Goal: Transaction & Acquisition: Purchase product/service

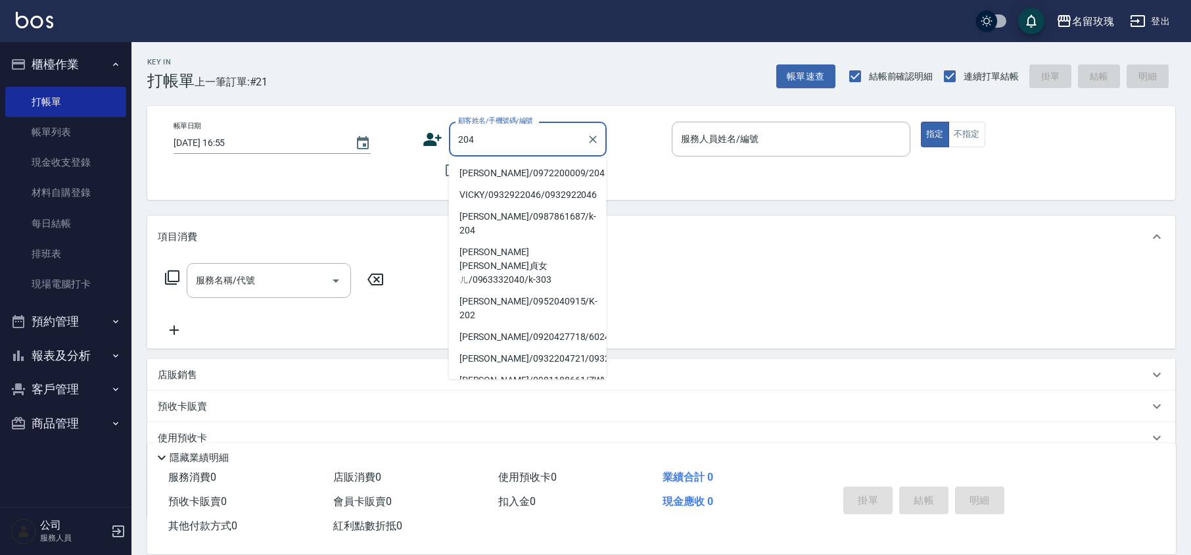
click at [519, 172] on li "[PERSON_NAME]/0972200009/204" at bounding box center [528, 173] width 158 height 22
type input "[PERSON_NAME]/0972200009/204"
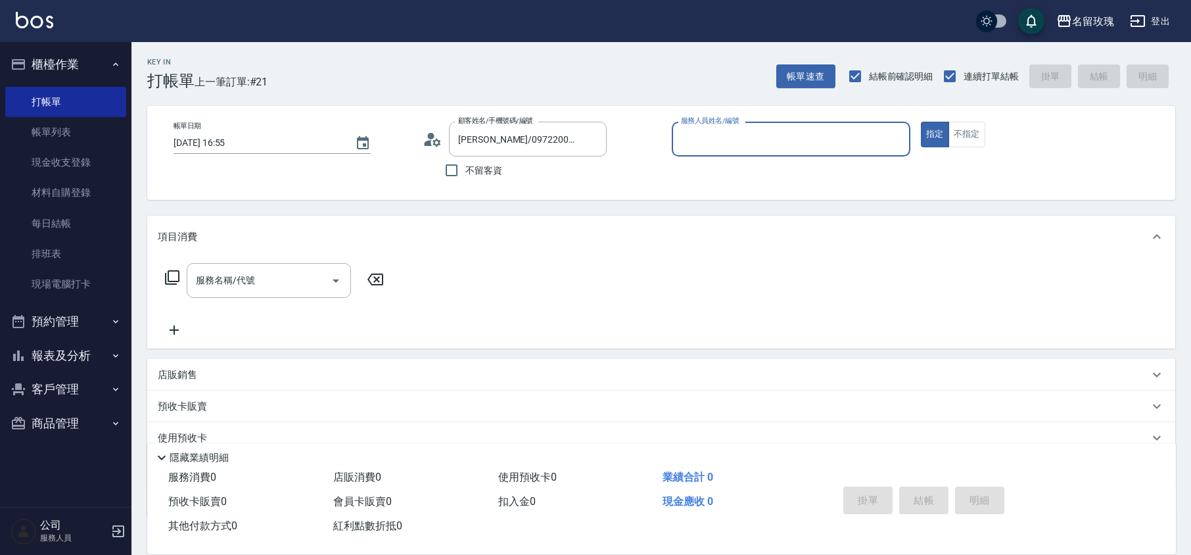
type input "[PERSON_NAME]-5"
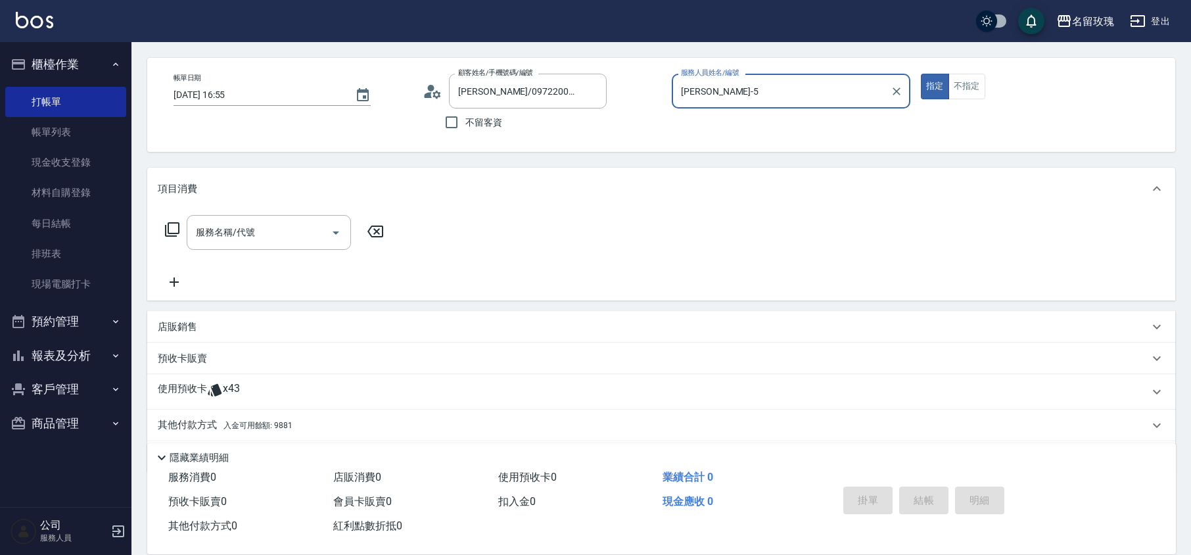
scroll to position [89, 0]
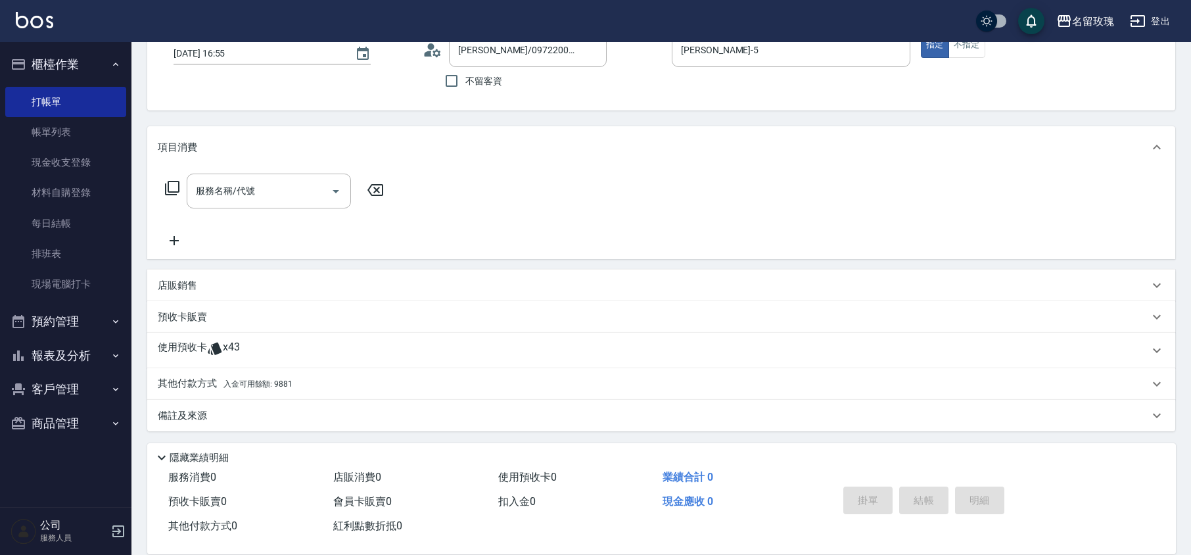
click at [225, 356] on span "x43" at bounding box center [231, 350] width 17 height 20
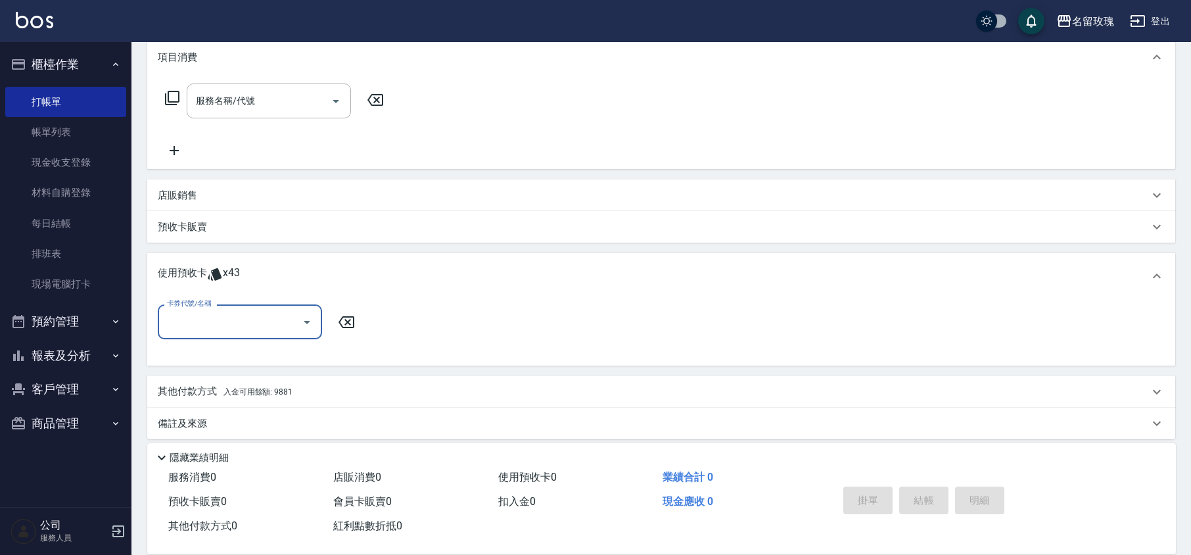
scroll to position [183, 0]
click at [318, 310] on div "卡券代號/名稱" at bounding box center [240, 318] width 164 height 35
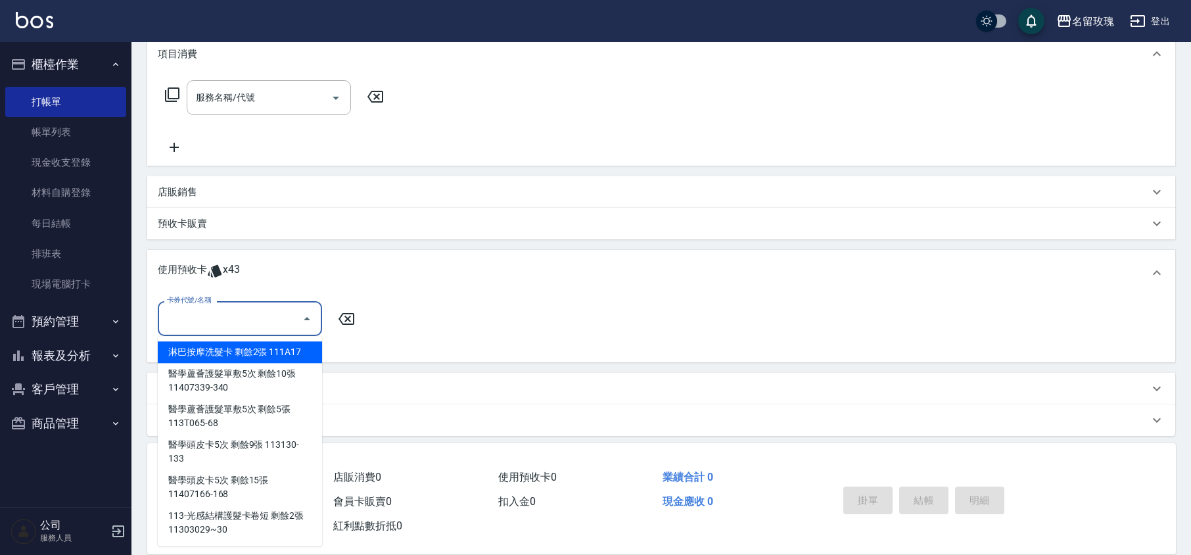
click at [308, 314] on icon "Close" at bounding box center [307, 319] width 16 height 16
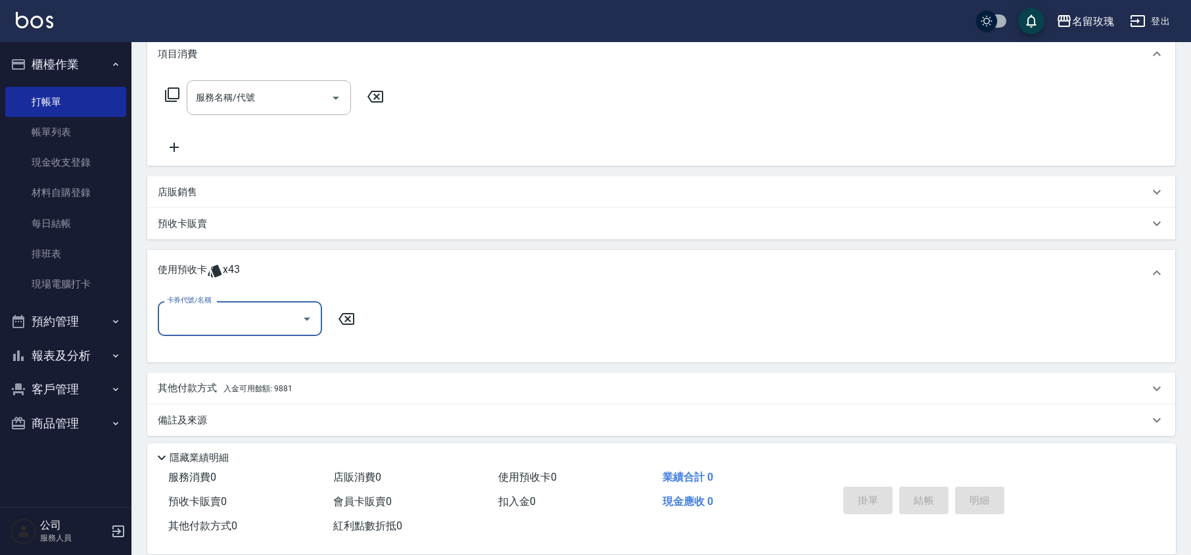
click at [459, 75] on div "服務名稱/代號 服務名稱/代號" at bounding box center [661, 120] width 1028 height 91
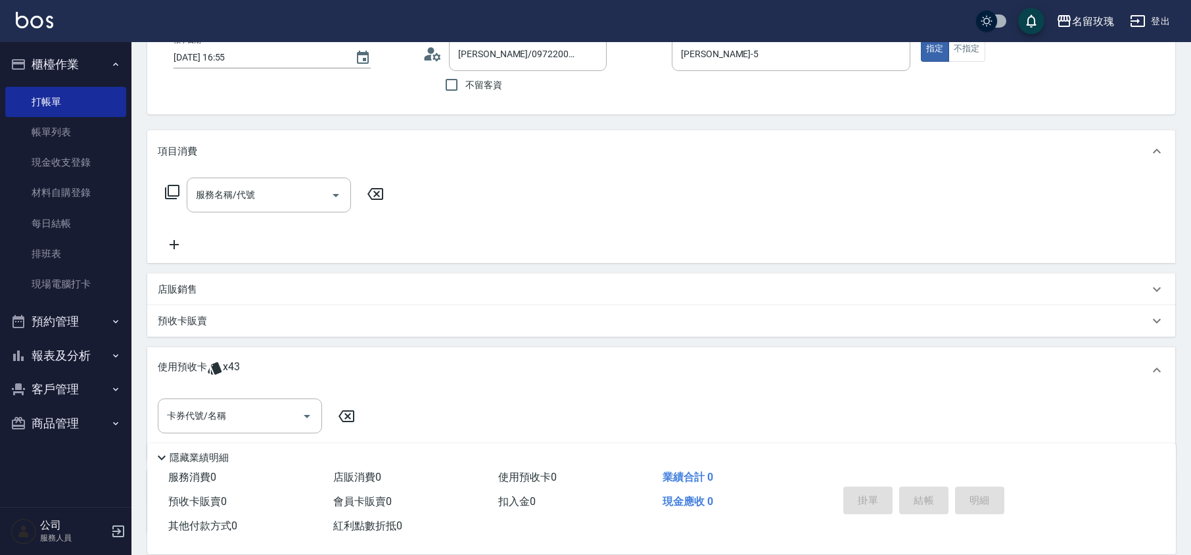
scroll to position [0, 0]
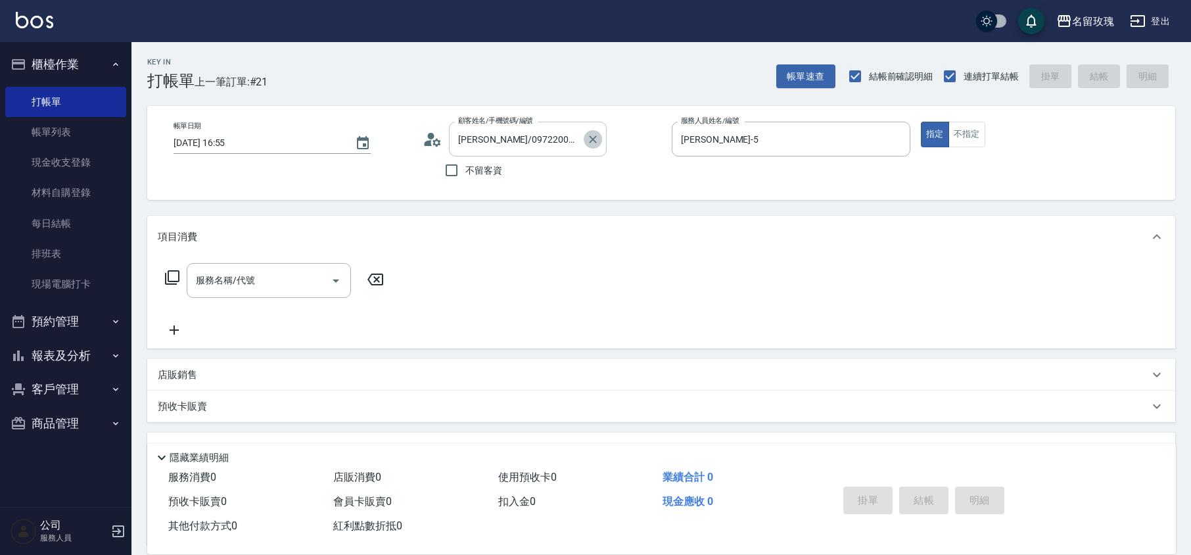
click at [597, 142] on icon "Clear" at bounding box center [592, 139] width 13 height 13
click at [551, 137] on input "顧客姓名/手機號碼/編號" at bounding box center [518, 139] width 126 height 23
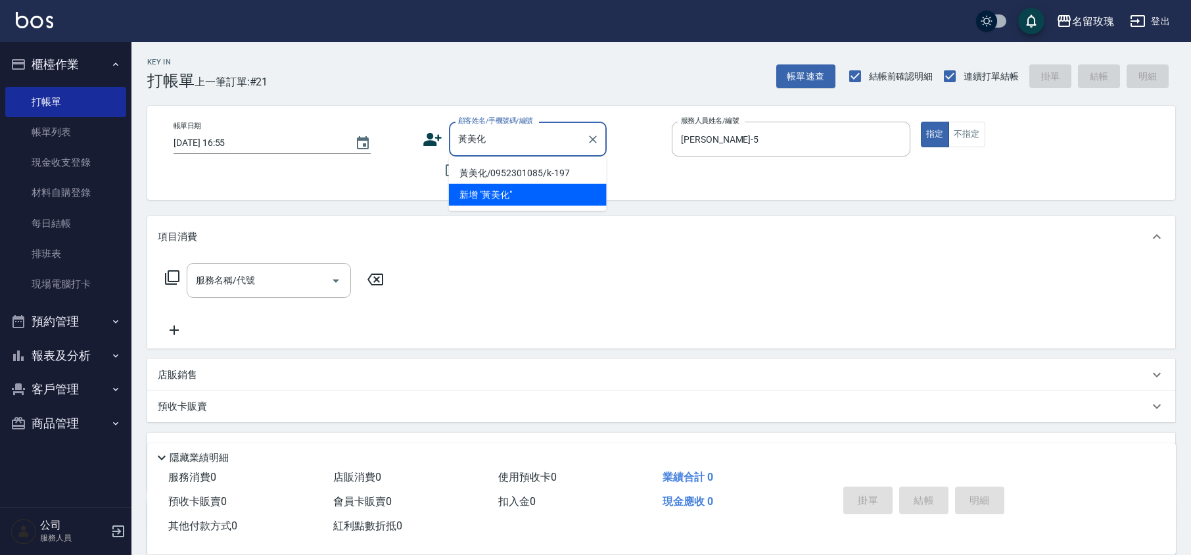
click at [553, 164] on li "黃美化/0952301085/k-197" at bounding box center [528, 173] width 158 height 22
type input "黃美化/0952301085/k-197"
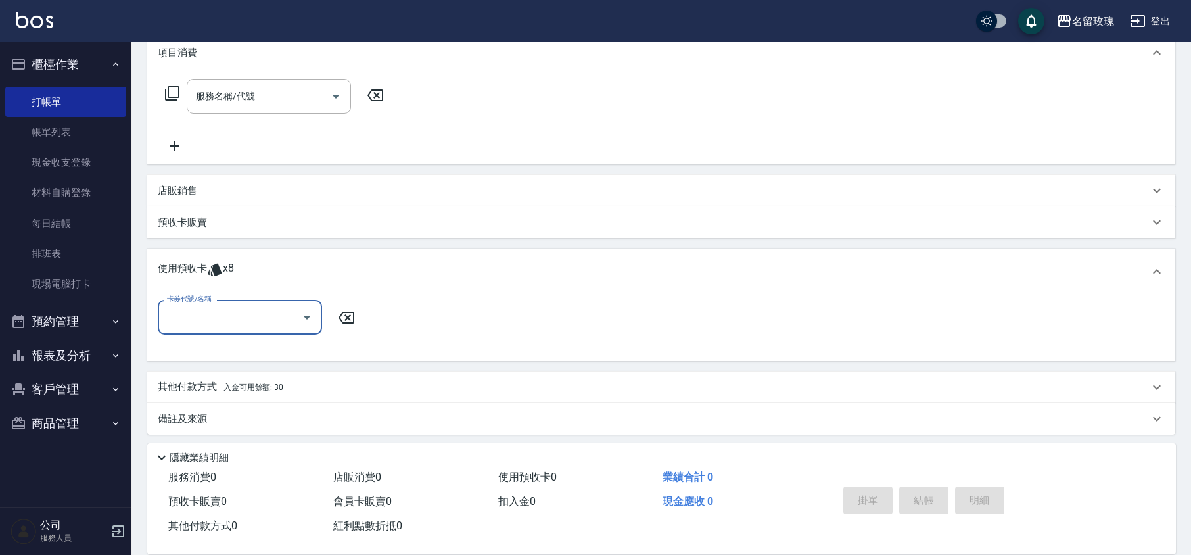
click at [225, 269] on span "x8" at bounding box center [228, 272] width 11 height 20
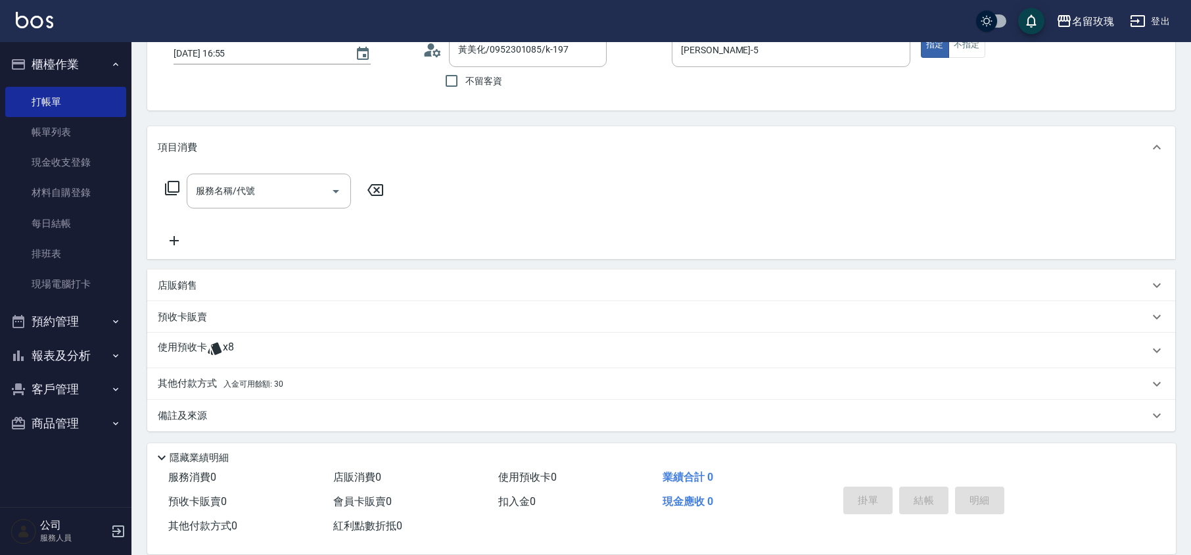
scroll to position [89, 0]
click at [225, 269] on div "店販銷售" at bounding box center [661, 285] width 1028 height 32
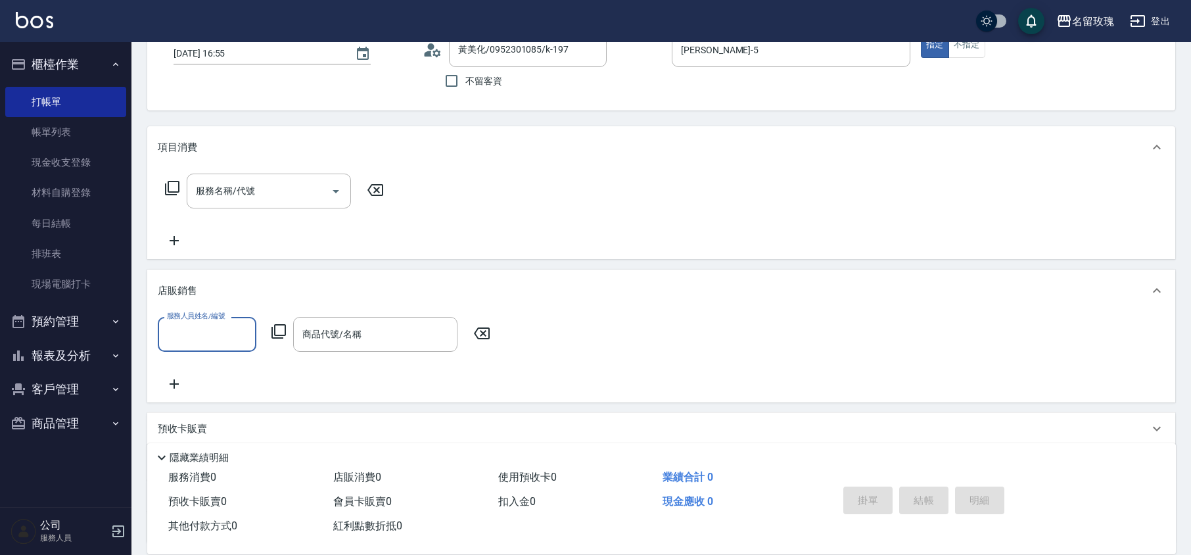
scroll to position [1, 0]
click at [181, 282] on div "店販銷售" at bounding box center [661, 290] width 1028 height 42
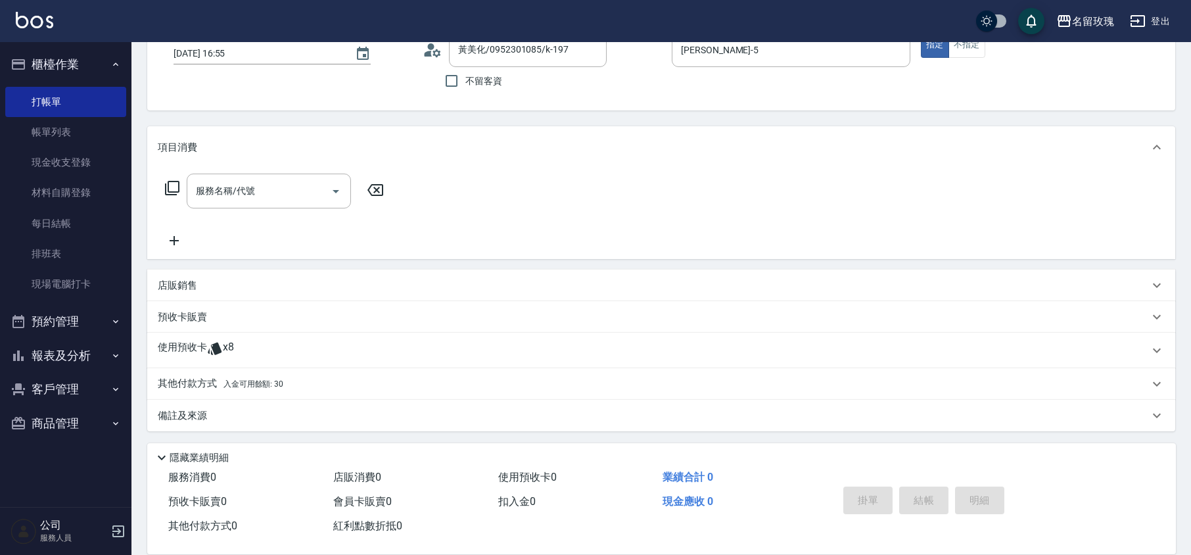
scroll to position [0, 0]
click at [231, 347] on span "x8" at bounding box center [228, 350] width 11 height 20
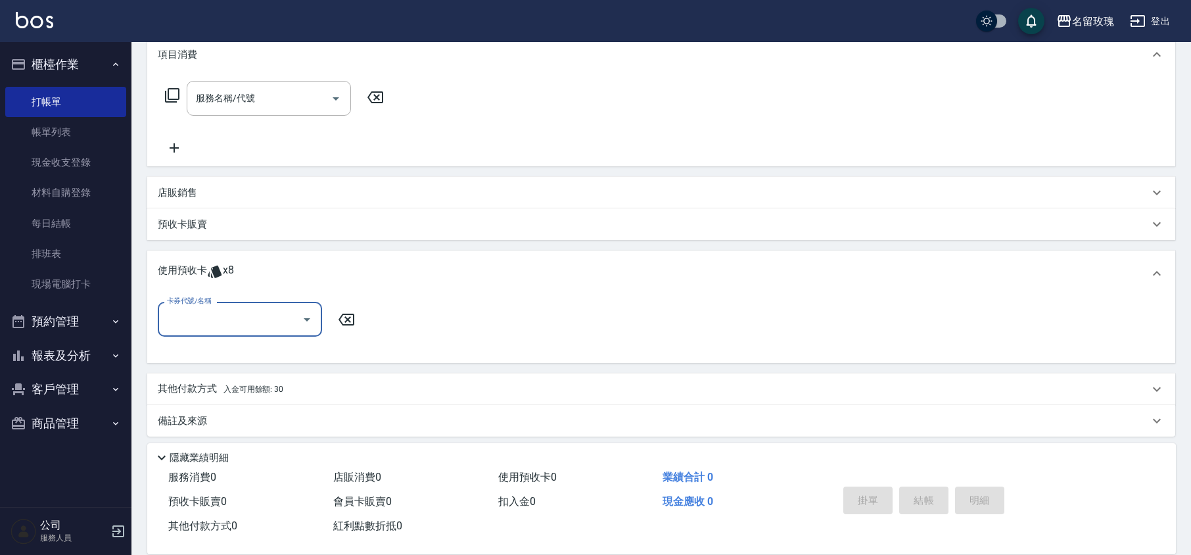
scroll to position [183, 0]
click at [294, 312] on input "卡券代號/名稱" at bounding box center [230, 318] width 133 height 23
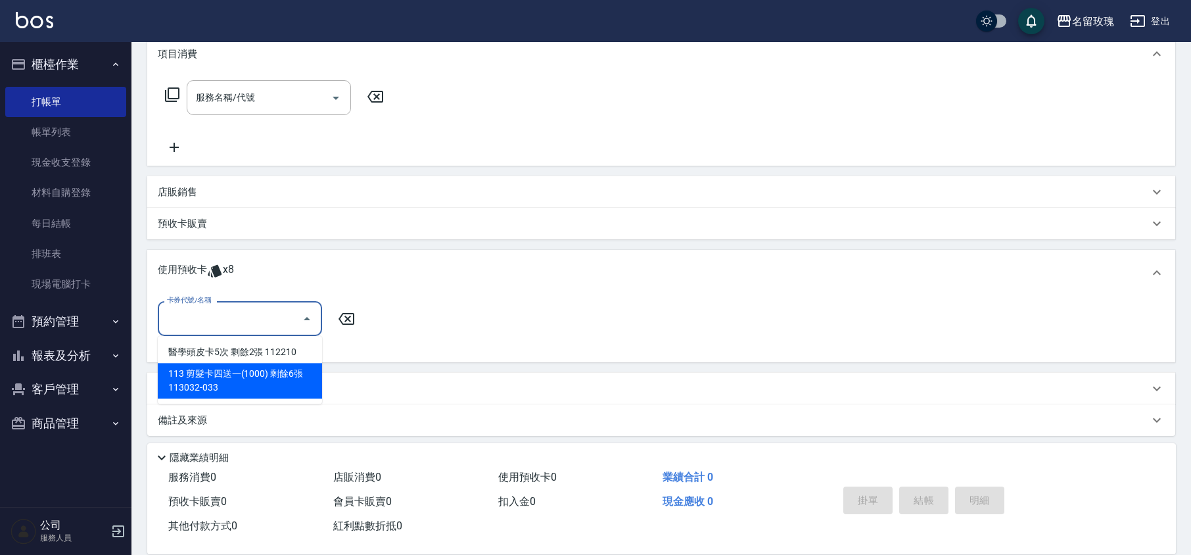
click at [277, 385] on div "113 剪髮卡四送一(1000) 剩餘6張 113032-033" at bounding box center [240, 380] width 164 height 35
type input "113 剪髮卡四送一[PHONE_NUMBER]"
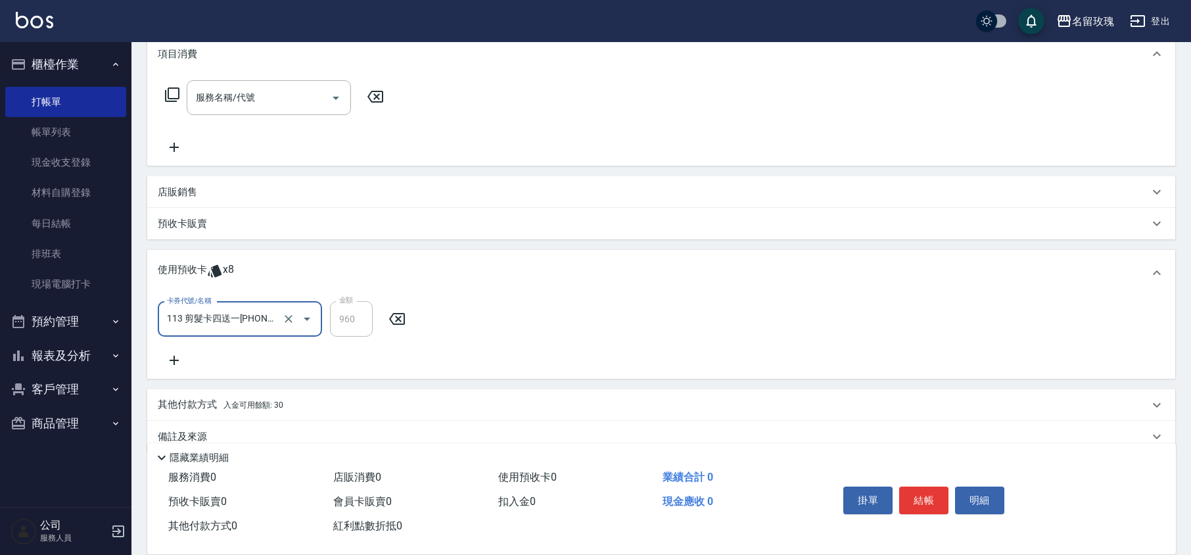
click at [331, 351] on div "卡券代號/名稱 113 剪髮卡四送一[PHONE_NUMBER] 卡券代號/名稱 金額 960 金額" at bounding box center [661, 334] width 1007 height 67
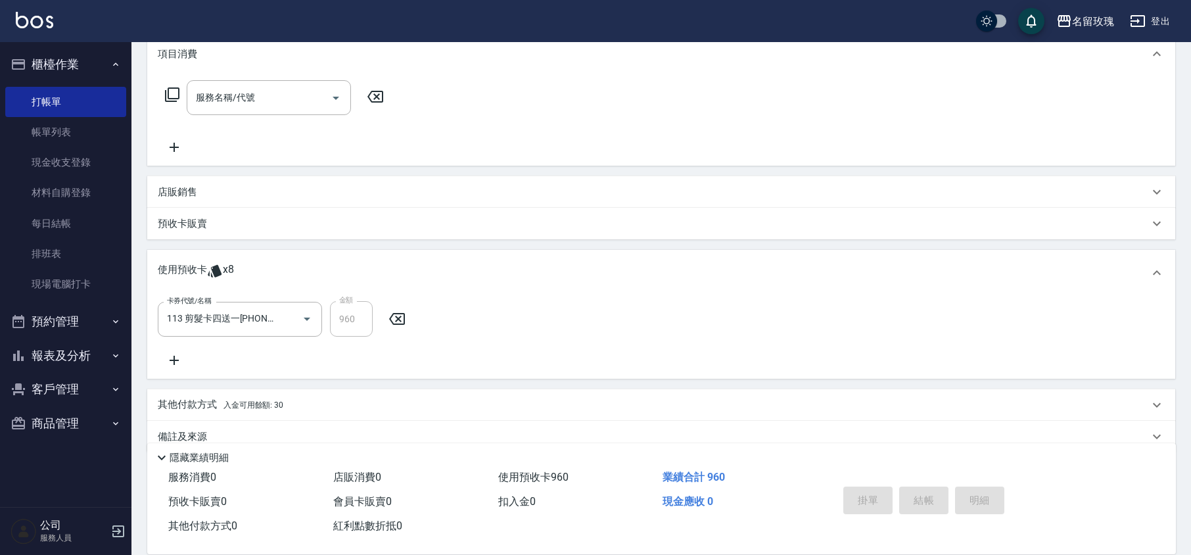
type input "[DATE] 17:43"
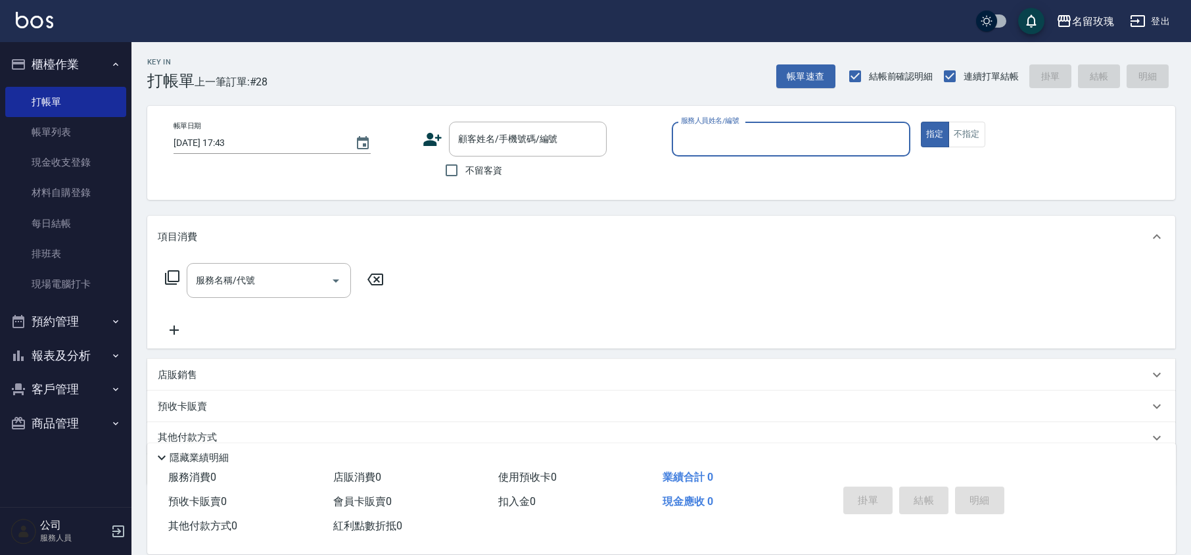
click at [466, 180] on label "不留客資" at bounding box center [470, 170] width 64 height 28
click at [465, 180] on input "不留客資" at bounding box center [452, 170] width 28 height 28
checkbox input "true"
click at [743, 131] on input "服務人員姓名/編號" at bounding box center [791, 139] width 227 height 23
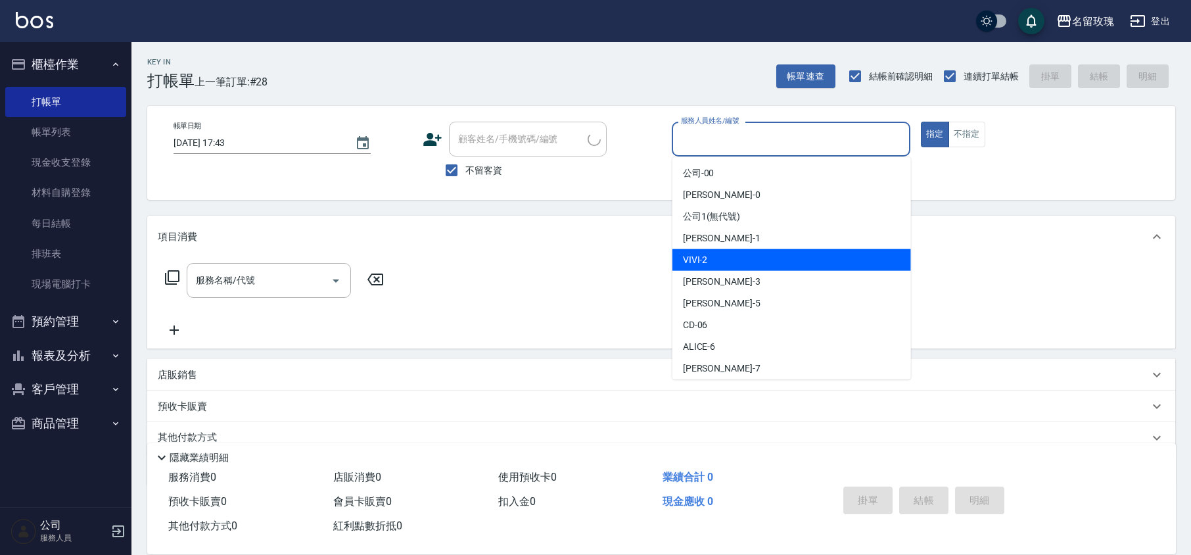
click at [739, 264] on div "VIVI -2" at bounding box center [791, 260] width 239 height 22
type input "VIVI-2"
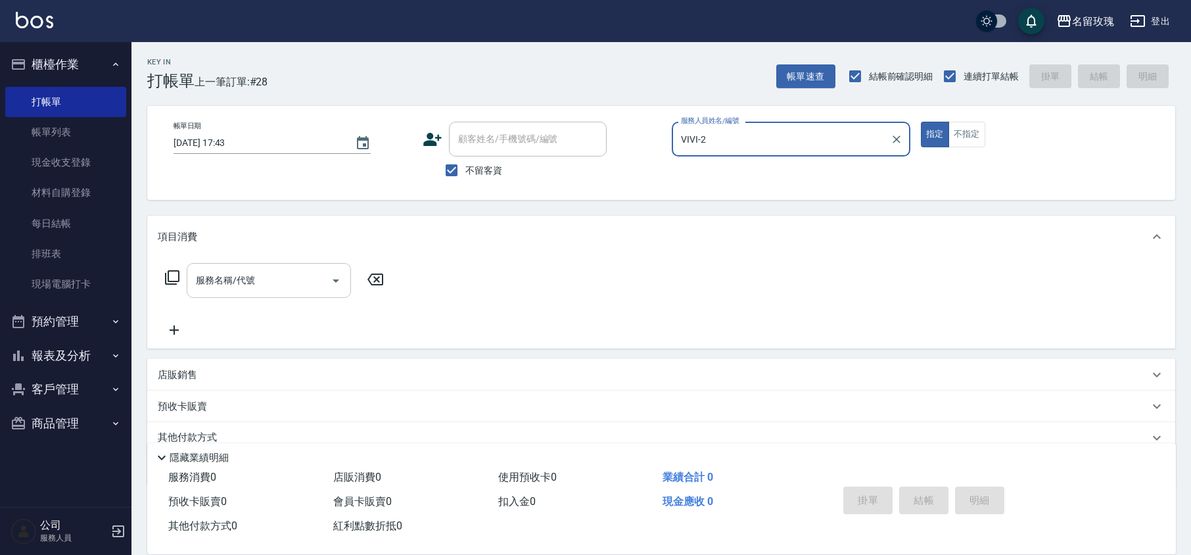
click at [235, 281] on div "服務名稱/代號 服務名稱/代號" at bounding box center [269, 280] width 164 height 35
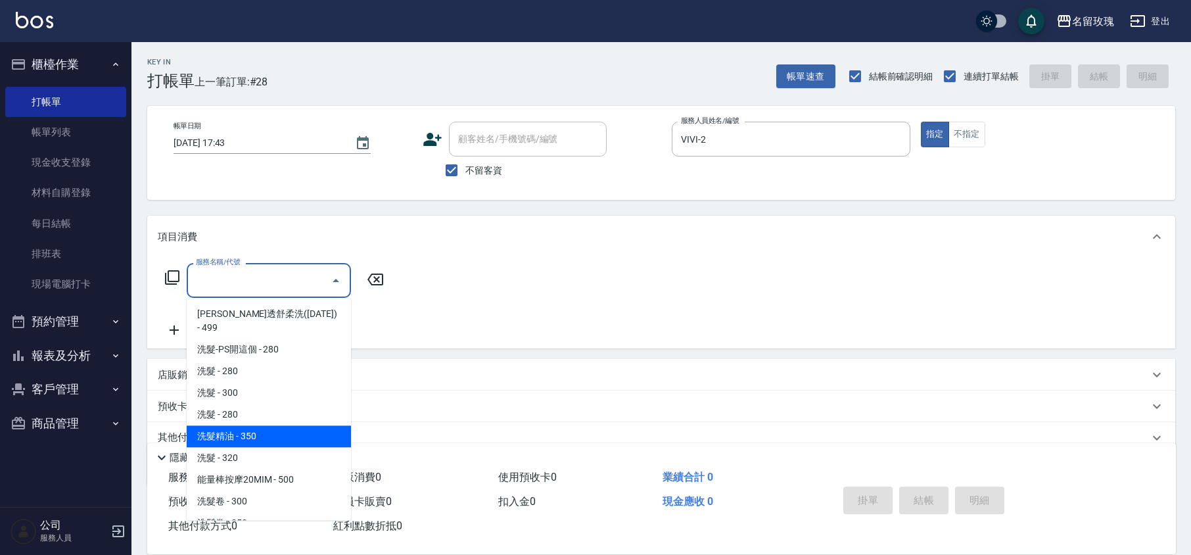
click at [253, 425] on span "洗髮精油 - 350" at bounding box center [269, 436] width 164 height 22
type input "洗髮精油(206)"
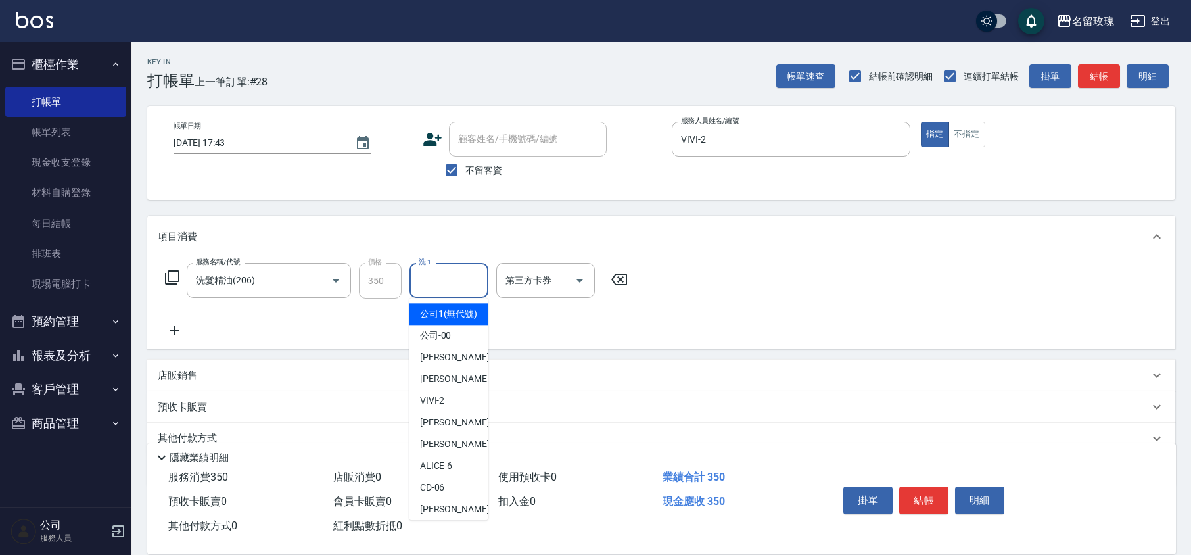
click at [423, 268] on div "洗-1 洗-1" at bounding box center [448, 280] width 79 height 35
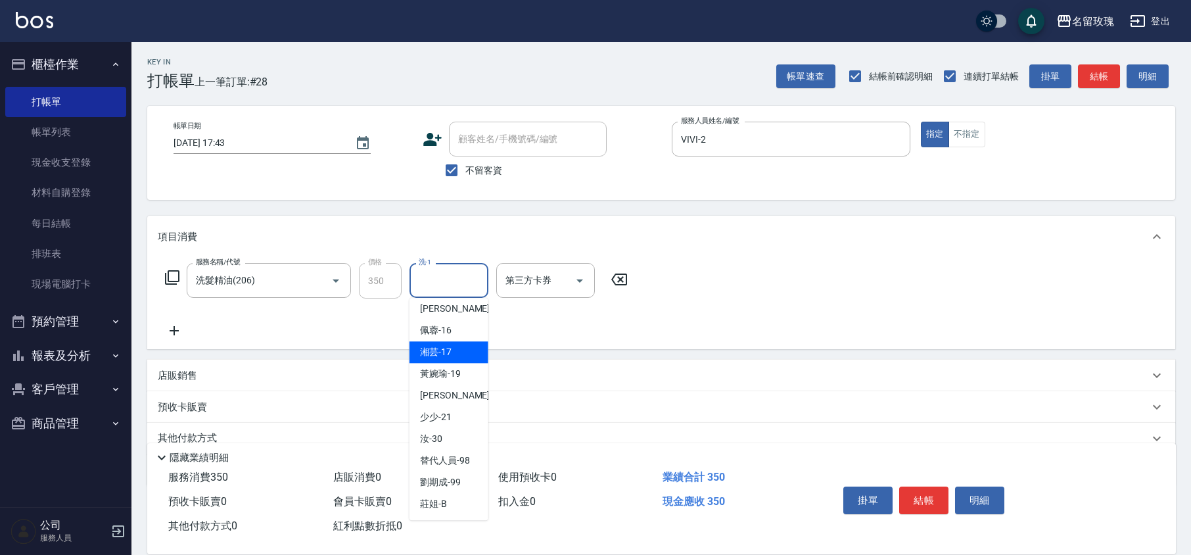
click at [450, 356] on span "湘芸 -17" at bounding box center [436, 352] width 32 height 14
type input "湘芸-17"
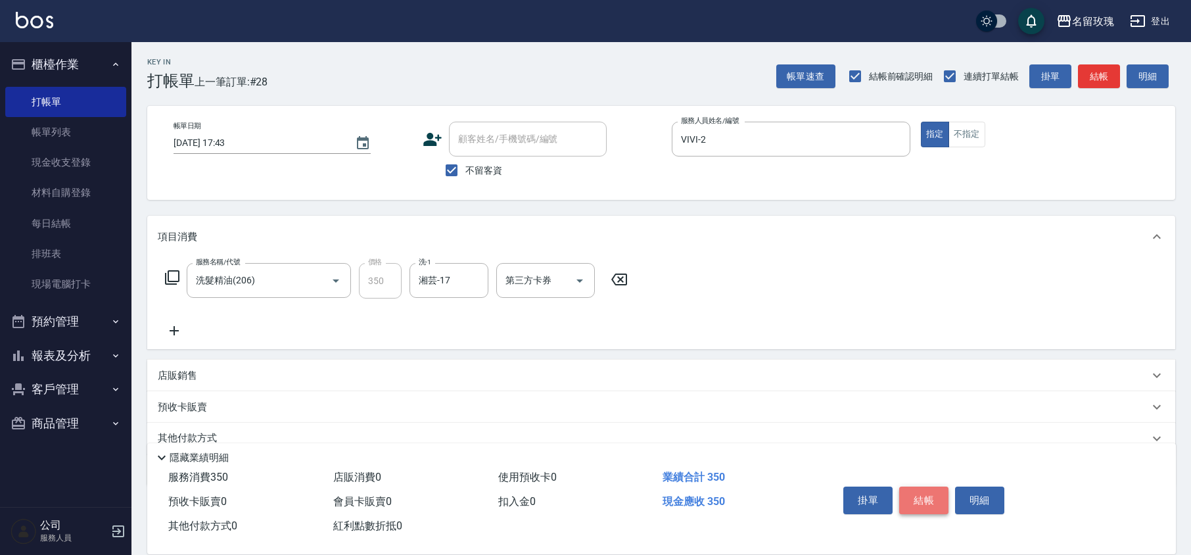
click at [913, 492] on button "結帳" at bounding box center [923, 500] width 49 height 28
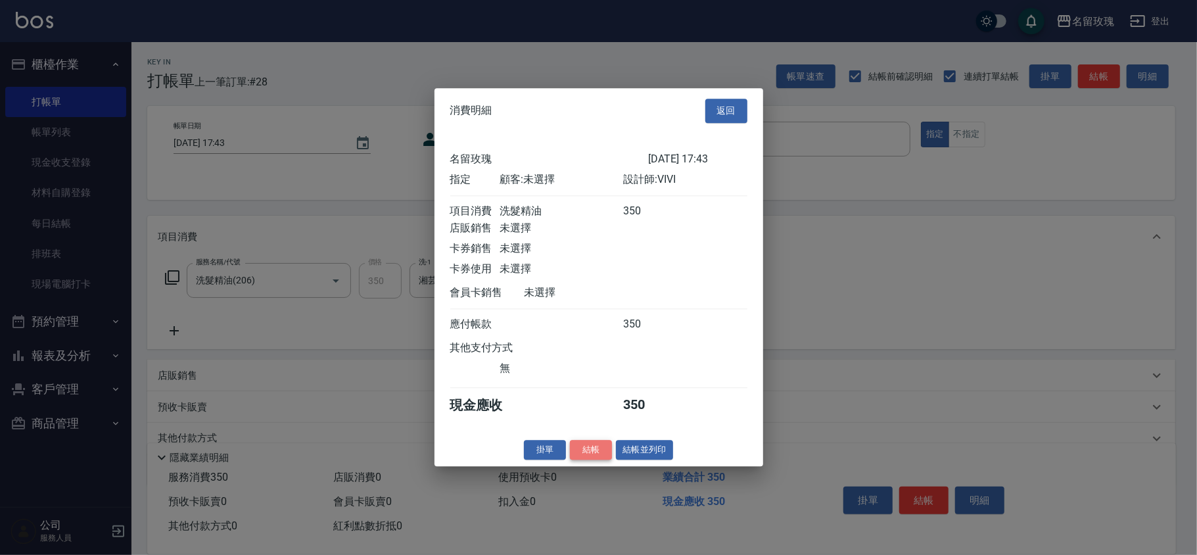
click at [600, 452] on button "結帳" at bounding box center [591, 450] width 42 height 20
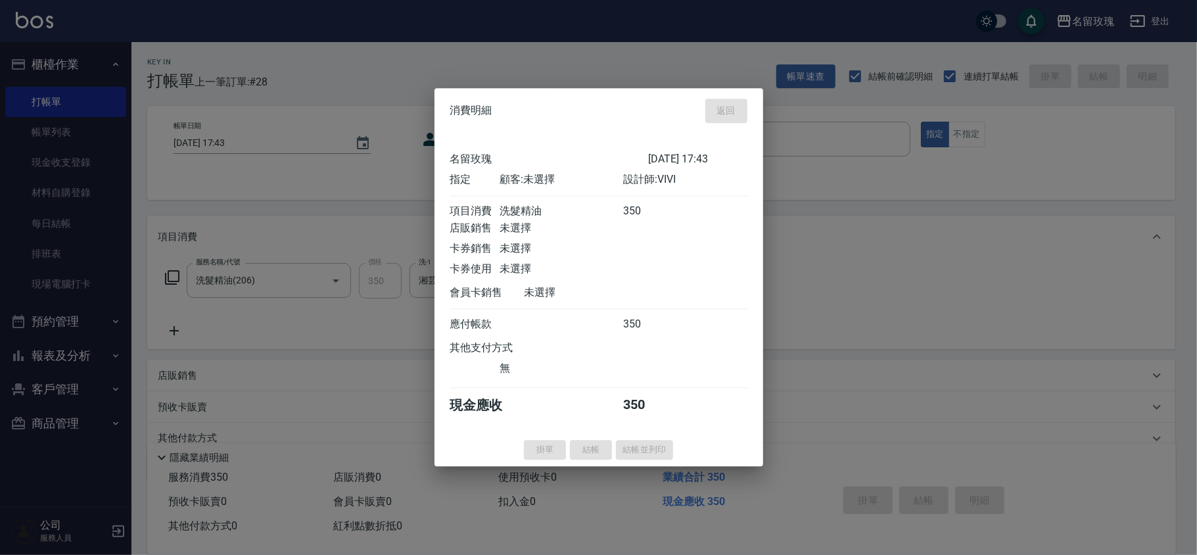
type input "[DATE] 18:04"
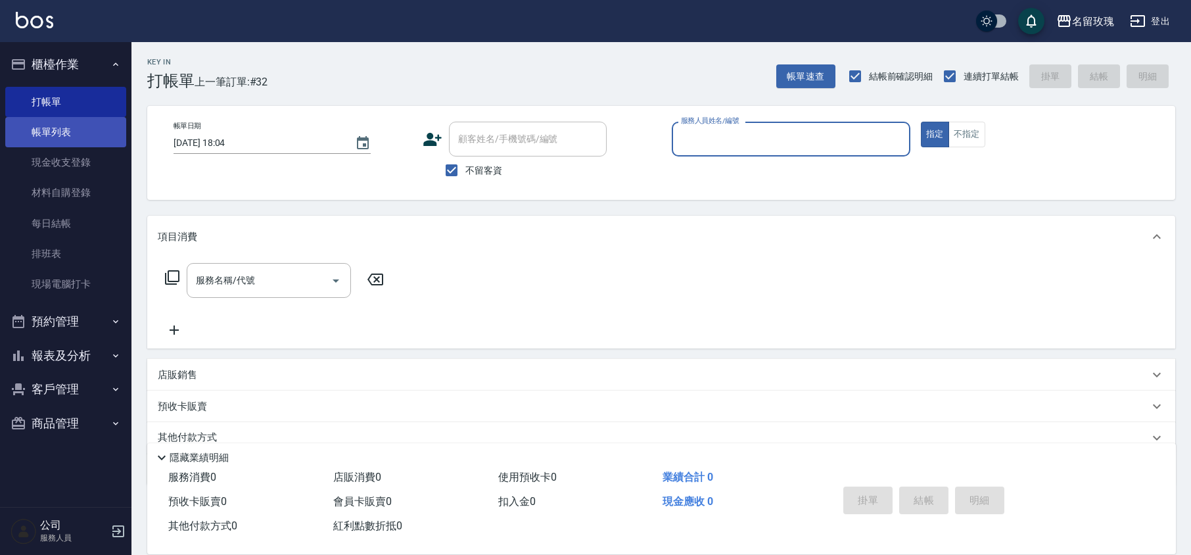
click at [45, 122] on link "帳單列表" at bounding box center [65, 132] width 121 height 30
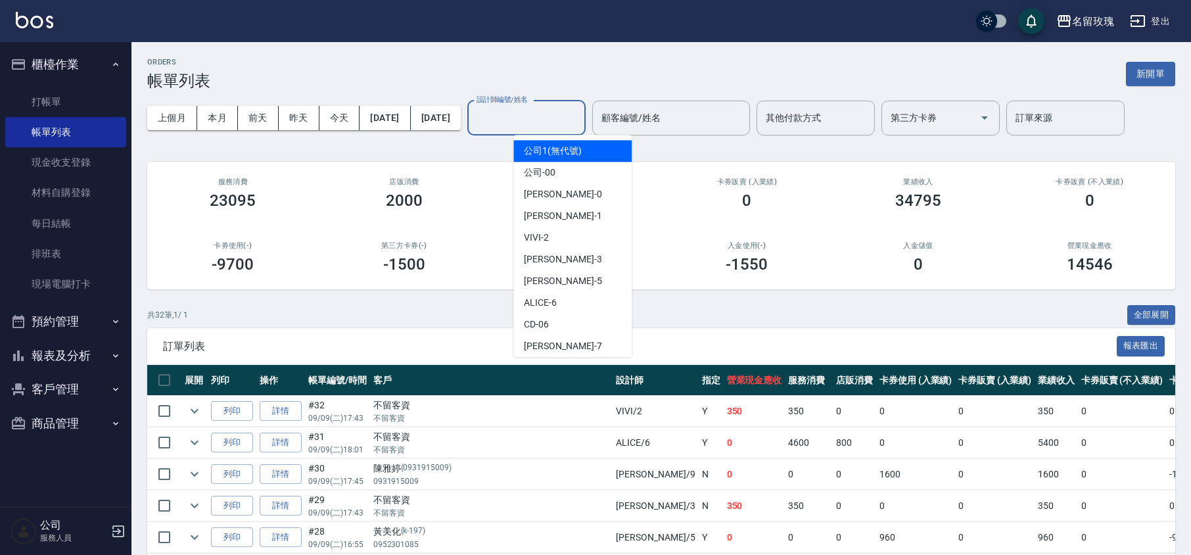
click at [540, 116] on input "設計師編號/姓名" at bounding box center [526, 117] width 106 height 23
click at [590, 238] on div "VIVI -2" at bounding box center [572, 238] width 118 height 22
type input "VIVI-2"
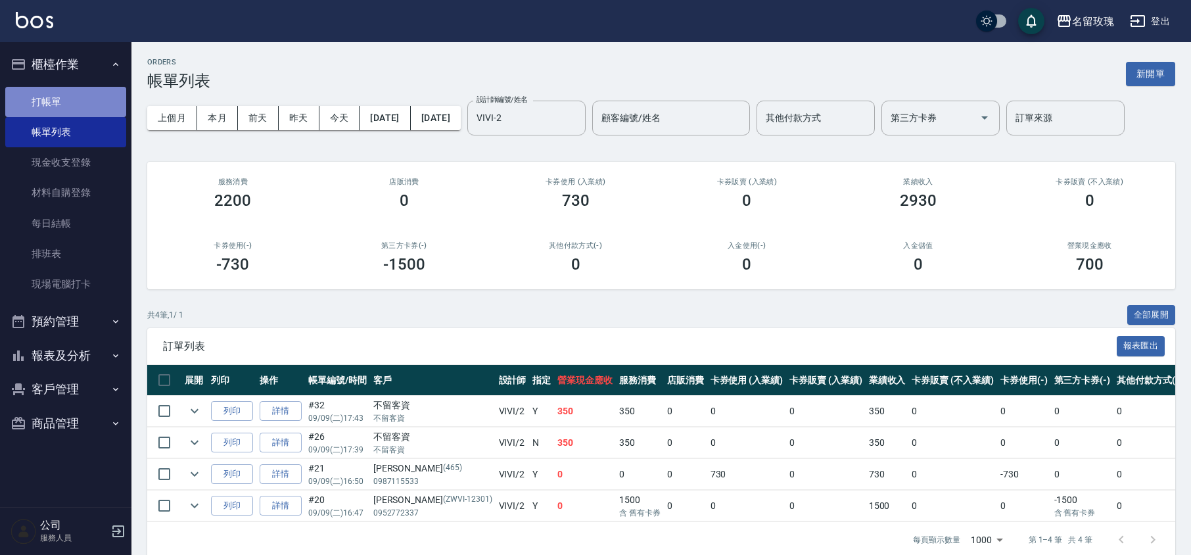
click at [66, 100] on link "打帳單" at bounding box center [65, 102] width 121 height 30
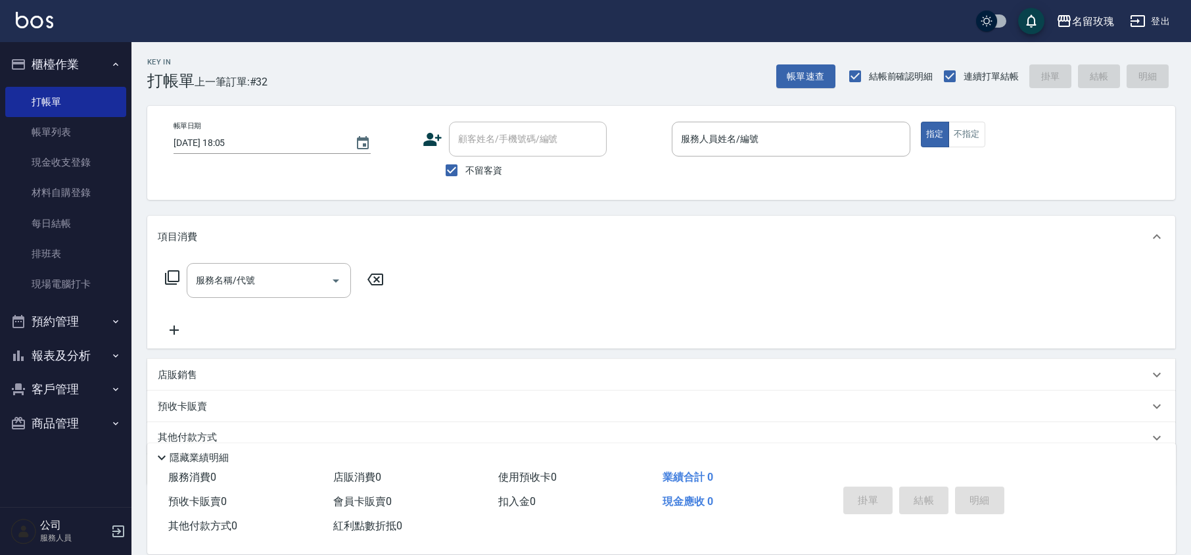
click at [488, 161] on label "不留客資" at bounding box center [470, 170] width 64 height 28
click at [465, 161] on input "不留客資" at bounding box center [452, 170] width 28 height 28
checkbox input "false"
click at [496, 146] on input "顧客姓名/手機號碼/編號" at bounding box center [518, 139] width 126 height 23
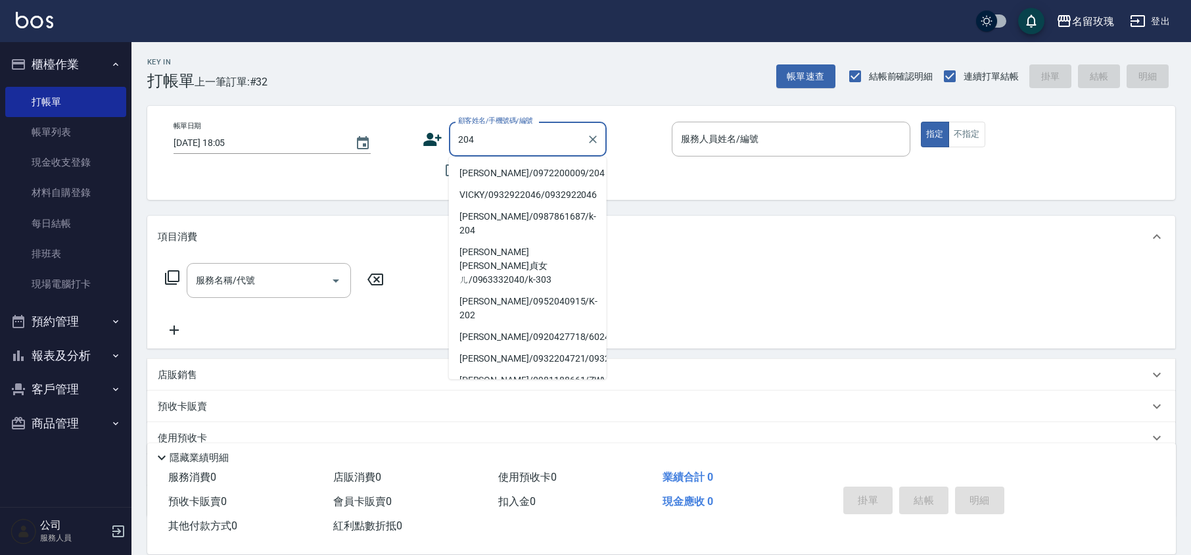
click at [515, 172] on li "[PERSON_NAME]/0972200009/204" at bounding box center [528, 173] width 158 height 22
type input "[PERSON_NAME]/0972200009/204"
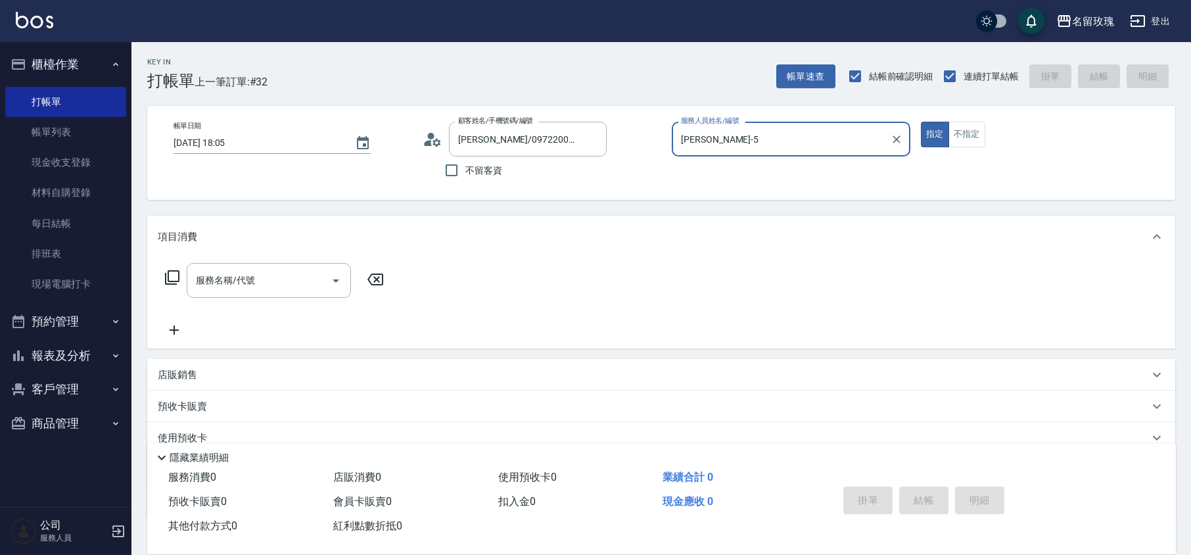
type input "[PERSON_NAME]-5"
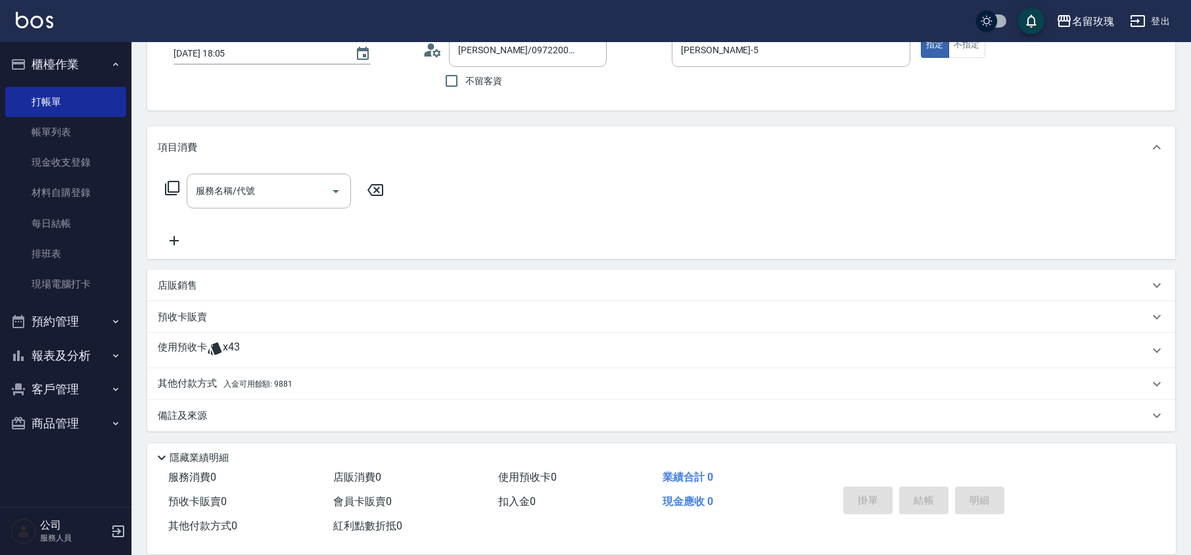
click at [220, 351] on icon at bounding box center [215, 348] width 14 height 12
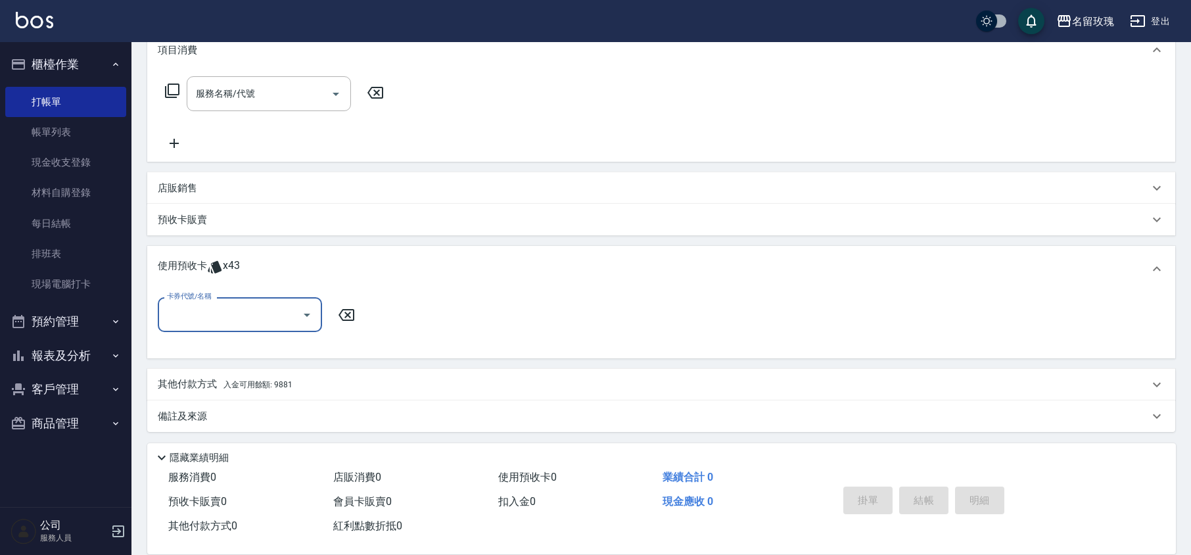
scroll to position [187, 0]
click at [296, 310] on button "Open" at bounding box center [306, 314] width 21 height 21
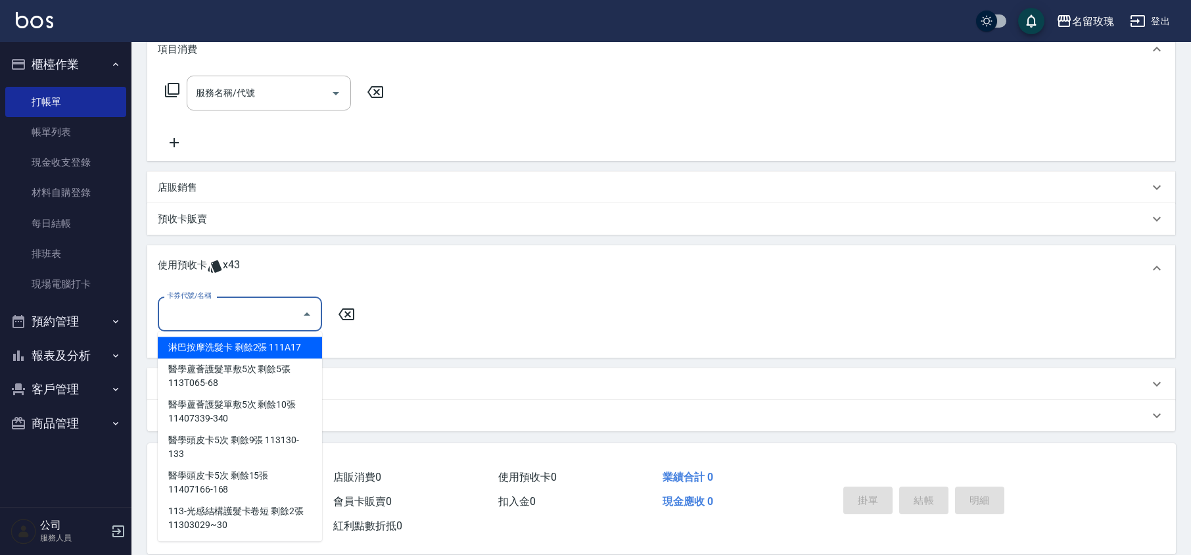
drag, startPoint x: 179, startPoint y: 202, endPoint x: 170, endPoint y: 221, distance: 20.9
click at [179, 206] on div "預收卡販賣" at bounding box center [661, 219] width 1028 height 32
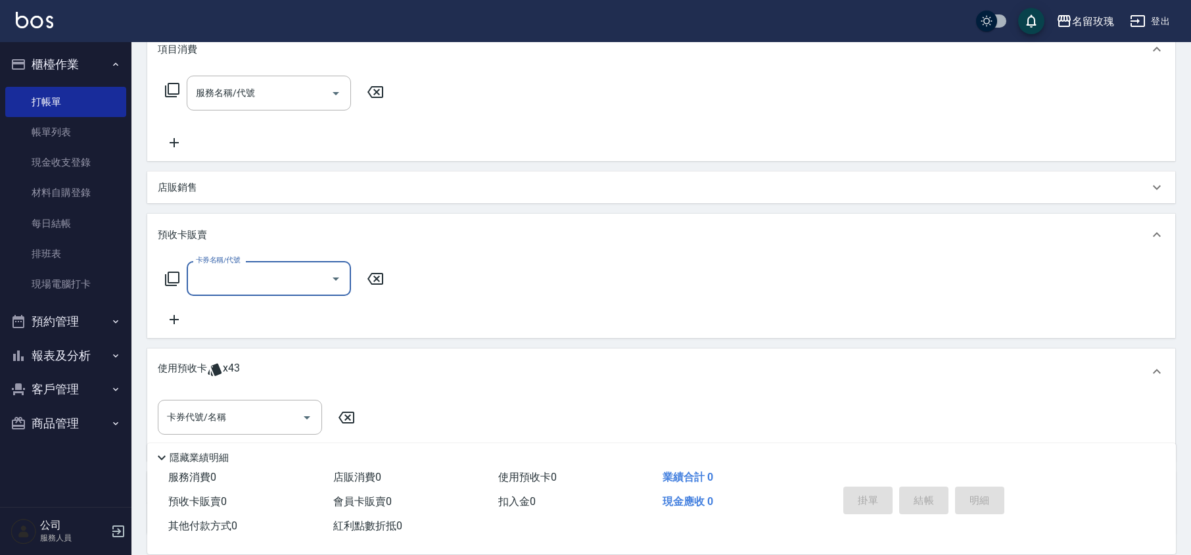
scroll to position [0, 0]
click at [174, 287] on div "卡券名稱/代號 卡券名稱/代號" at bounding box center [275, 278] width 234 height 35
click at [171, 271] on icon at bounding box center [172, 278] width 14 height 14
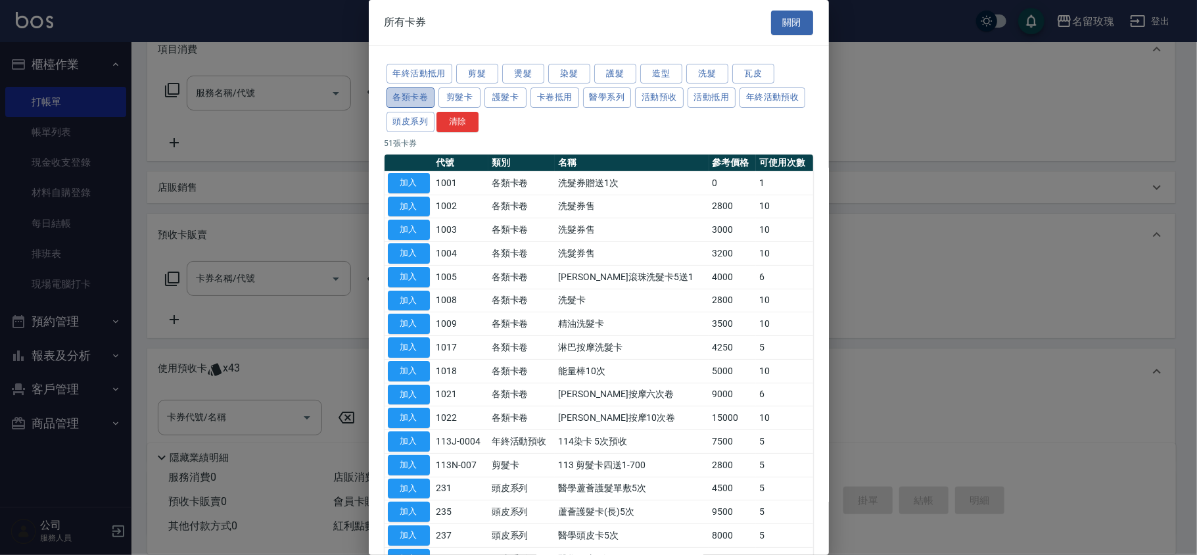
click at [393, 101] on button "各類卡卷" at bounding box center [410, 97] width 49 height 20
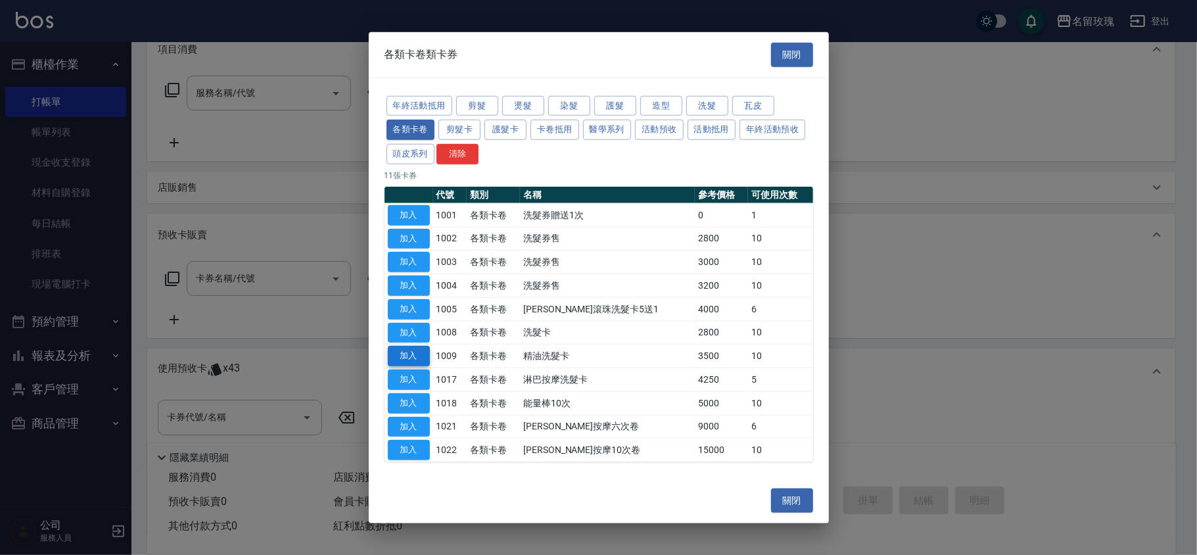
click at [411, 350] on button "加入" at bounding box center [409, 356] width 42 height 20
type input "精油洗髮卡(1009)"
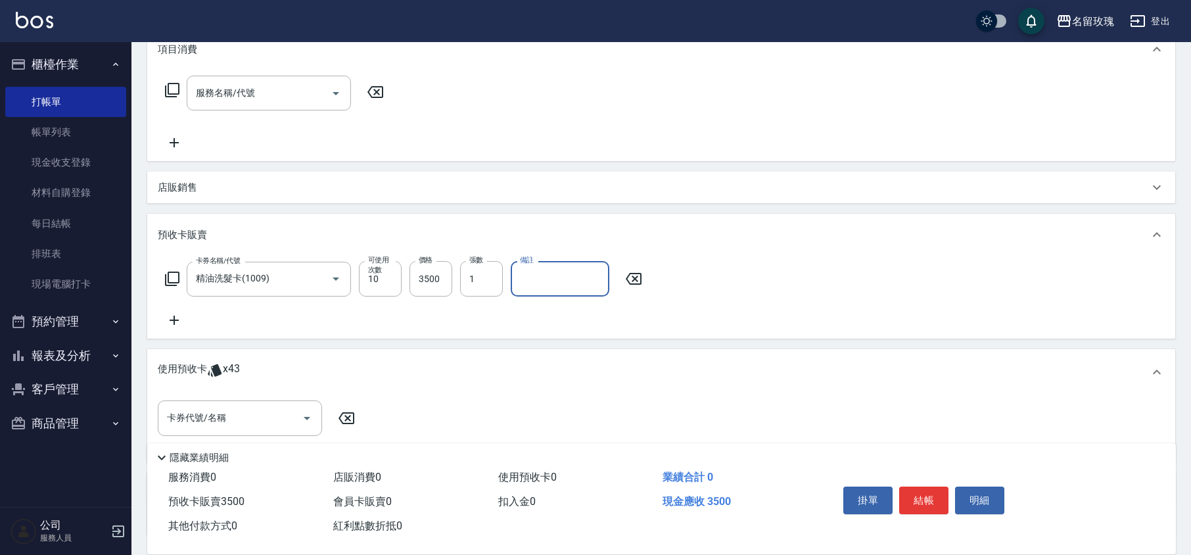
drag, startPoint x: 546, startPoint y: 268, endPoint x: 555, endPoint y: 273, distance: 10.6
click at [546, 268] on input "備註" at bounding box center [560, 278] width 99 height 35
type input "DH22"
click at [529, 306] on div "卡券名稱/代號 精油洗髮卡(1009) 卡券名稱/代號 可使用次數 10 可使用次數 價格 3500 價格 張數 1 張數 備註 DH22 備註" at bounding box center [661, 294] width 1007 height 67
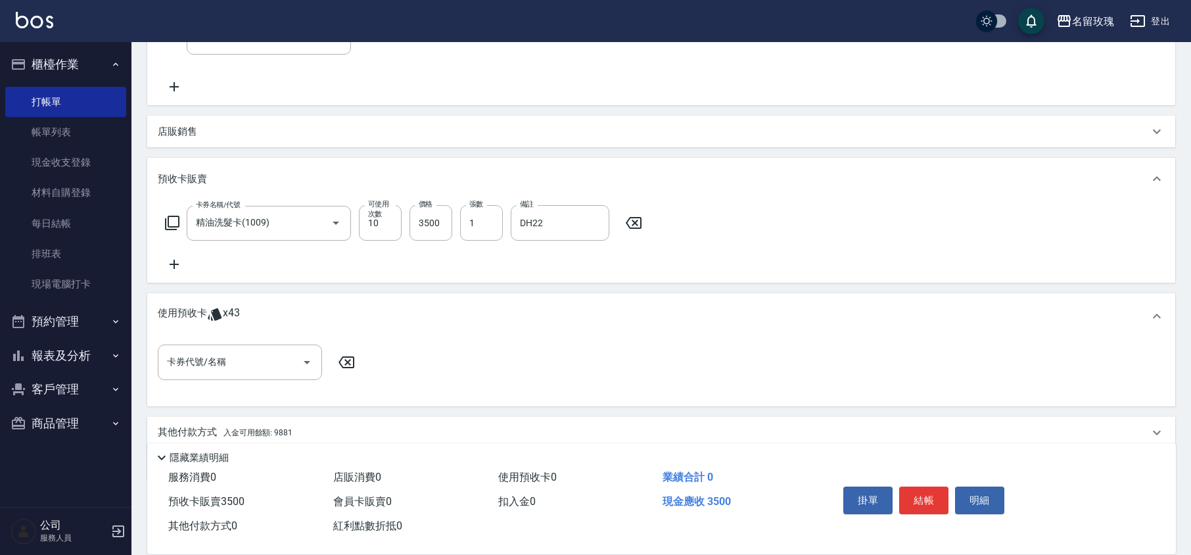
scroll to position [292, 0]
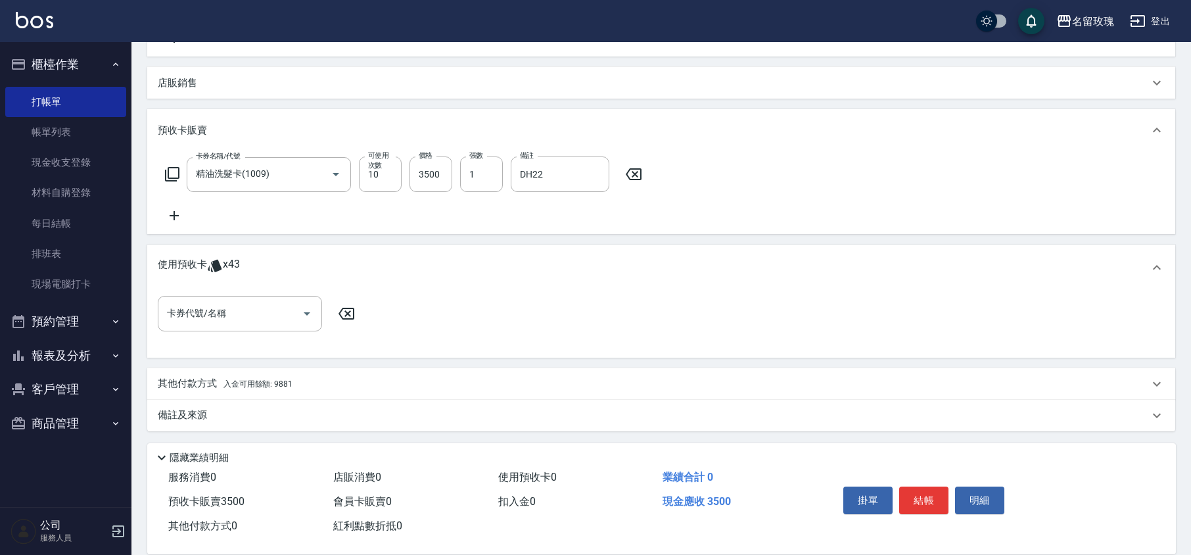
click at [196, 381] on p "其他付款方式 入金可用餘額: 9881" at bounding box center [225, 384] width 135 height 14
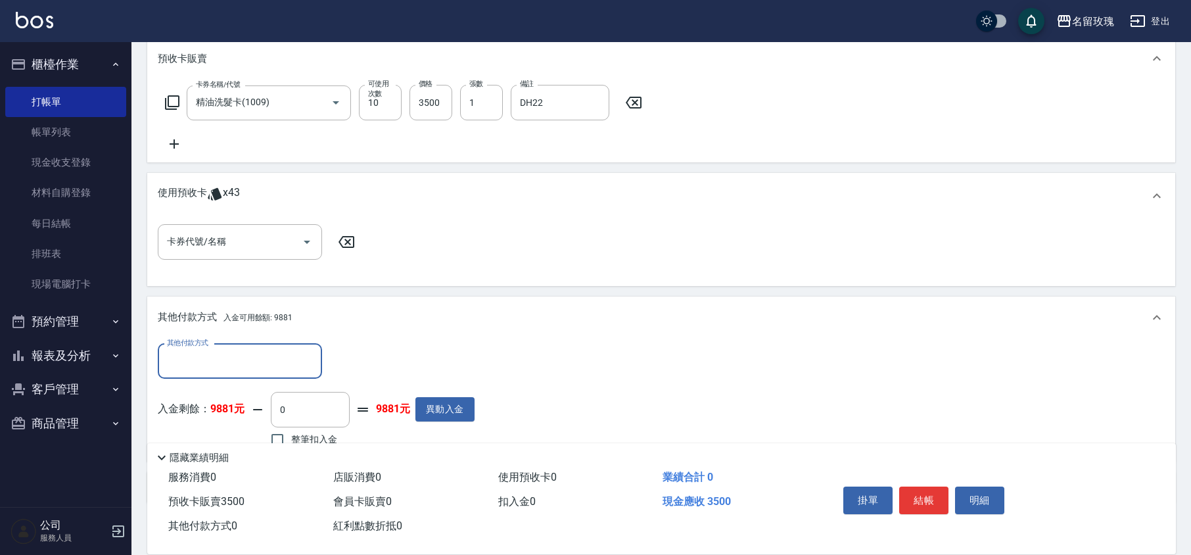
scroll to position [435, 0]
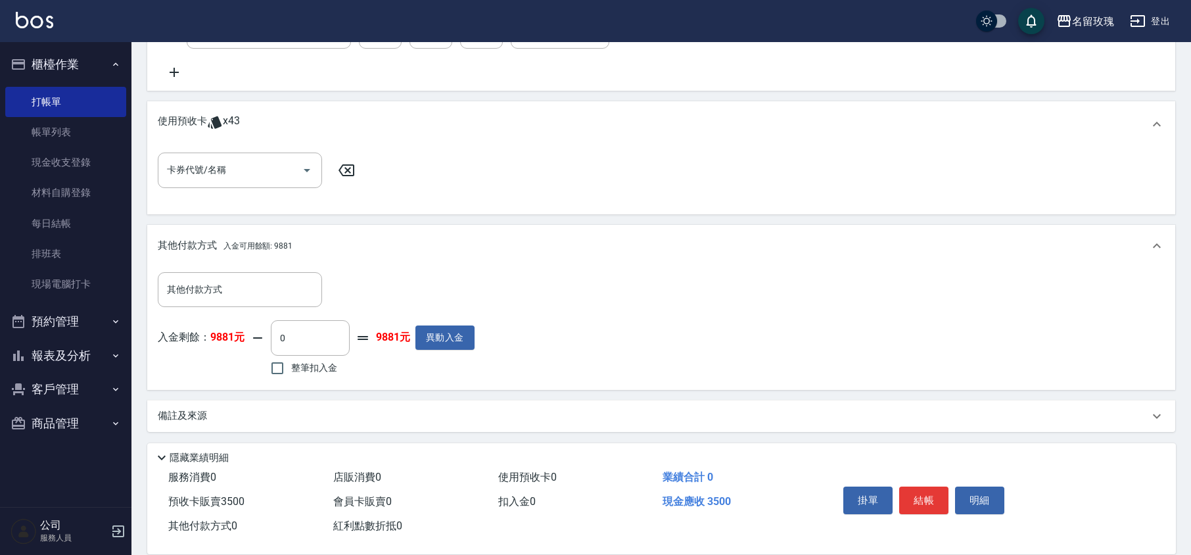
click at [313, 371] on span "整筆扣入金" at bounding box center [314, 368] width 46 height 14
click at [291, 371] on input "整筆扣入金" at bounding box center [278, 368] width 28 height 28
checkbox input "true"
type input "3500"
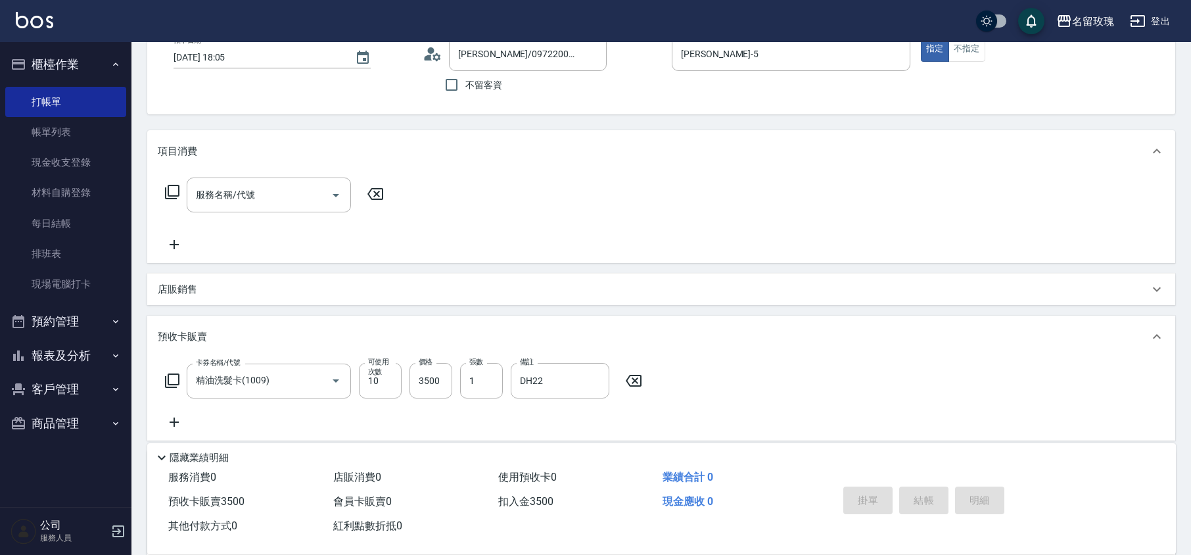
type input "[DATE] 18:15"
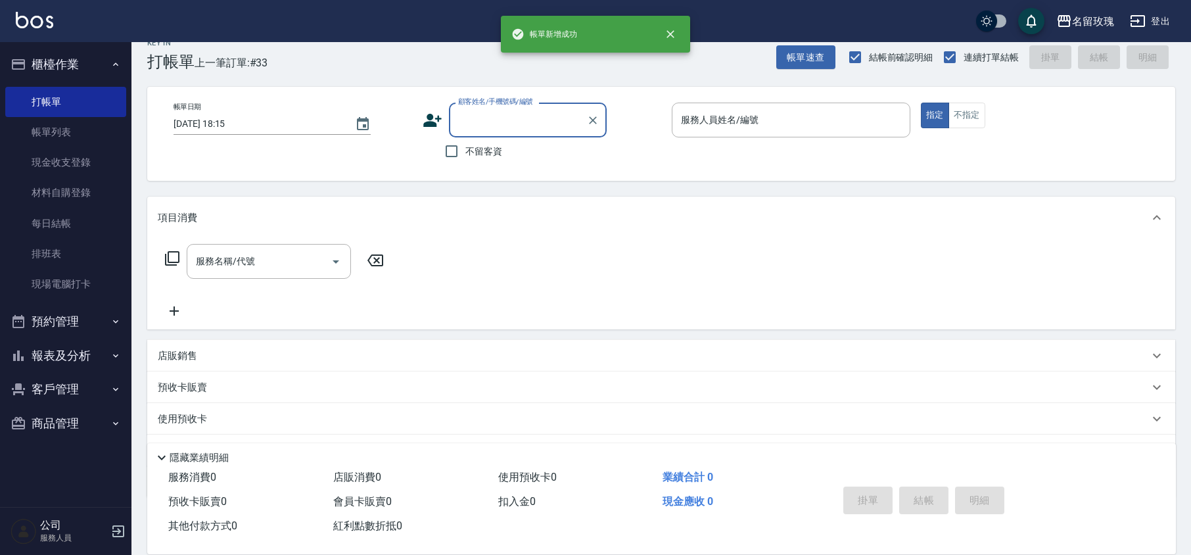
scroll to position [0, 0]
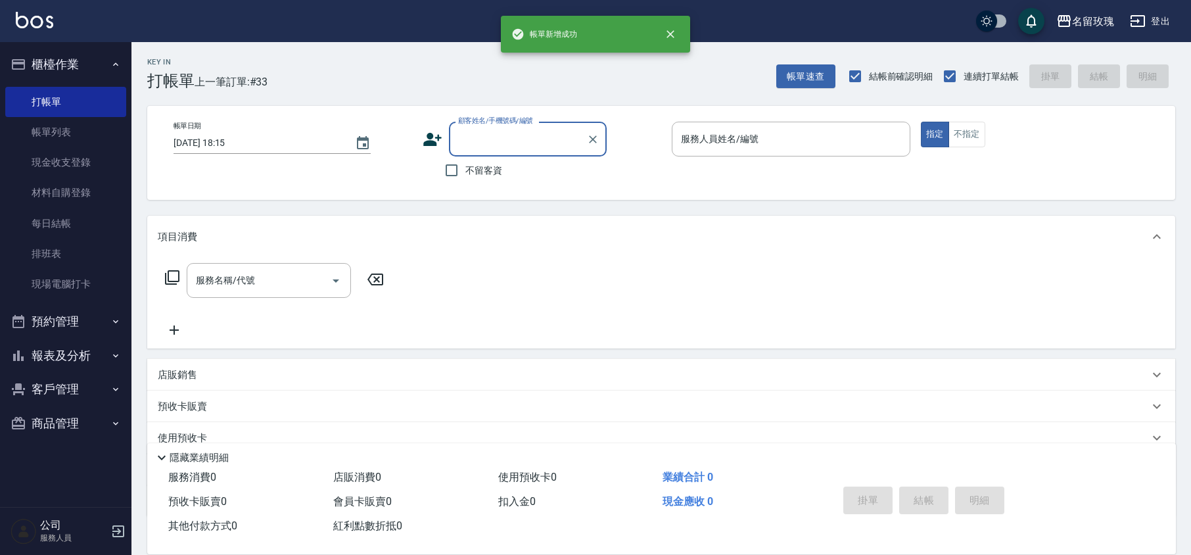
click at [511, 143] on input "顧客姓名/手機號碼/編號" at bounding box center [518, 139] width 126 height 23
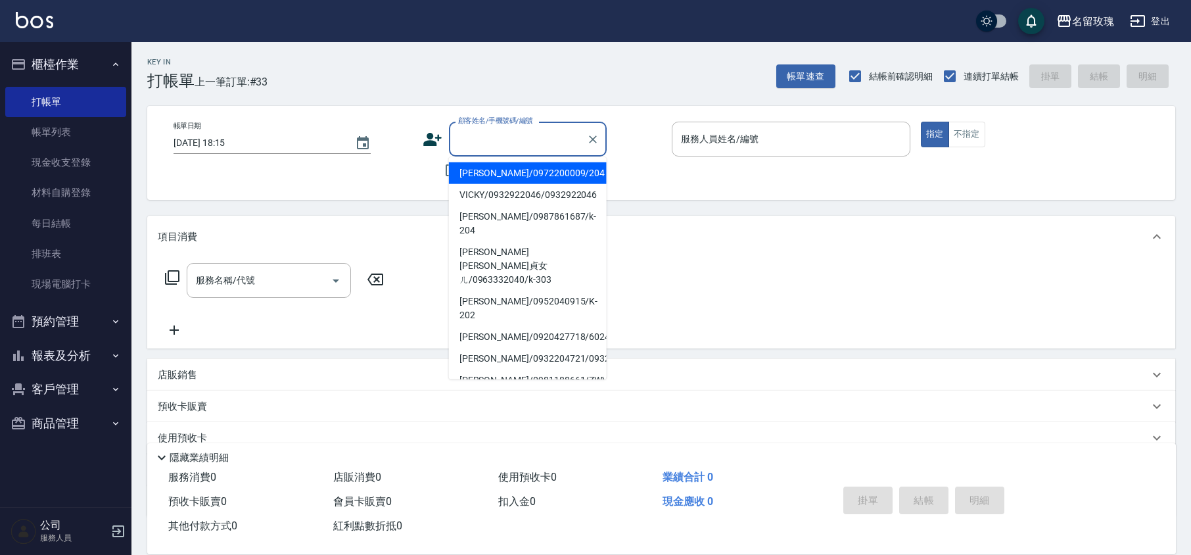
click at [493, 167] on li "[PERSON_NAME]/0972200009/204" at bounding box center [528, 173] width 158 height 22
type input "[PERSON_NAME]/0972200009/204"
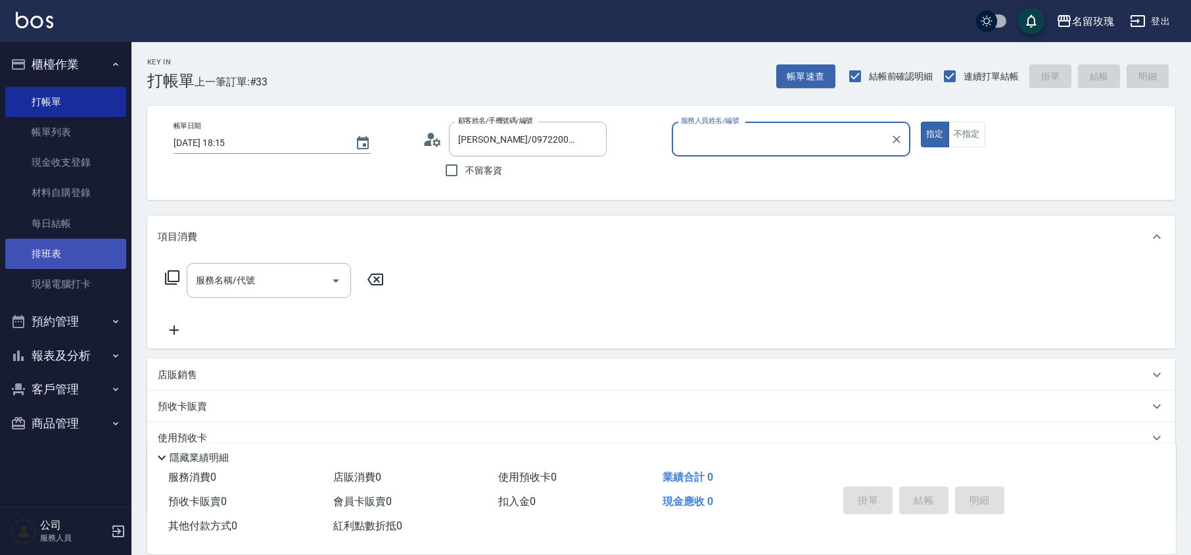
type input "[PERSON_NAME]-5"
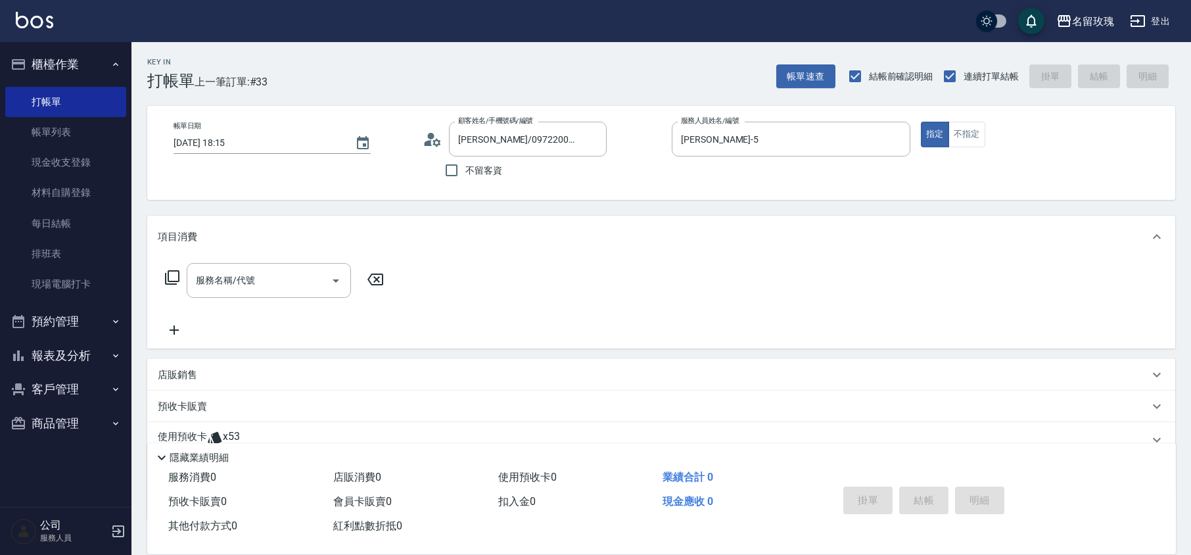
click at [171, 276] on icon at bounding box center [172, 277] width 16 height 16
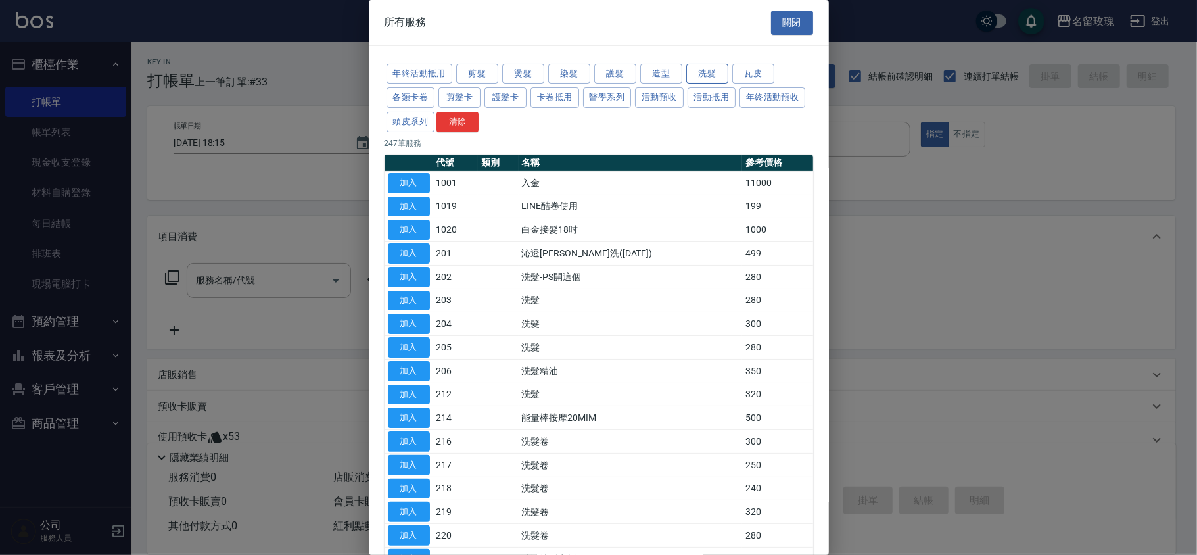
click at [719, 74] on button "洗髮" at bounding box center [707, 74] width 42 height 20
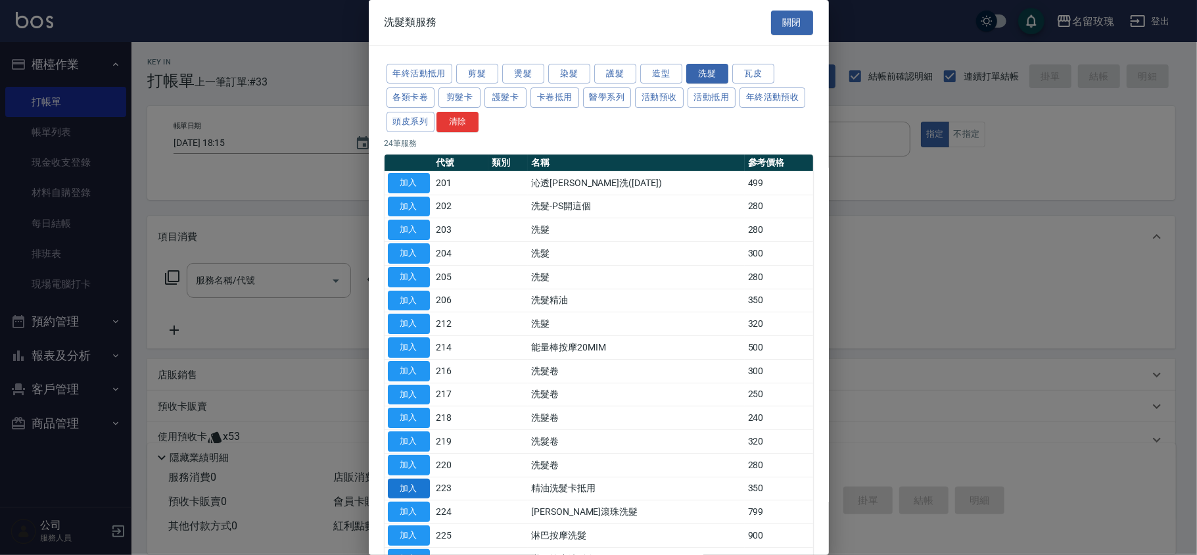
click at [421, 496] on button "加入" at bounding box center [409, 488] width 42 height 20
type input "精油洗髮卡抵用(223)"
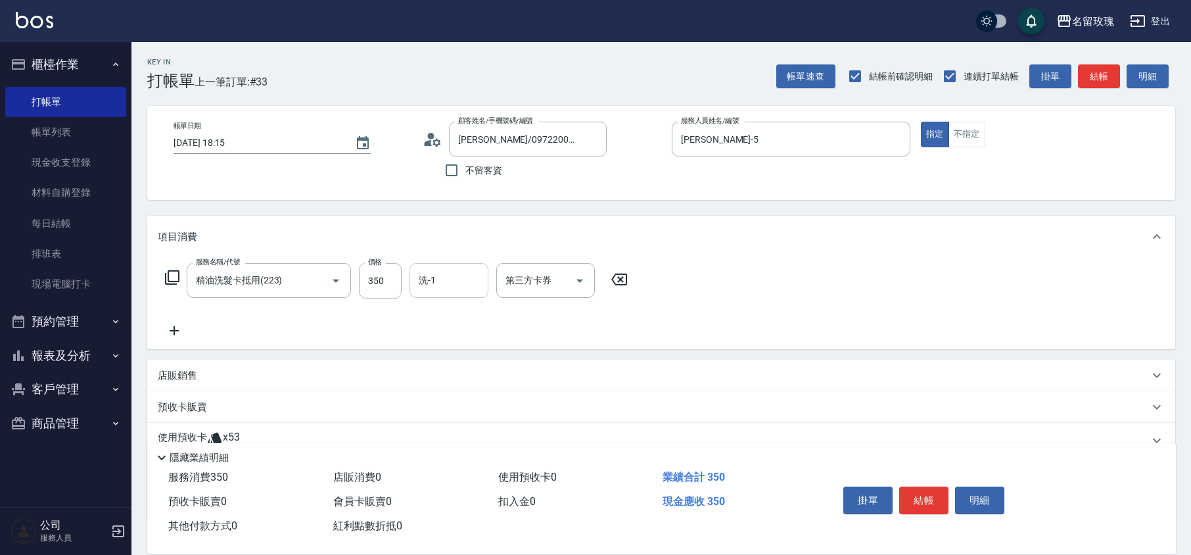
click at [452, 282] on input "洗-1" at bounding box center [448, 280] width 67 height 23
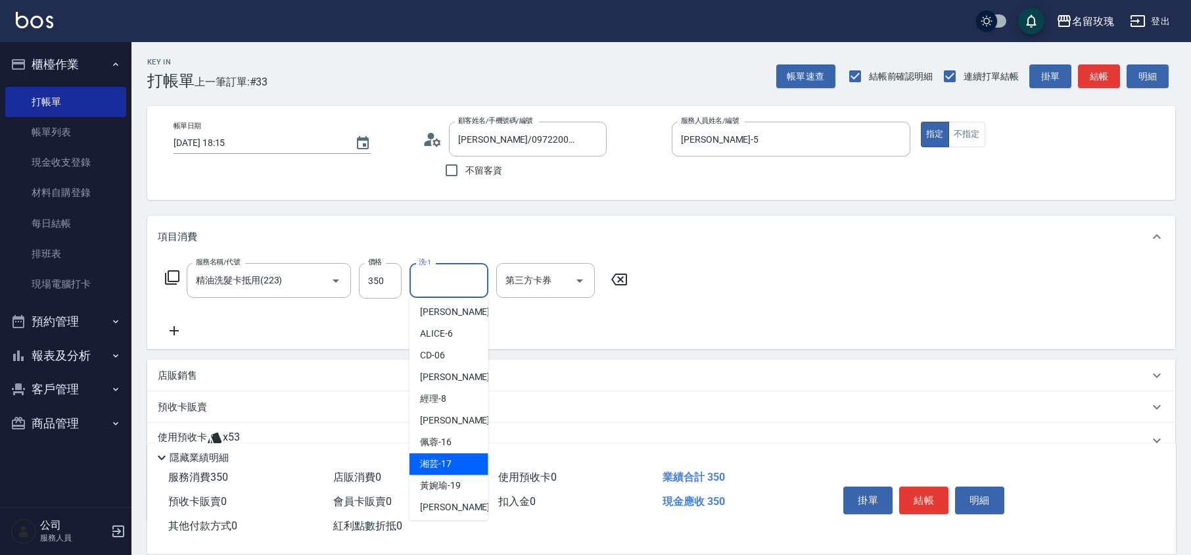
scroll to position [258, 0]
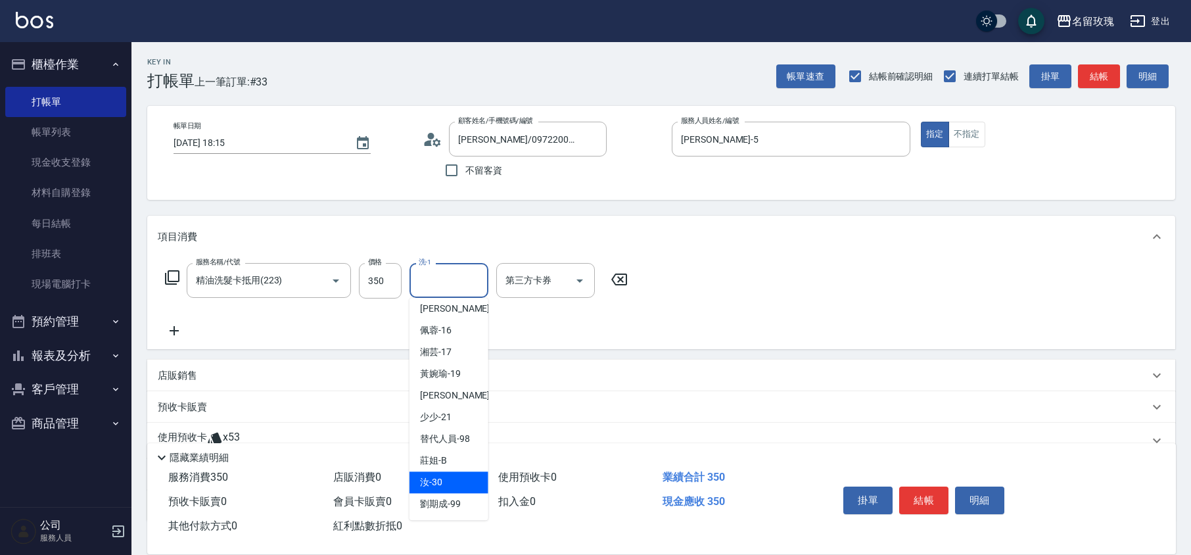
click at [437, 479] on span "汝 -30" at bounding box center [431, 482] width 22 height 14
type input "汝-30"
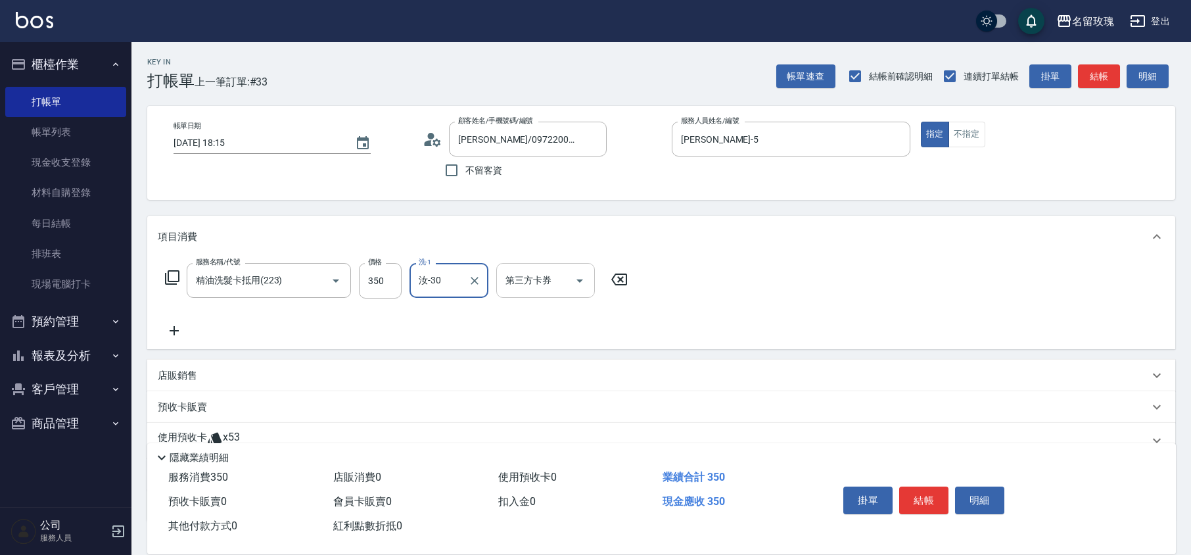
click at [584, 281] on icon "Open" at bounding box center [580, 281] width 16 height 16
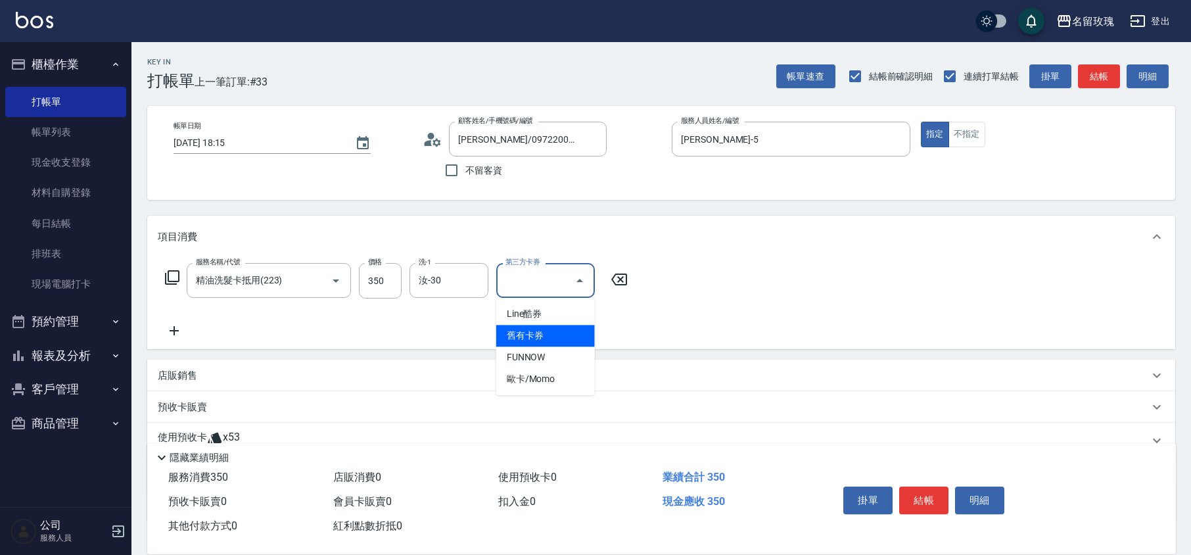
click at [549, 340] on span "舊有卡券" at bounding box center [545, 336] width 99 height 22
type input "舊有卡券"
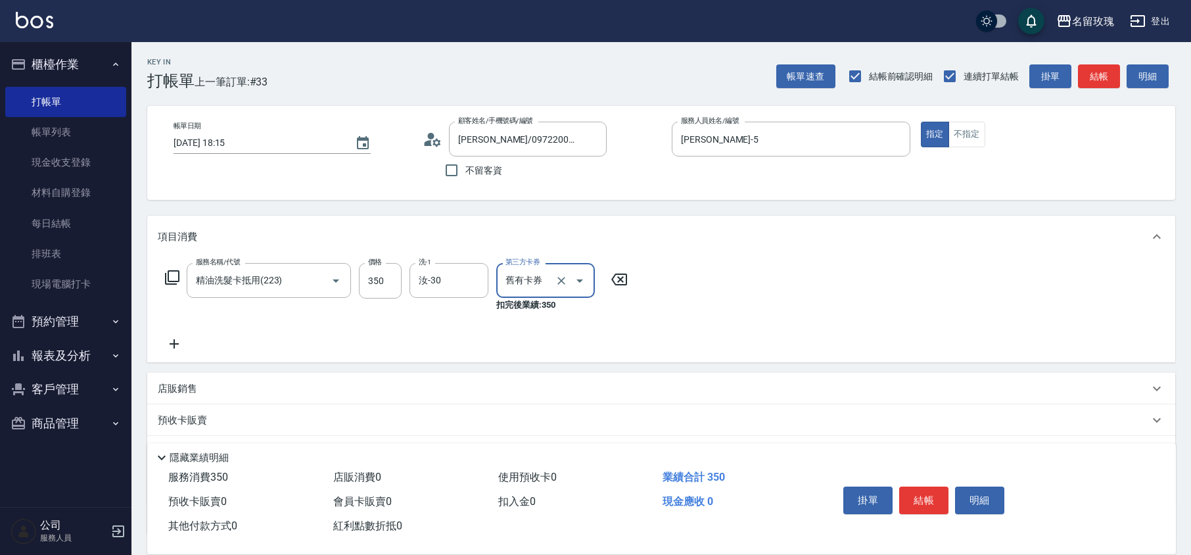
click at [557, 331] on div "服務名稱/代號 精油洗髮卡抵用(223) 服務名稱/代號 價格 350 價格 洗-1 汝-30 洗-1 第三方卡券 舊有卡券 第三方卡券 扣完後業績: 350" at bounding box center [397, 307] width 478 height 89
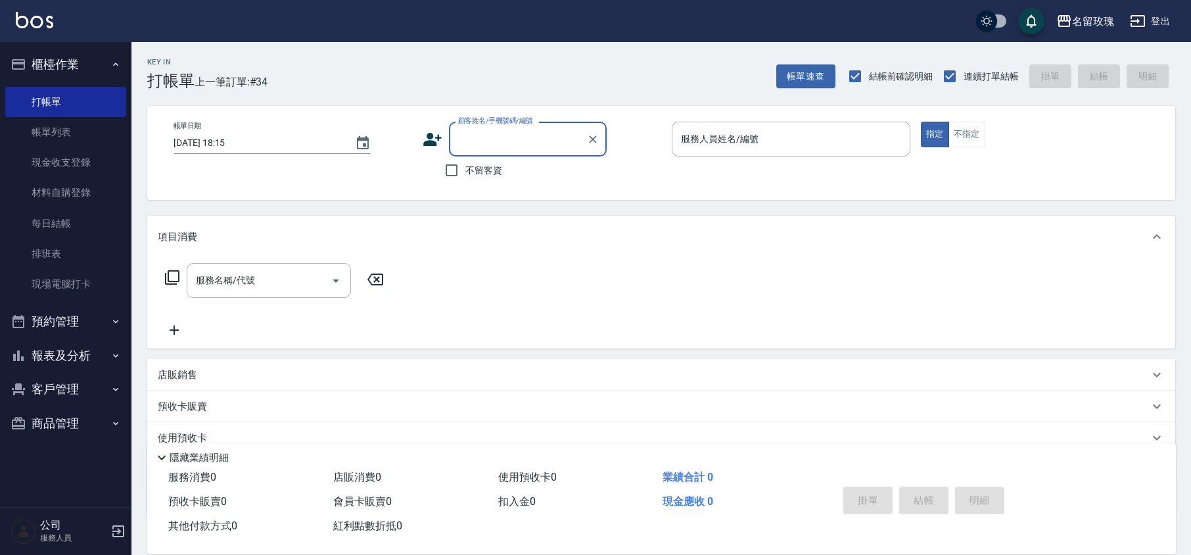
click at [495, 128] on input "顧客姓名/手機號碼/編號" at bounding box center [518, 139] width 126 height 23
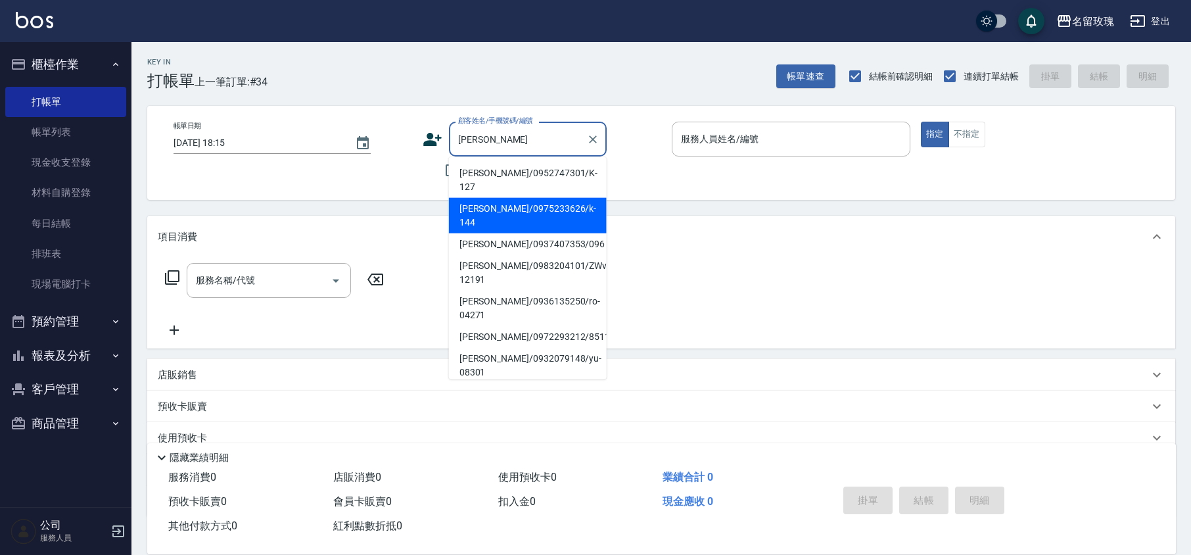
click at [511, 198] on li "[PERSON_NAME]/0975233626/k-144" at bounding box center [528, 215] width 158 height 35
type input "[PERSON_NAME]/0975233626/k-144"
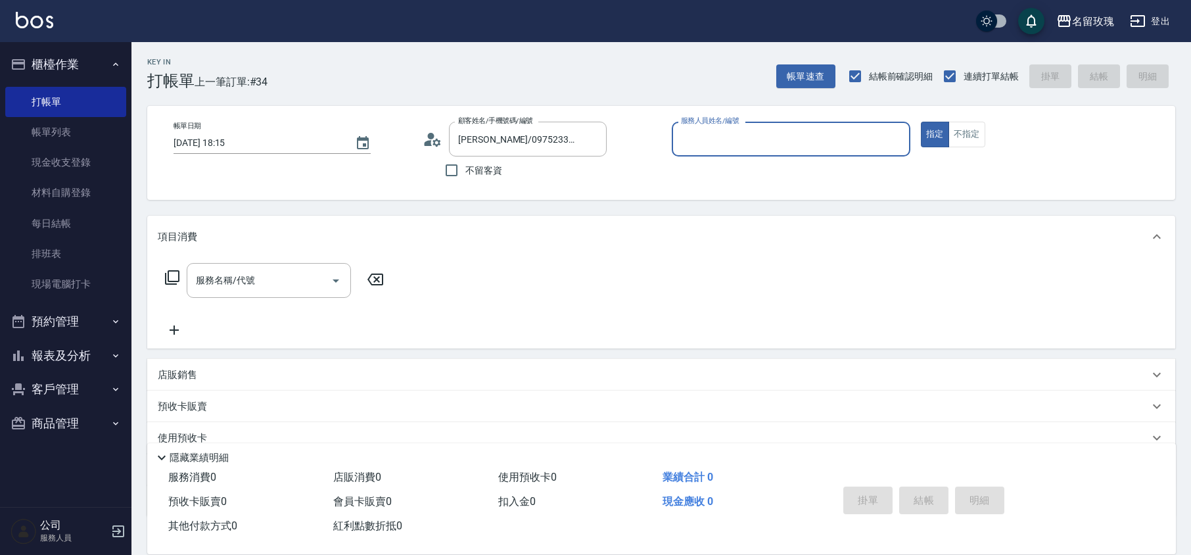
click at [421, 139] on div "帳單日期 [DATE] 18:15 顧客姓名/手機號碼/編號 [PERSON_NAME]/0975233626/k-144 顧客姓名/手機號碼/編號 不留客資…" at bounding box center [661, 153] width 996 height 62
click at [434, 143] on icon at bounding box center [433, 139] width 20 height 20
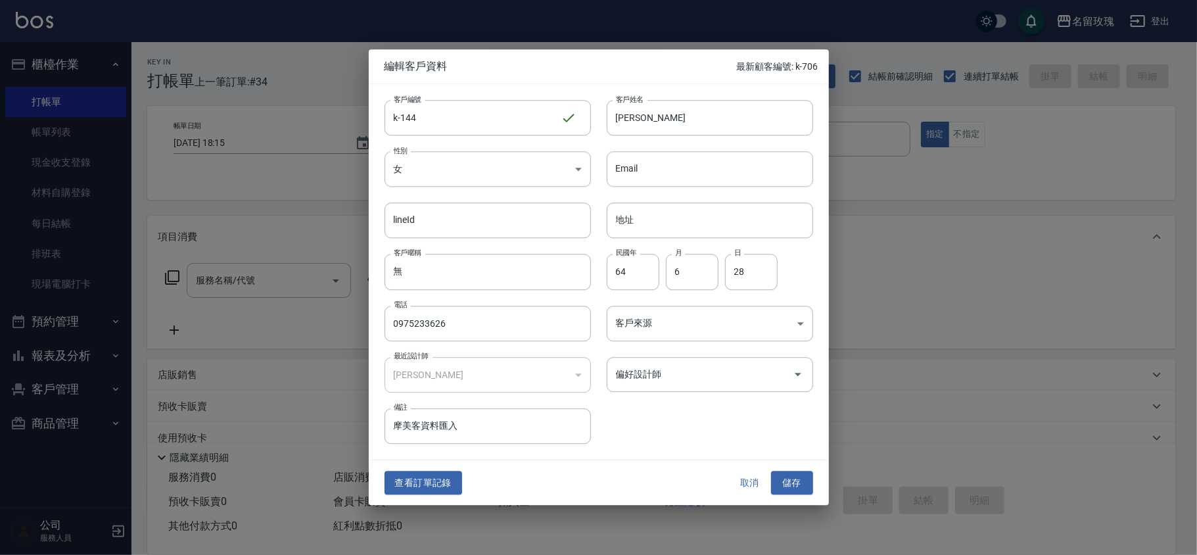
click at [747, 496] on div "查看訂單記錄 取消 儲存" at bounding box center [599, 482] width 460 height 45
click at [749, 489] on button "取消" at bounding box center [750, 483] width 42 height 24
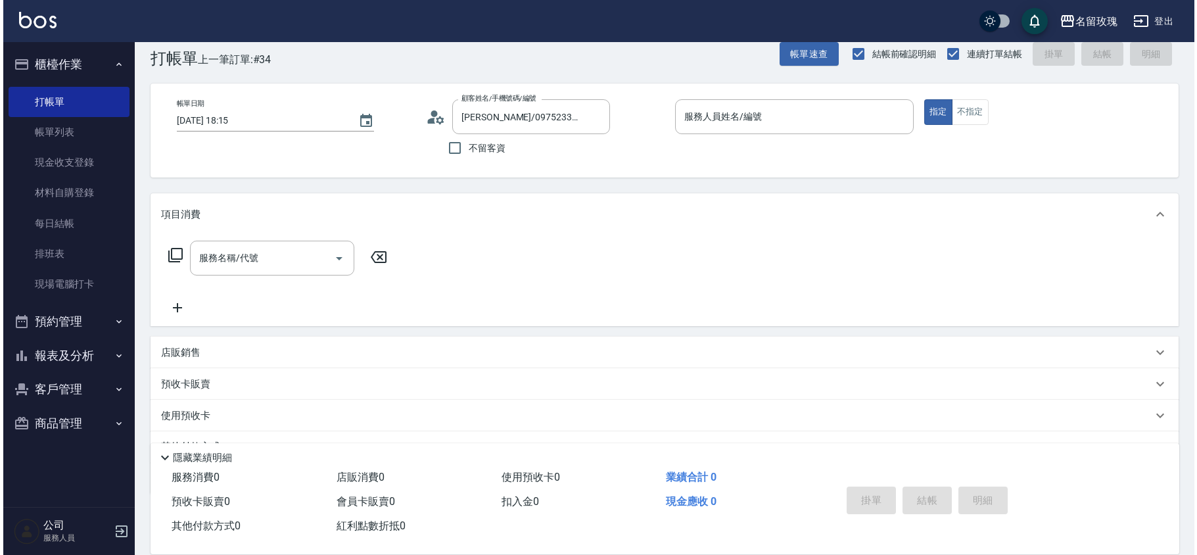
scroll to position [85, 0]
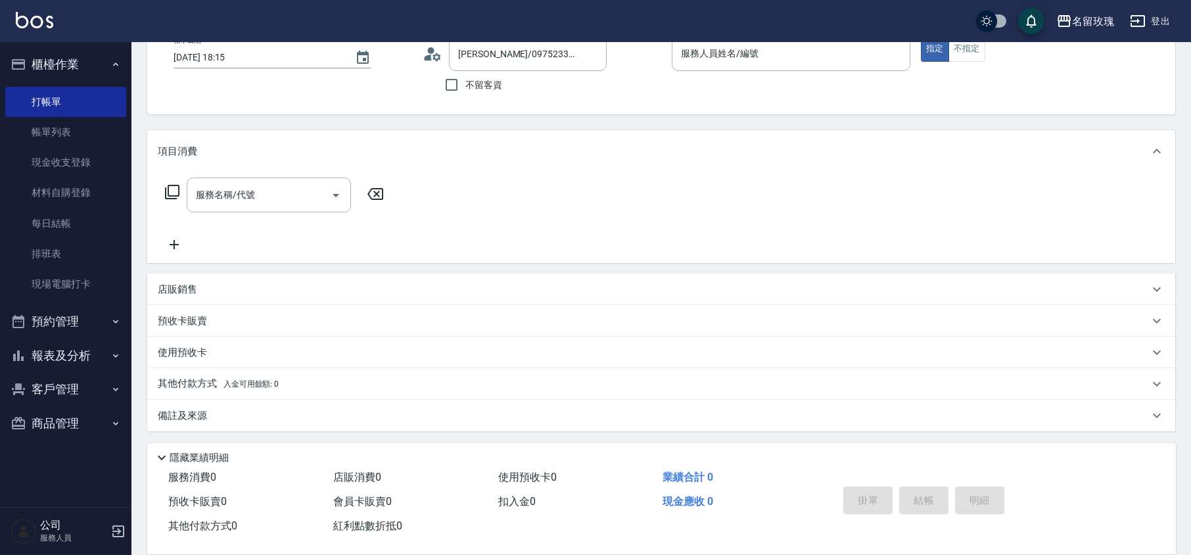
click at [432, 49] on circle at bounding box center [431, 50] width 7 height 7
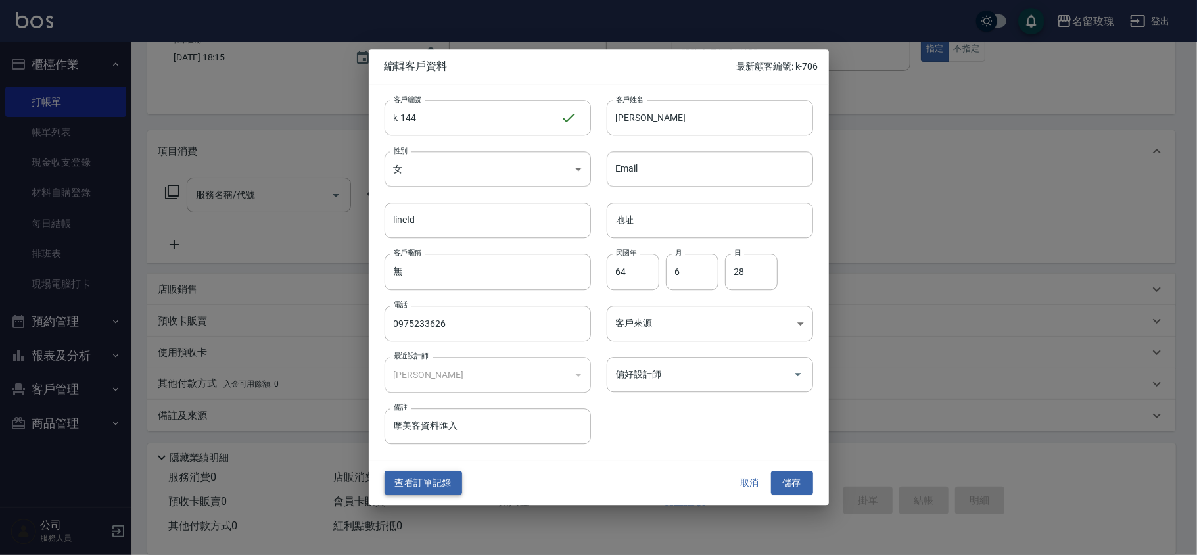
click at [418, 484] on button "查看訂單記錄" at bounding box center [423, 483] width 78 height 24
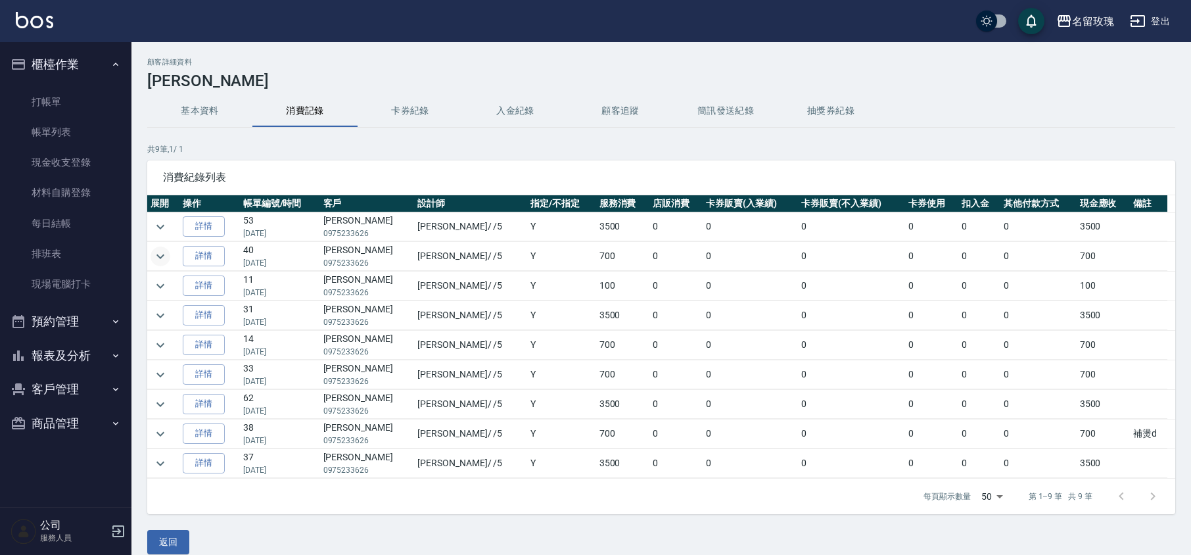
click at [166, 254] on icon "expand row" at bounding box center [160, 256] width 16 height 16
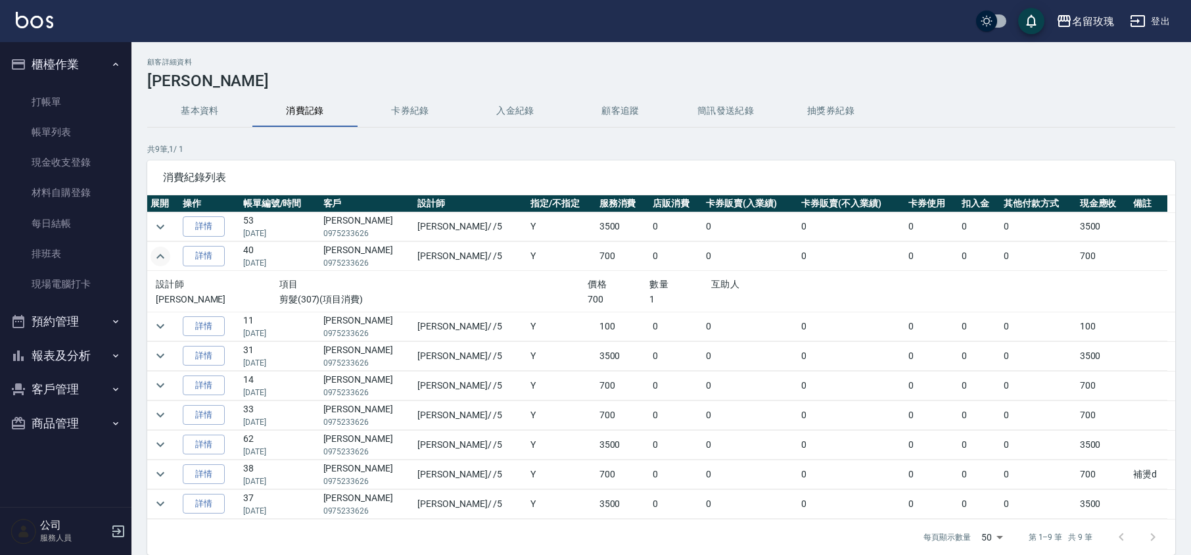
click at [166, 254] on icon "expand row" at bounding box center [160, 256] width 16 height 16
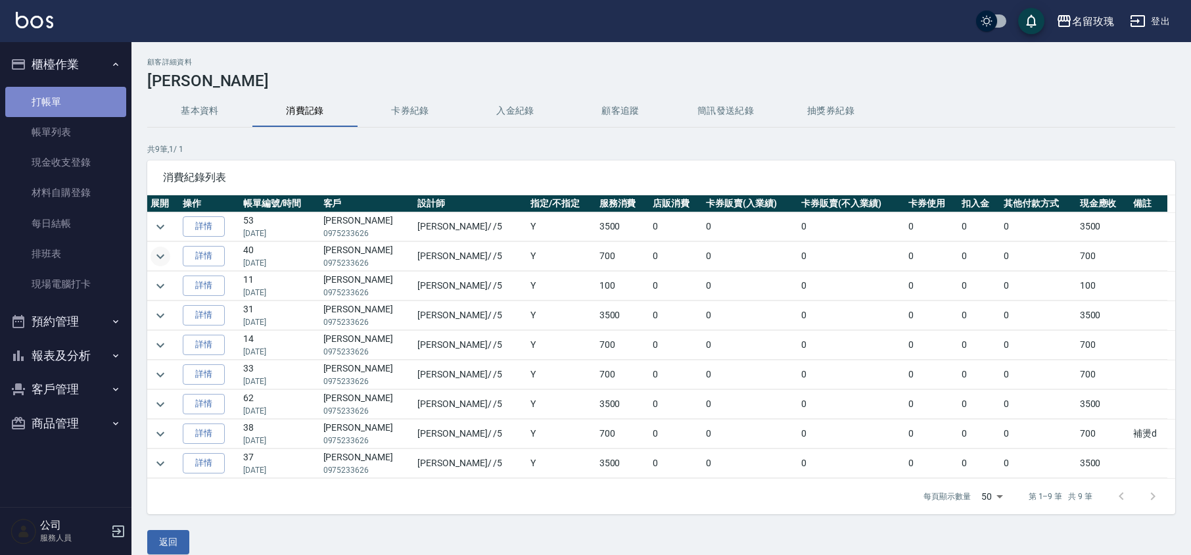
click at [81, 95] on link "打帳單" at bounding box center [65, 102] width 121 height 30
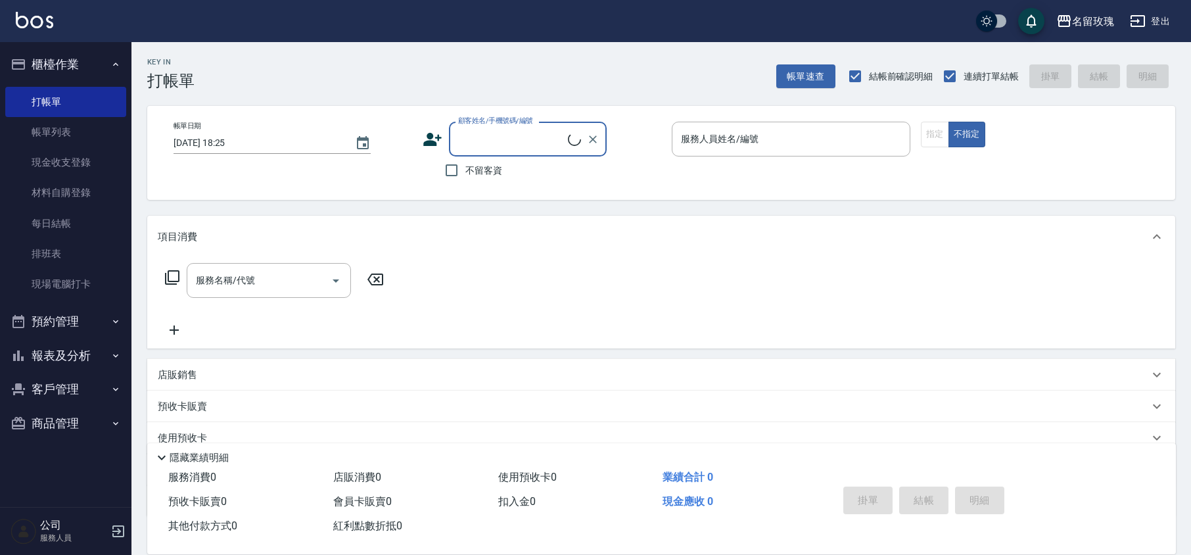
click at [521, 130] on input "顧客姓名/手機號碼/編號" at bounding box center [511, 139] width 113 height 23
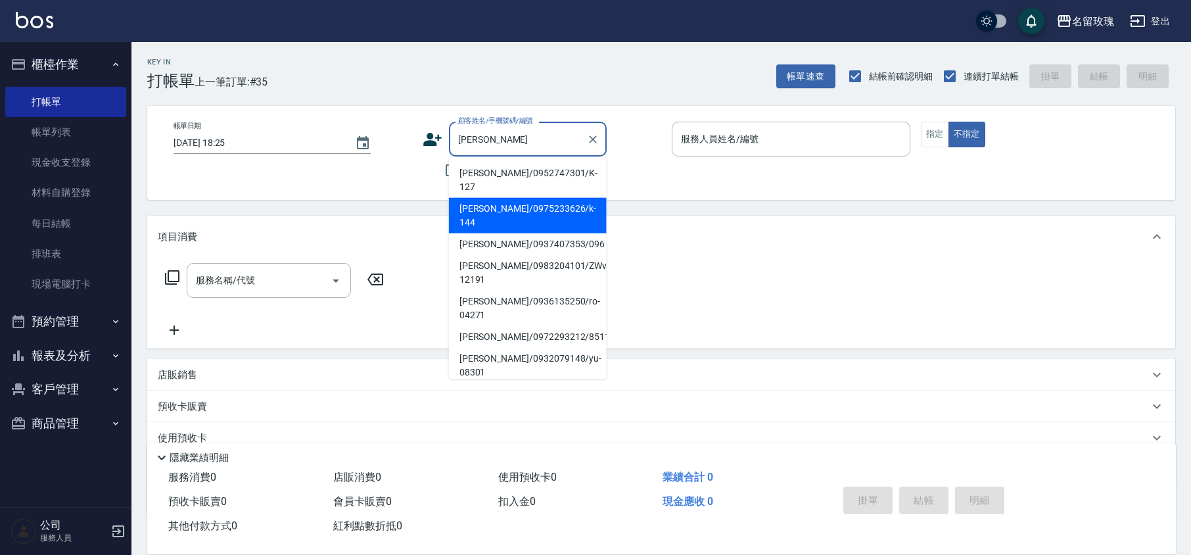
click at [513, 198] on li "[PERSON_NAME]/0975233626/k-144" at bounding box center [528, 215] width 158 height 35
type input "[PERSON_NAME]/0975233626/k-144"
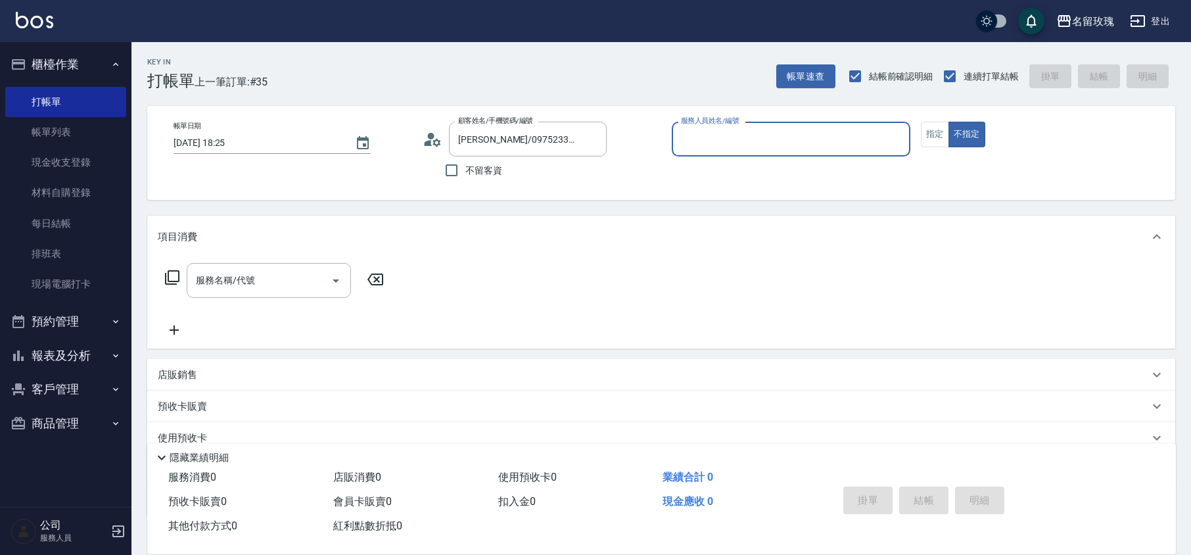
click at [777, 138] on input "服務人員姓名/編號" at bounding box center [791, 139] width 227 height 23
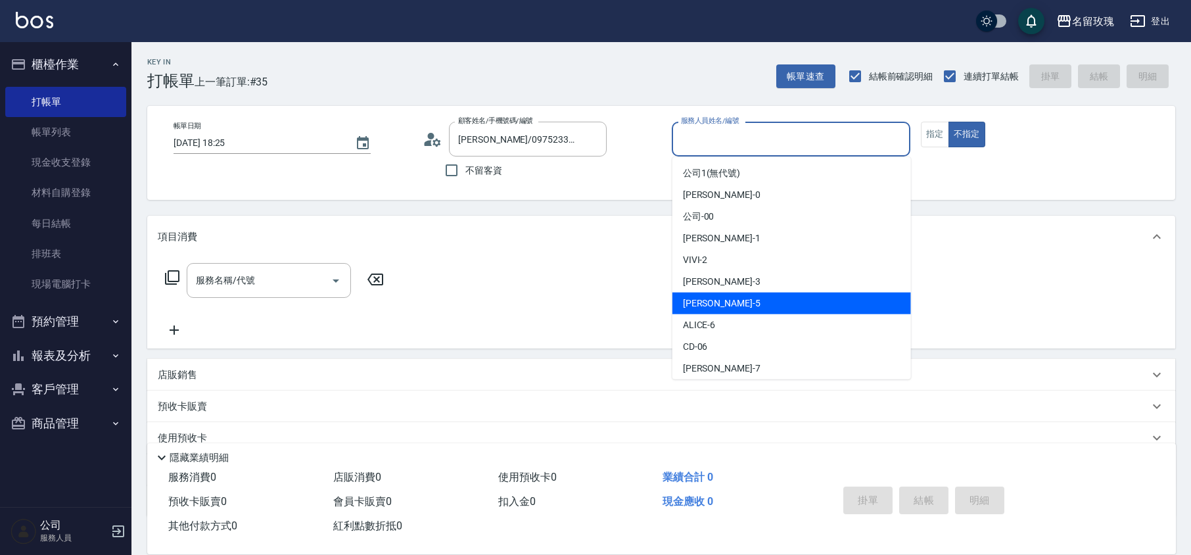
click at [726, 300] on div "[PERSON_NAME] -5" at bounding box center [791, 303] width 239 height 22
type input "[PERSON_NAME]-5"
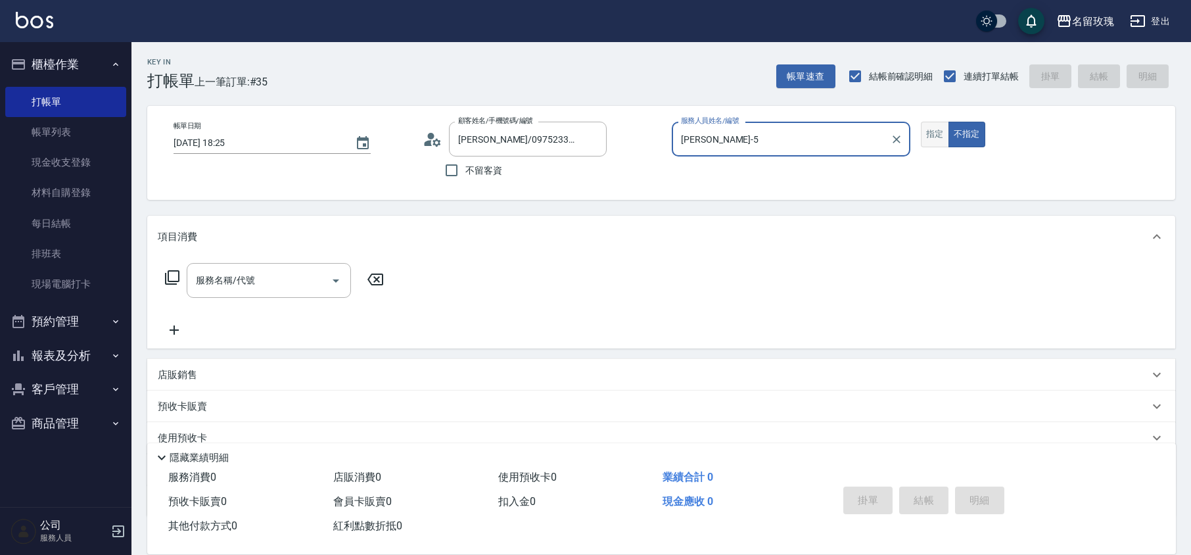
click at [931, 128] on button "指定" at bounding box center [935, 135] width 28 height 26
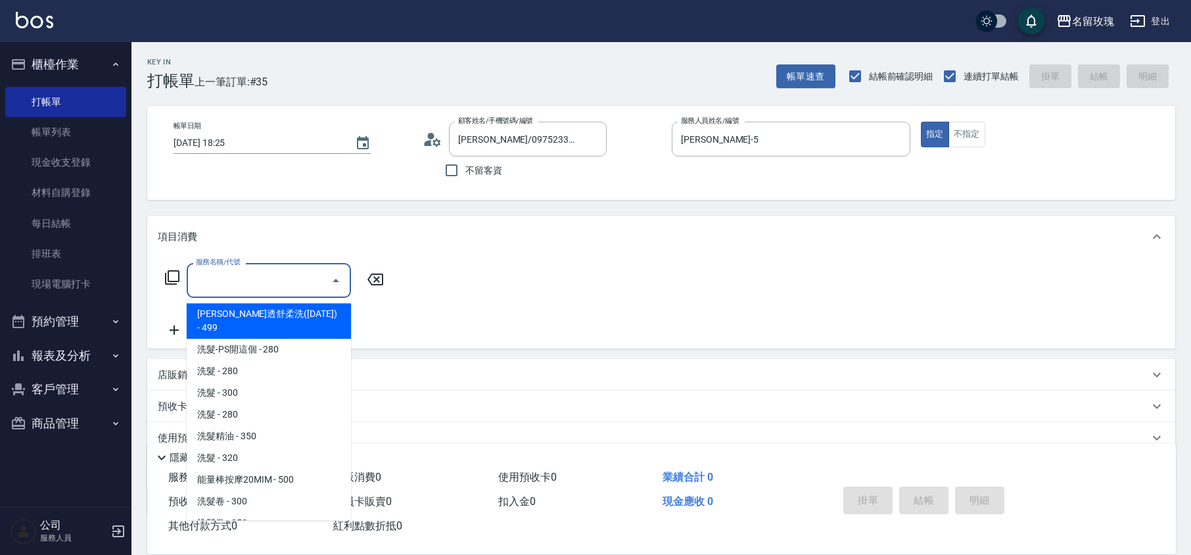
click at [237, 276] on div "服務名稱/代號 服務名稱/代號" at bounding box center [269, 280] width 164 height 35
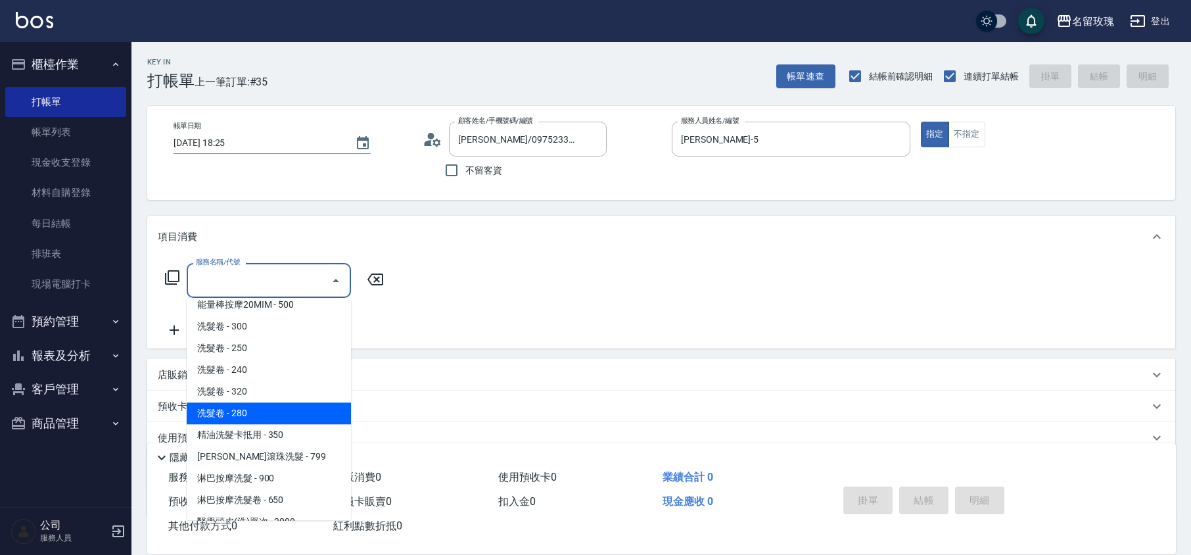
scroll to position [87, 0]
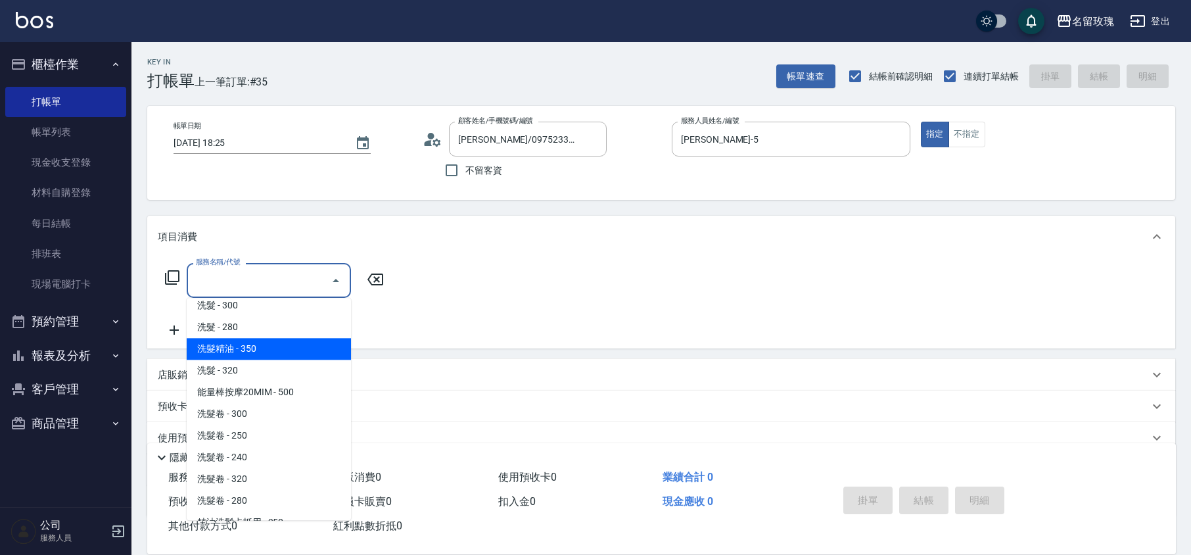
click at [279, 338] on span "洗髮精油 - 350" at bounding box center [269, 349] width 164 height 22
type input "洗髮精油(206)"
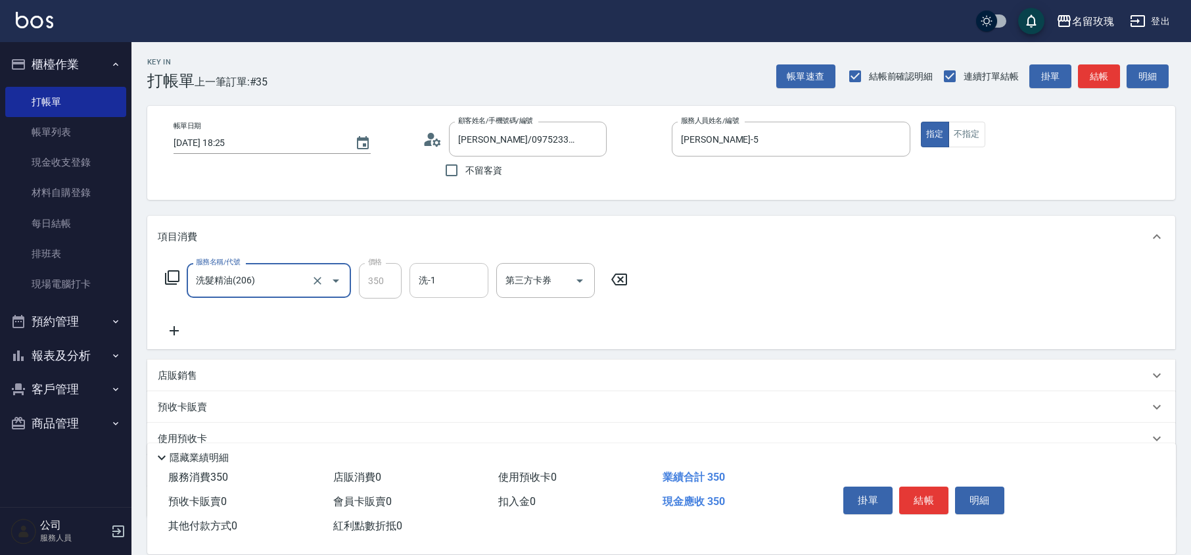
drag, startPoint x: 405, startPoint y: 292, endPoint x: 418, endPoint y: 284, distance: 15.3
click at [415, 284] on input "洗-1" at bounding box center [448, 280] width 67 height 23
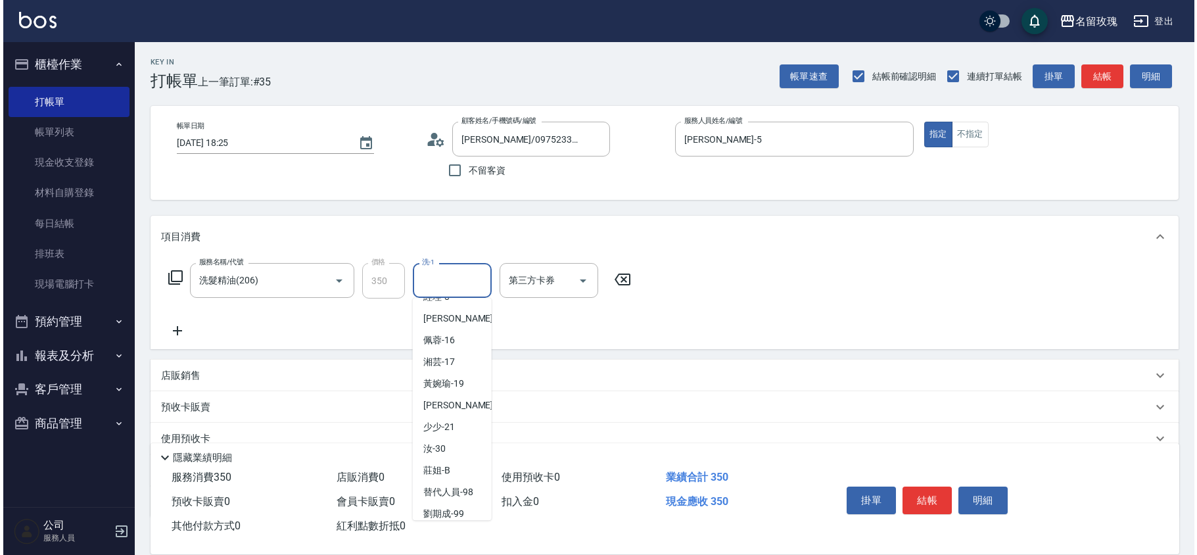
scroll to position [258, 0]
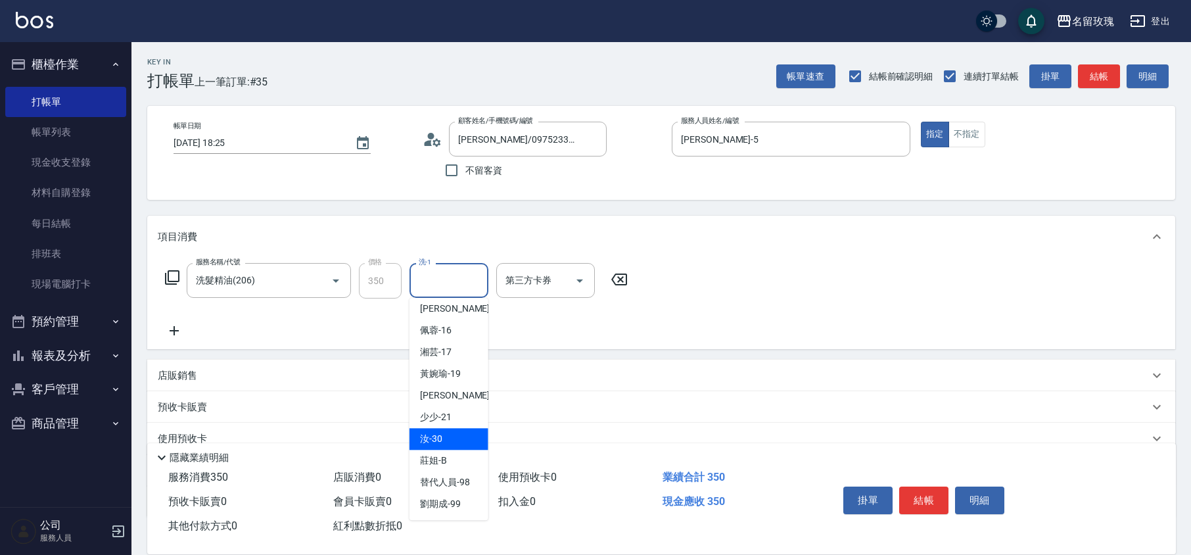
click at [446, 440] on div "汝 -30" at bounding box center [448, 439] width 79 height 22
type input "汝-30"
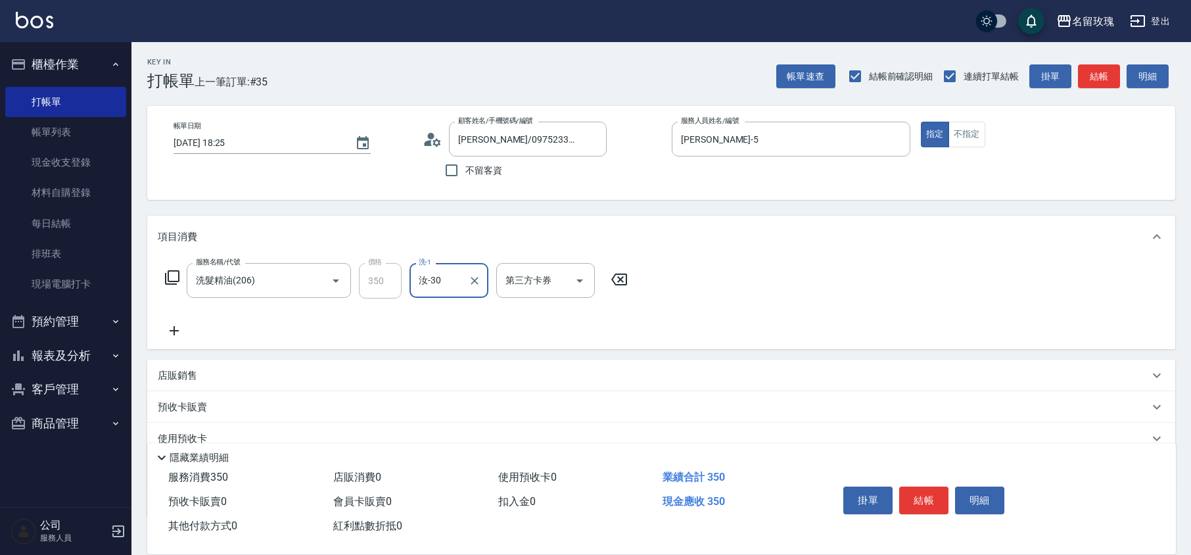
click at [175, 269] on icon at bounding box center [172, 277] width 16 height 16
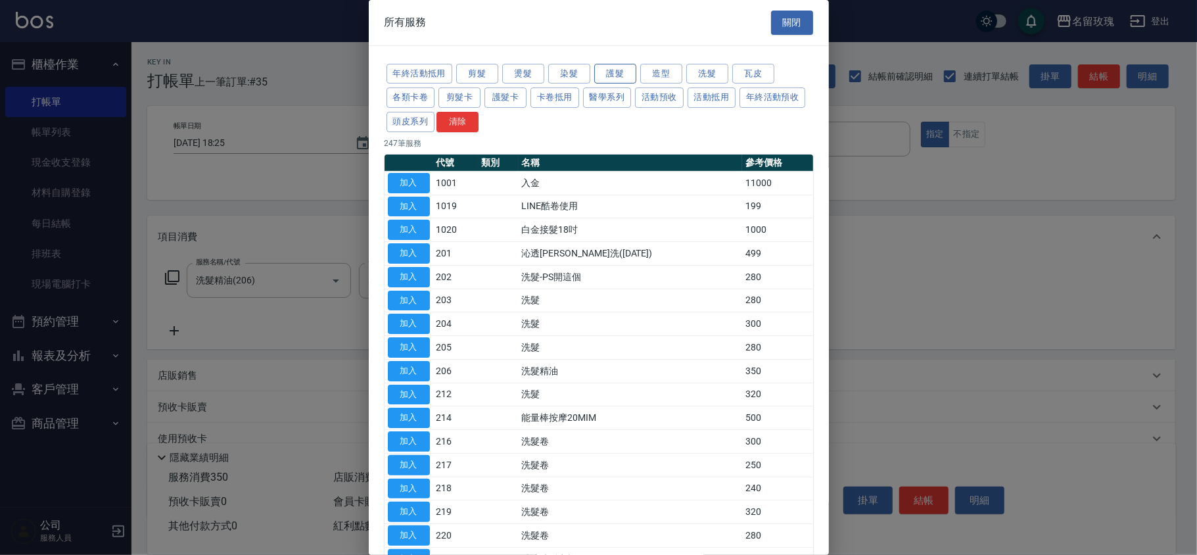
click at [626, 78] on button "護髮" at bounding box center [615, 74] width 42 height 20
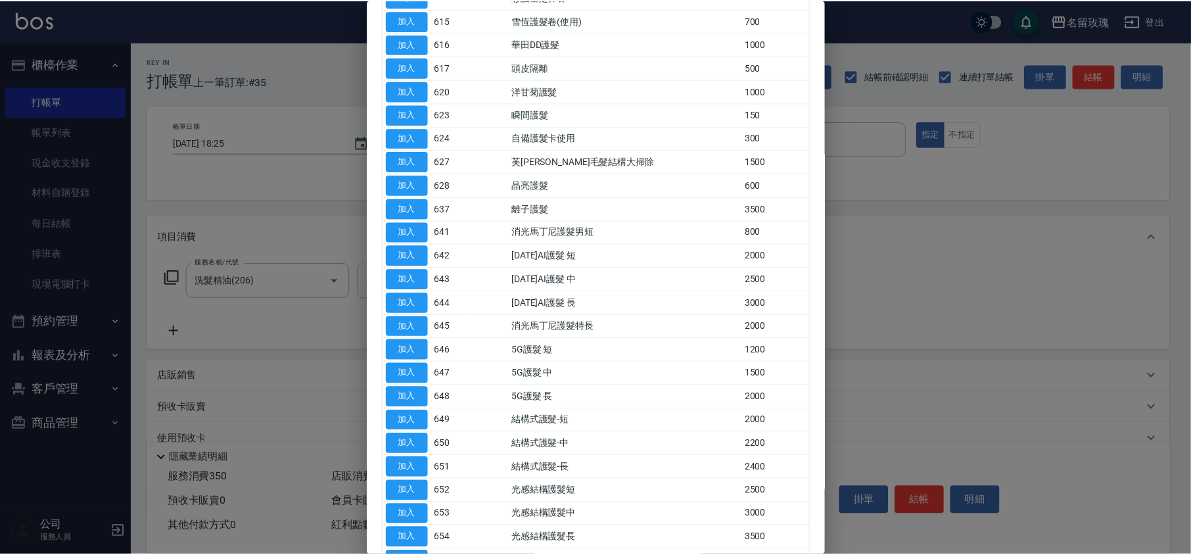
scroll to position [438, 0]
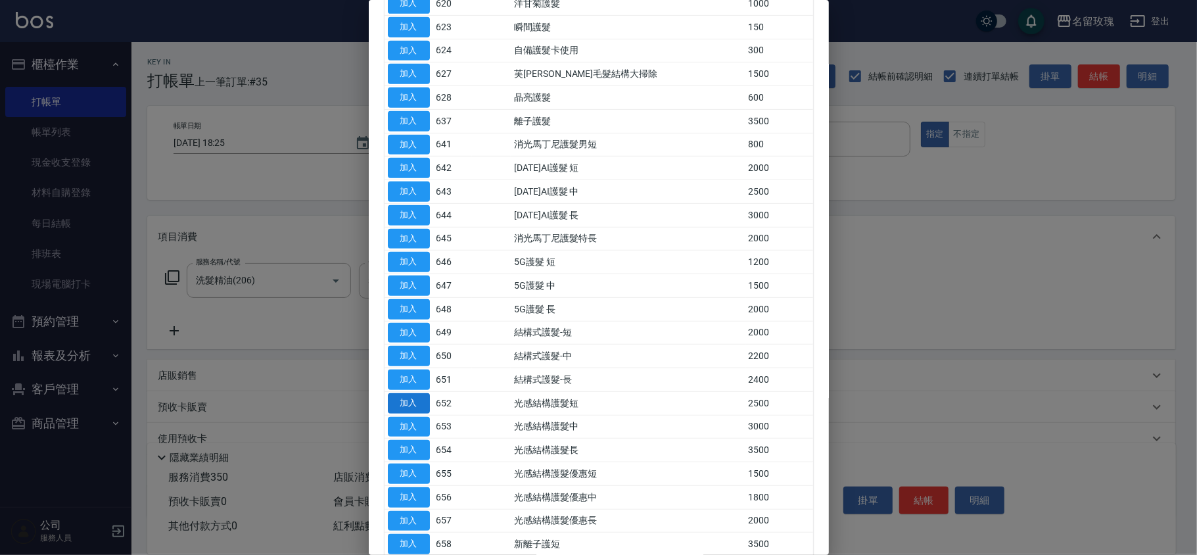
click at [413, 411] on button "加入" at bounding box center [409, 403] width 42 height 20
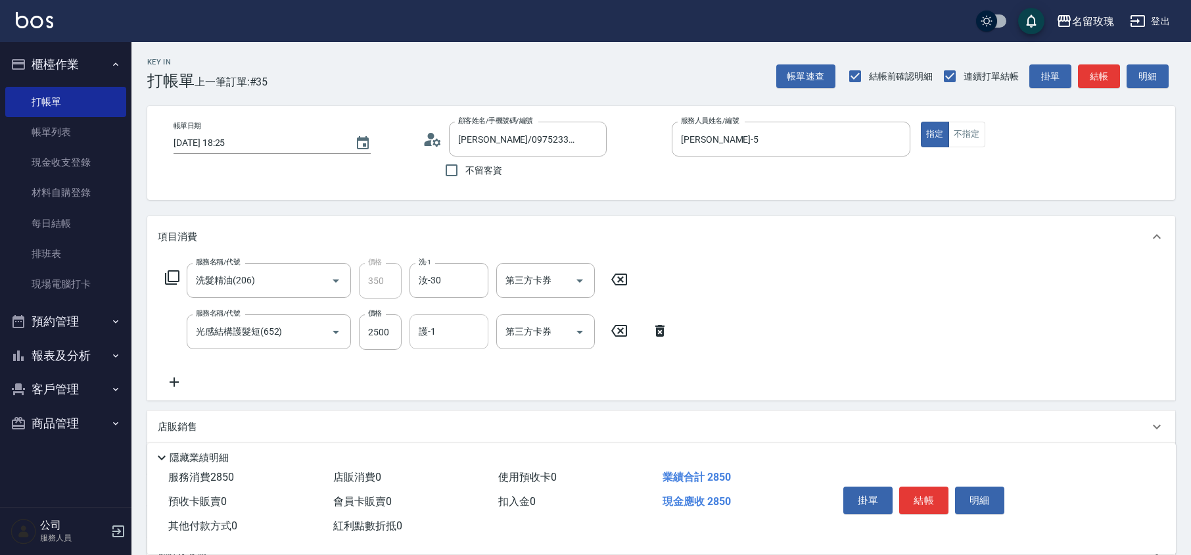
click at [463, 342] on div "護-1" at bounding box center [448, 331] width 79 height 35
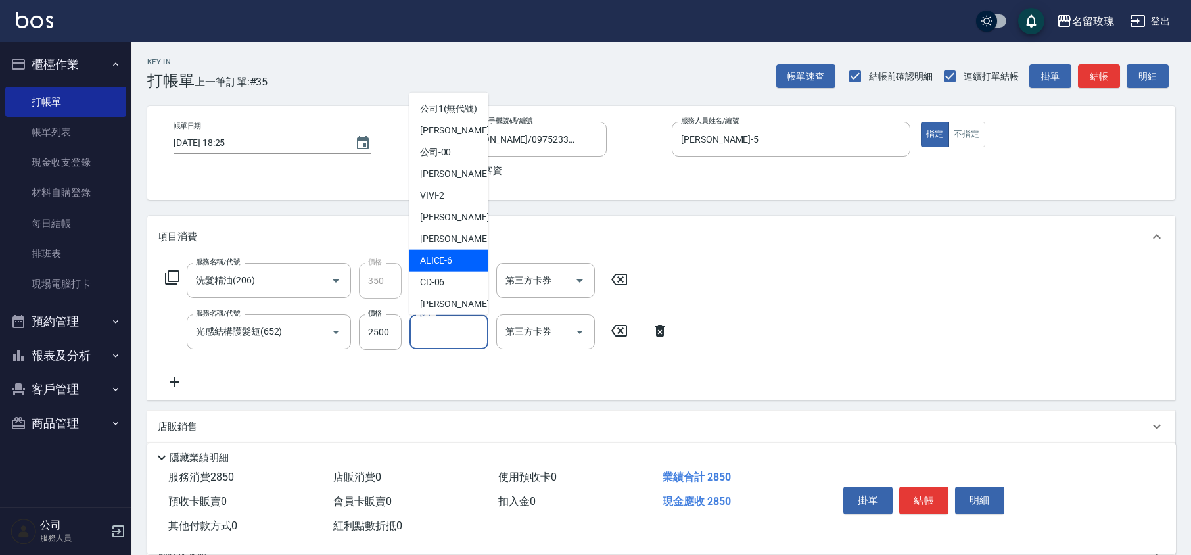
scroll to position [258, 0]
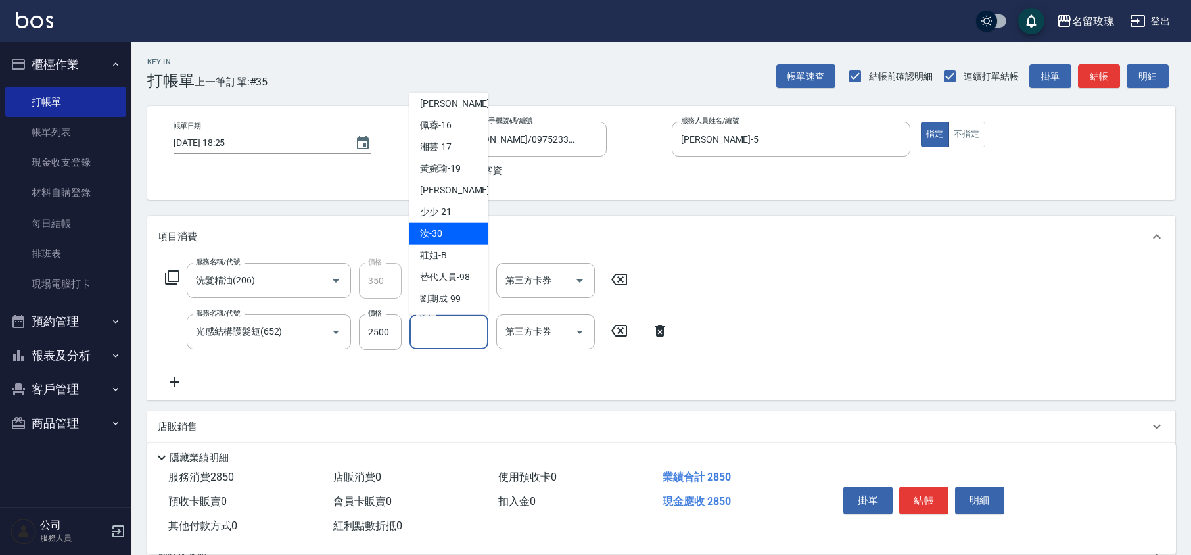
click at [437, 231] on span "汝 -30" at bounding box center [431, 234] width 22 height 14
type input "汝-30"
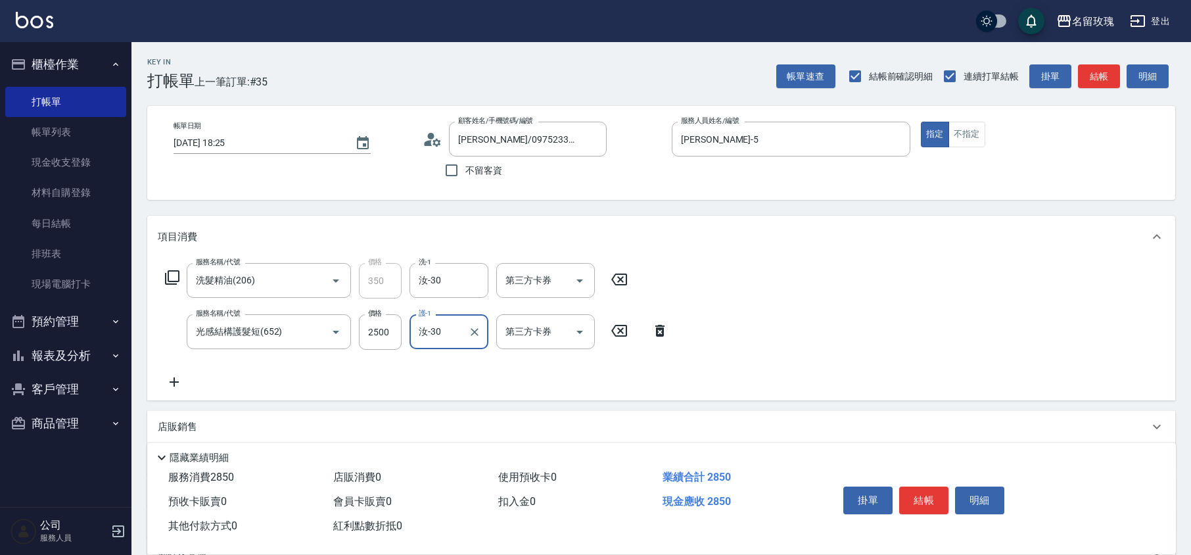
click at [172, 272] on icon at bounding box center [172, 277] width 16 height 16
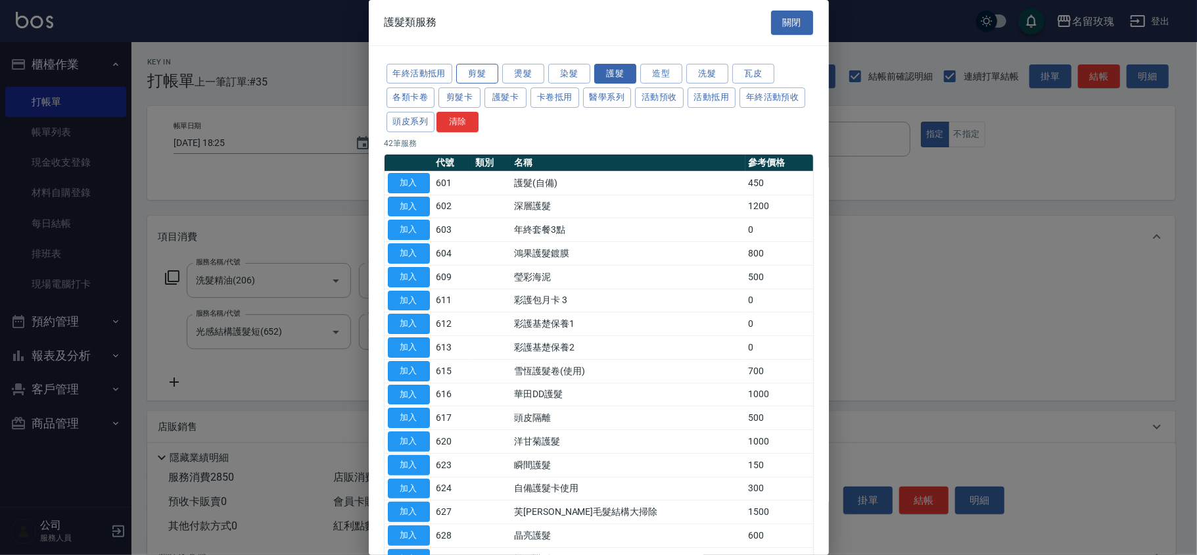
click at [471, 70] on button "剪髮" at bounding box center [477, 74] width 42 height 20
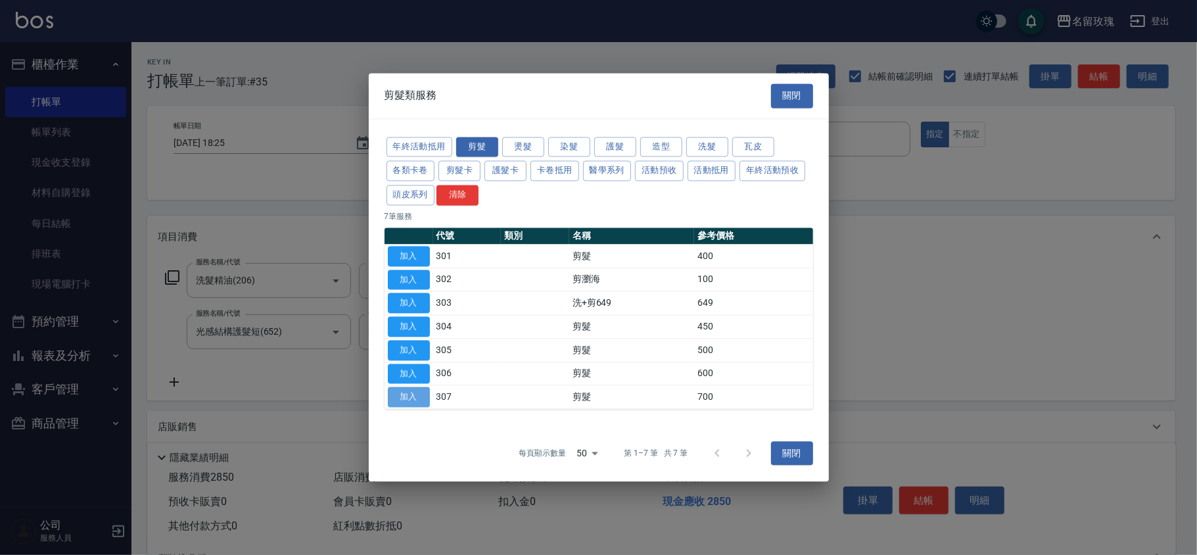
click at [410, 404] on button "加入" at bounding box center [409, 397] width 42 height 20
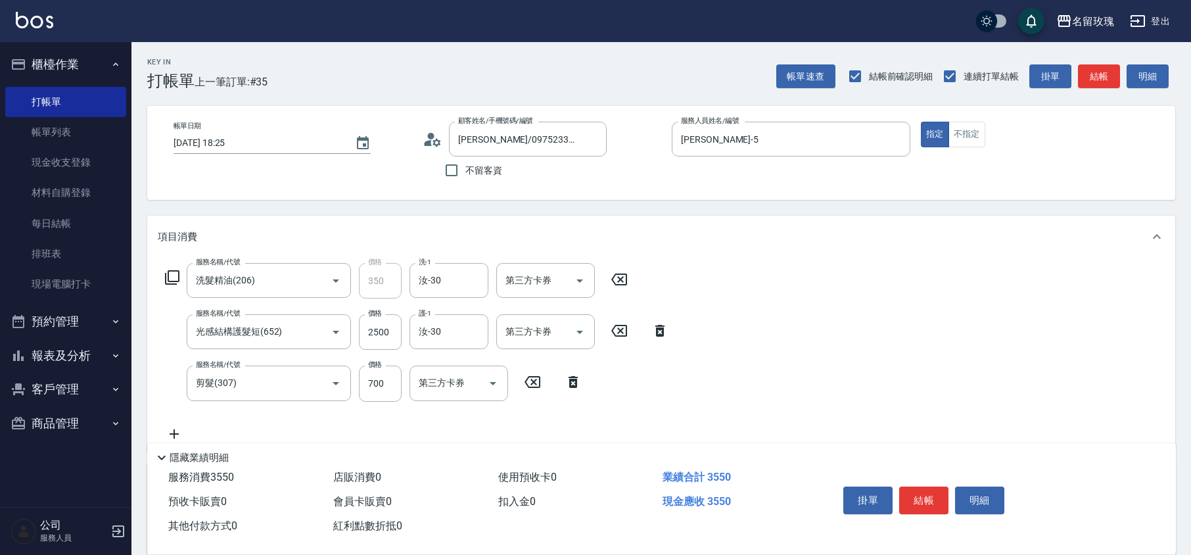
click at [421, 413] on div "服務名稱/代號 洗髮精油(206) 服務名稱/代號 價格 350 價格 洗-1 汝-30 洗-1 第三方卡券 第三方卡券 服務名稱/代號 光感結構護髮短(65…" at bounding box center [417, 352] width 519 height 178
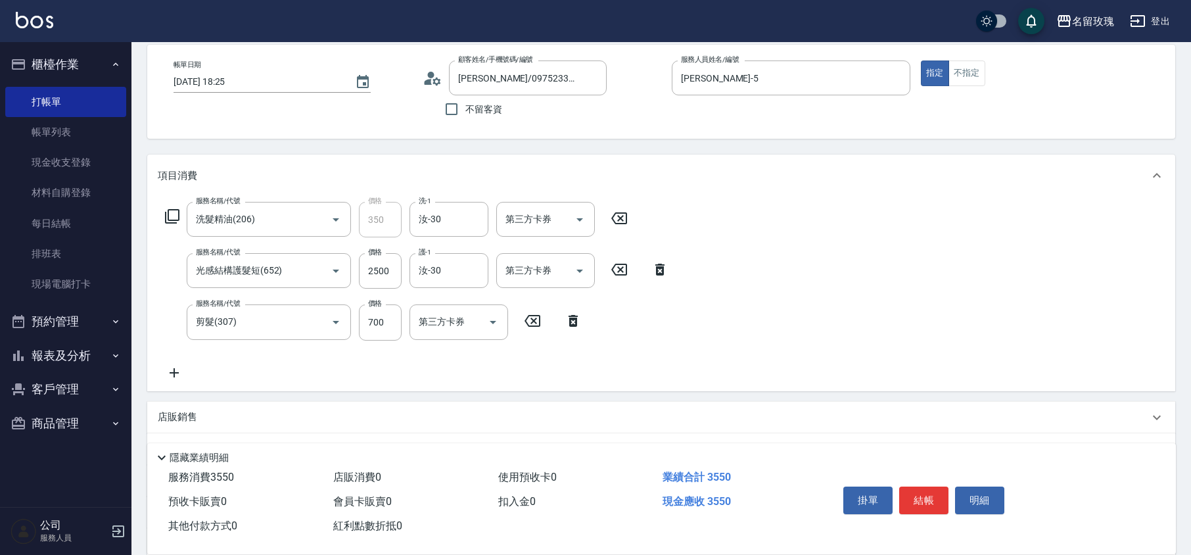
scroll to position [87, 0]
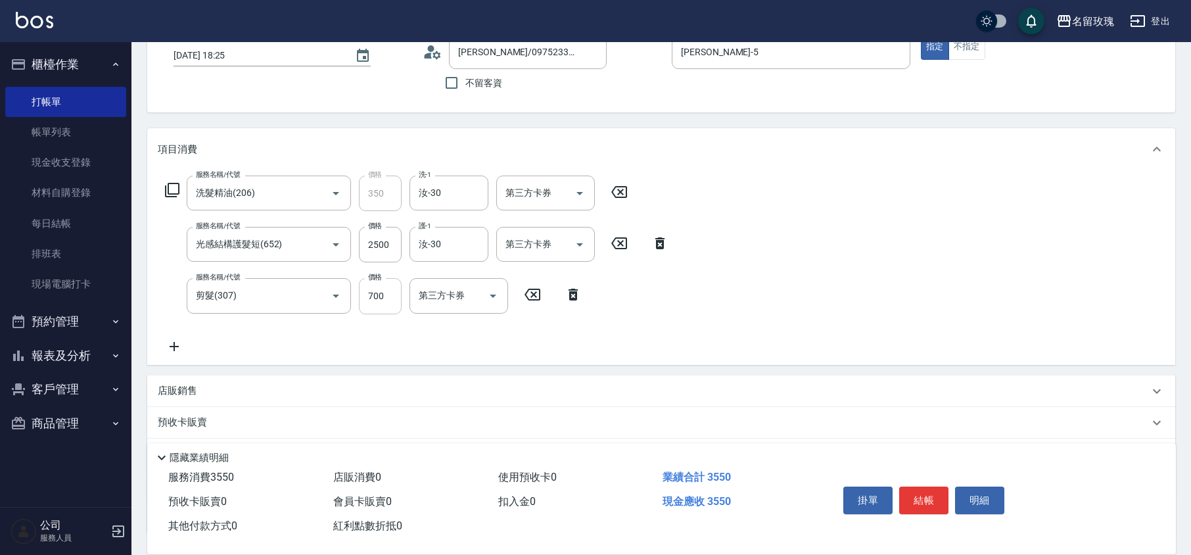
click at [374, 308] on input "700" at bounding box center [380, 295] width 43 height 35
type input "1000"
click at [421, 339] on div "服務名稱/代號 洗髮精油(206) 服務名稱/代號 價格 350 價格 洗-1 汝-30 洗-1 第三方卡券 第三方卡券 服務名稱/代號 光感結構護髮短(65…" at bounding box center [417, 264] width 519 height 178
type input "[DATE] 18:36"
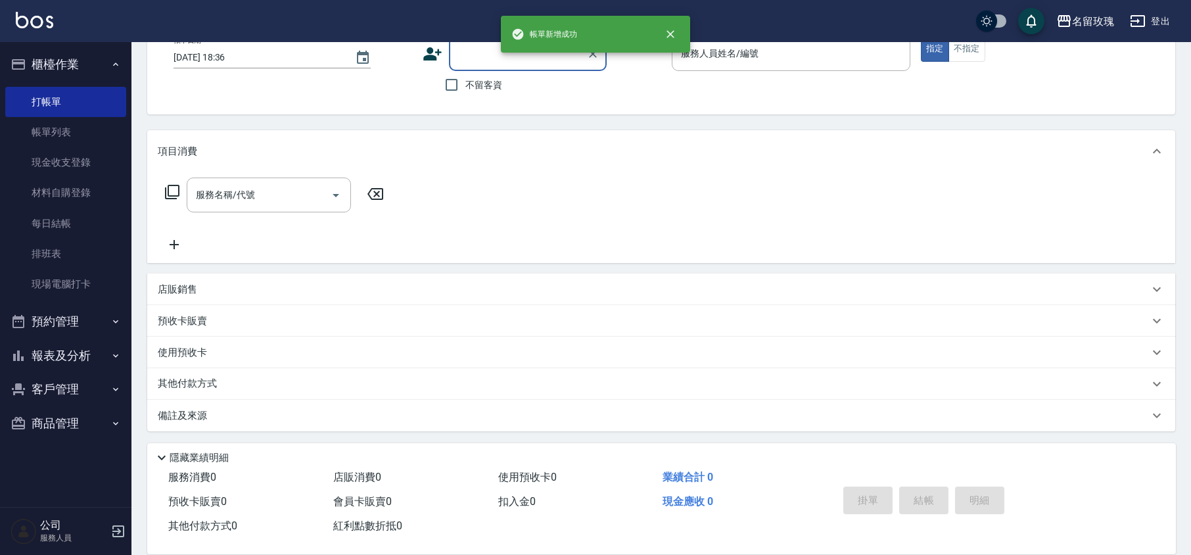
scroll to position [85, 0]
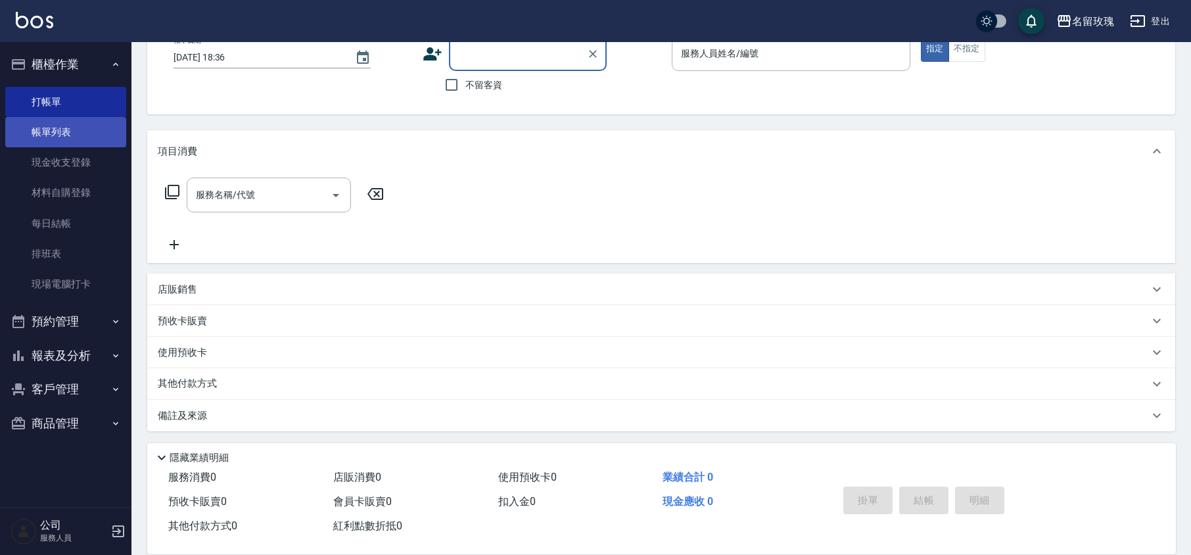
drag, startPoint x: 51, startPoint y: 139, endPoint x: 85, endPoint y: 126, distance: 36.6
click at [51, 139] on link "帳單列表" at bounding box center [65, 132] width 121 height 30
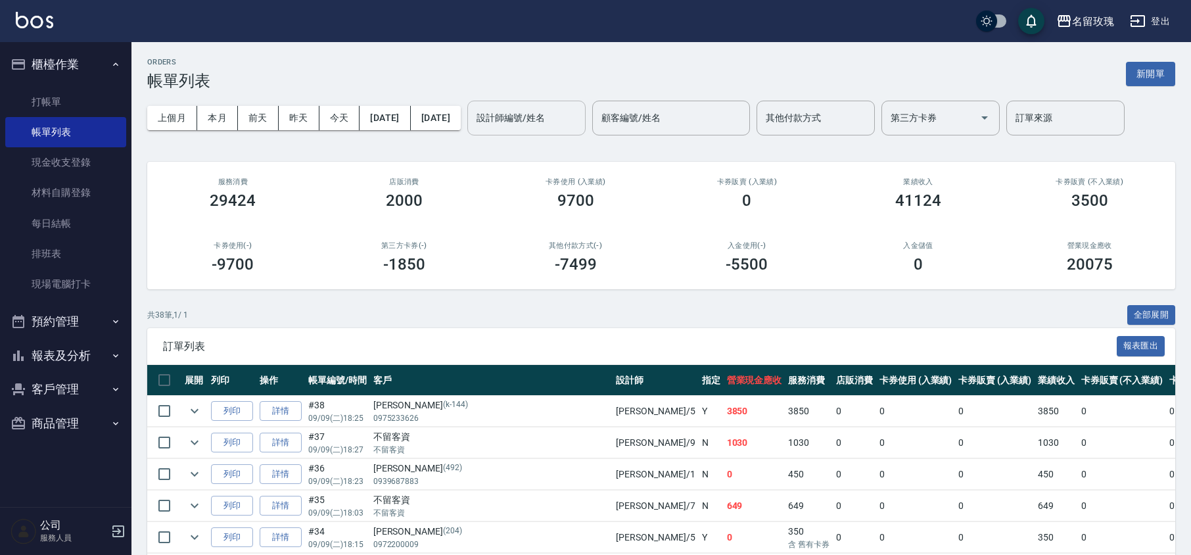
click at [573, 120] on input "設計師編號/姓名" at bounding box center [526, 117] width 106 height 23
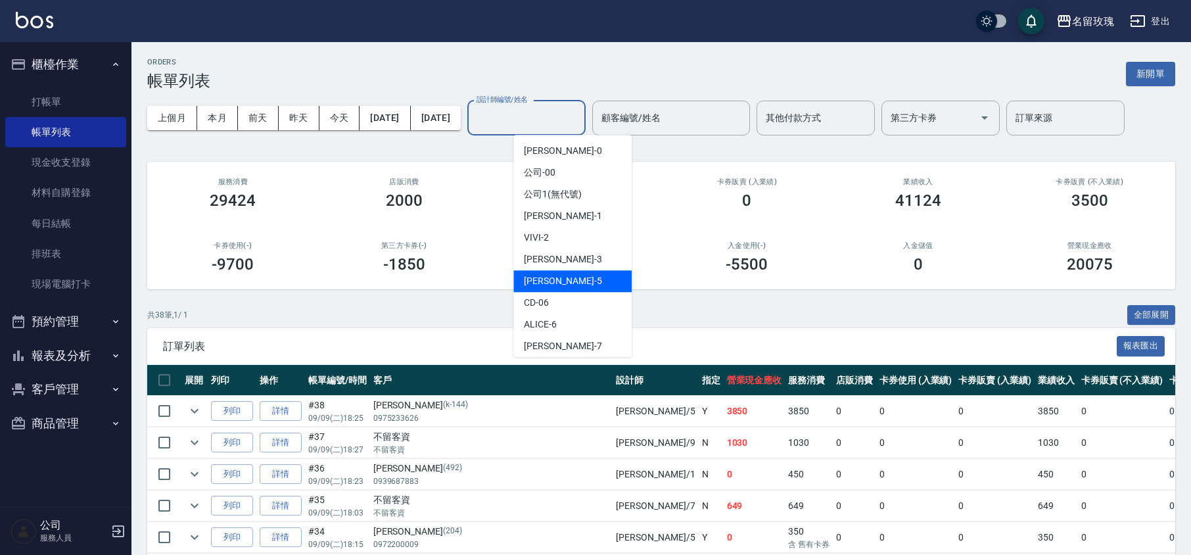
click at [556, 277] on span "[PERSON_NAME] -5" at bounding box center [563, 281] width 78 height 14
type input "[PERSON_NAME]-5"
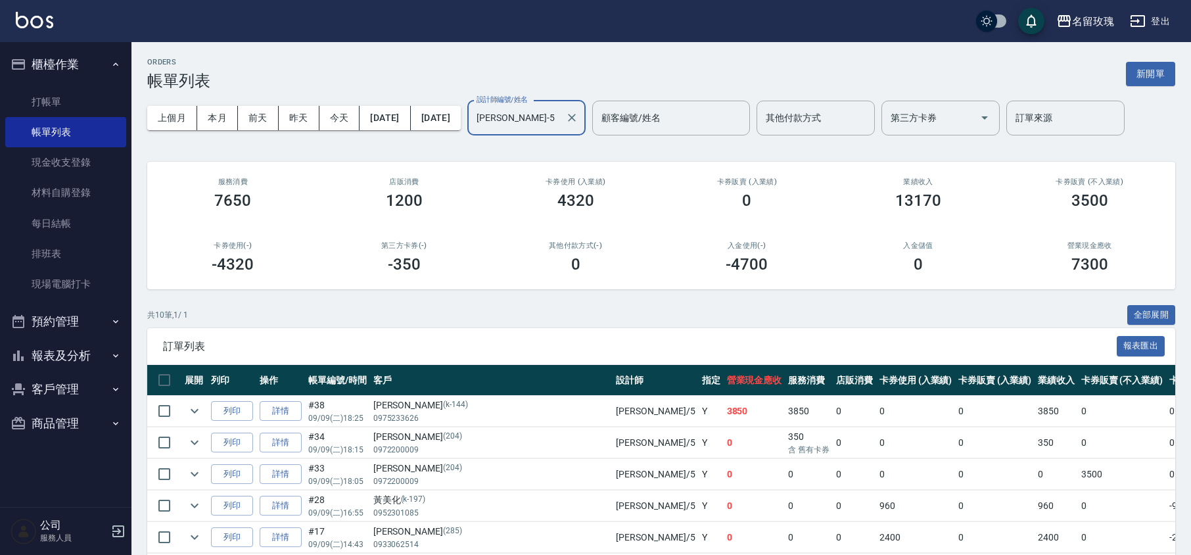
scroll to position [226, 0]
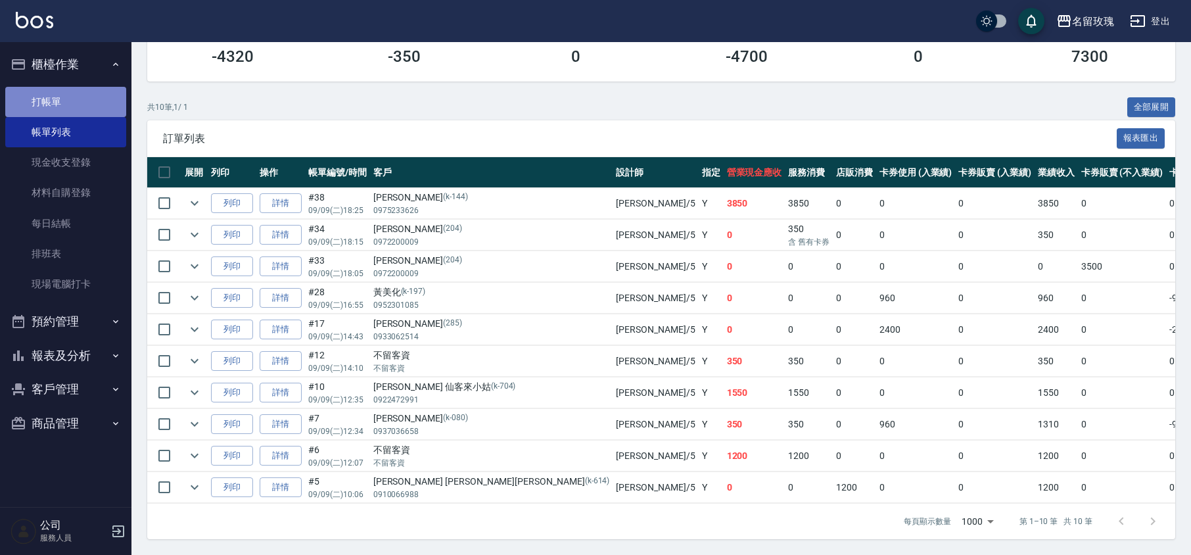
click at [22, 95] on link "打帳單" at bounding box center [65, 102] width 121 height 30
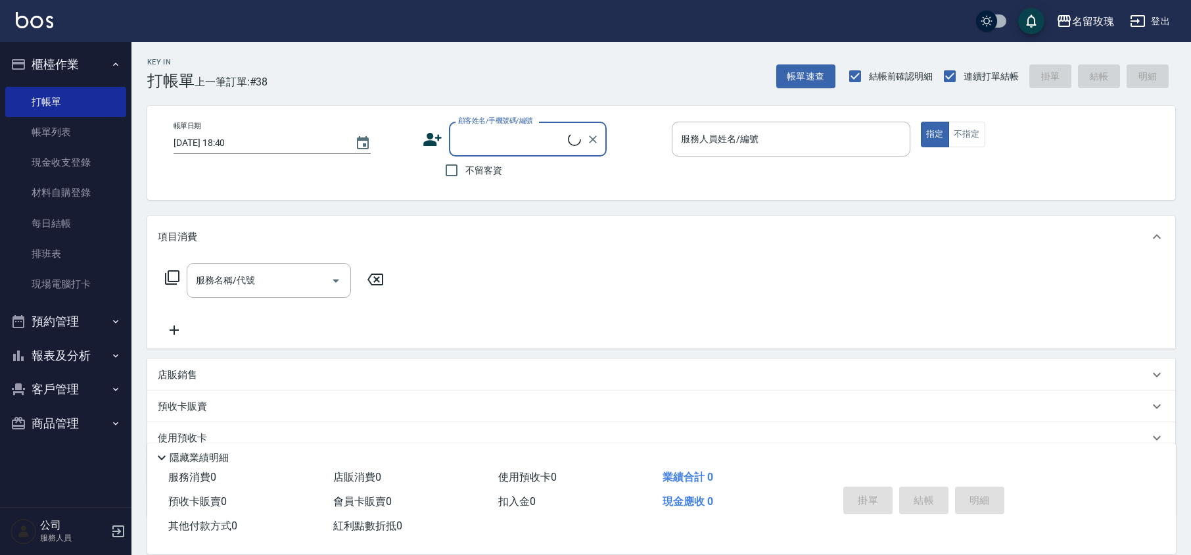
click at [505, 138] on input "顧客姓名/手機號碼/編號" at bounding box center [511, 139] width 113 height 23
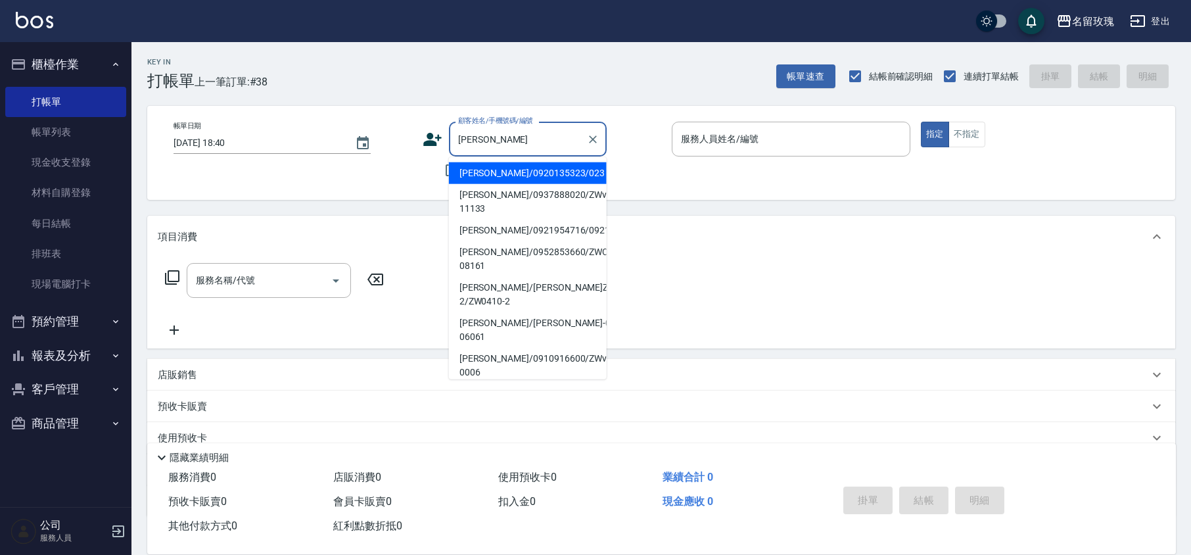
click at [513, 177] on li "[PERSON_NAME]/0920135323/023" at bounding box center [528, 173] width 158 height 22
type input "[PERSON_NAME]/0920135323/023"
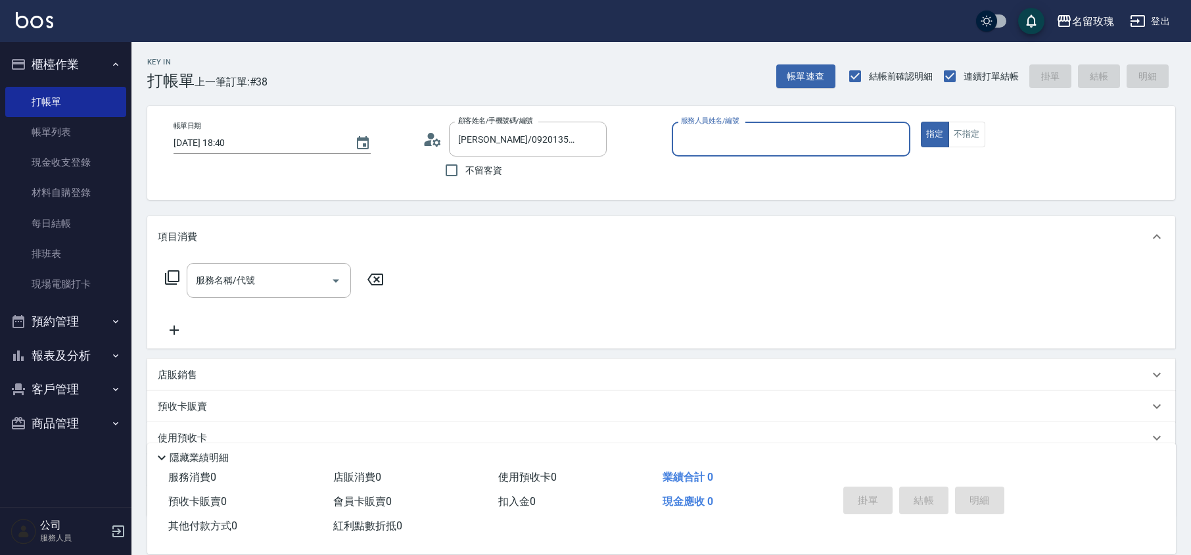
type input "[PERSON_NAME]-5"
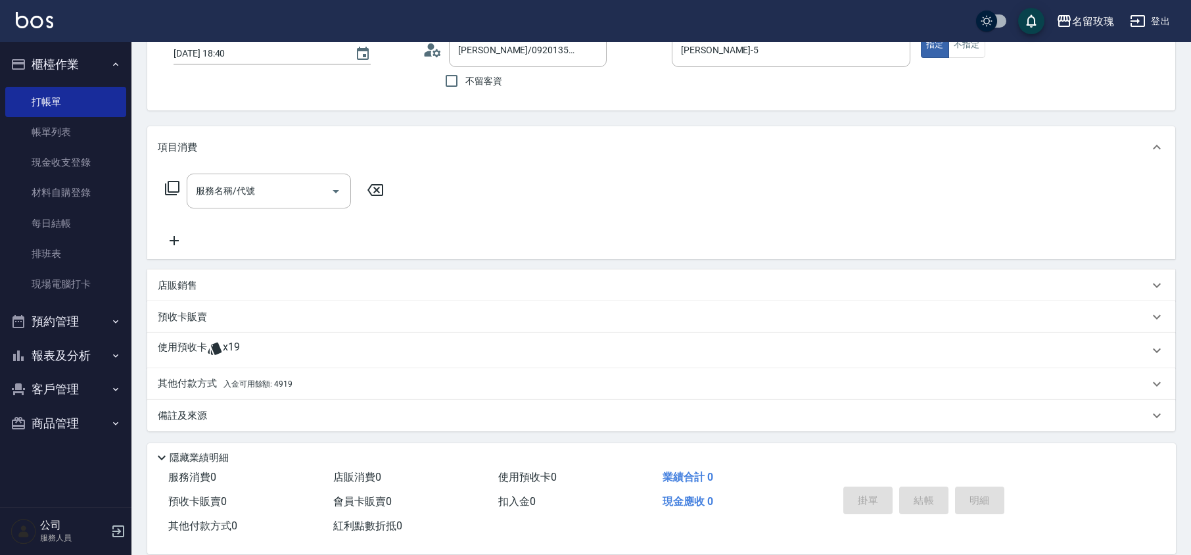
click at [242, 323] on div "預收卡販賣" at bounding box center [653, 317] width 991 height 14
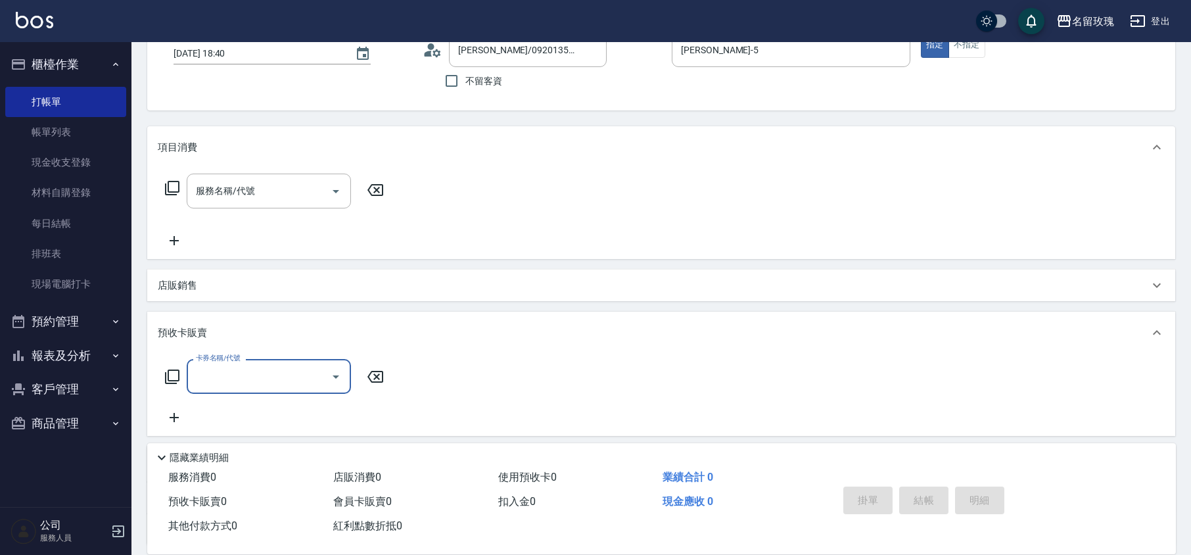
scroll to position [0, 0]
click at [230, 332] on div "預收卡販賣" at bounding box center [653, 333] width 991 height 14
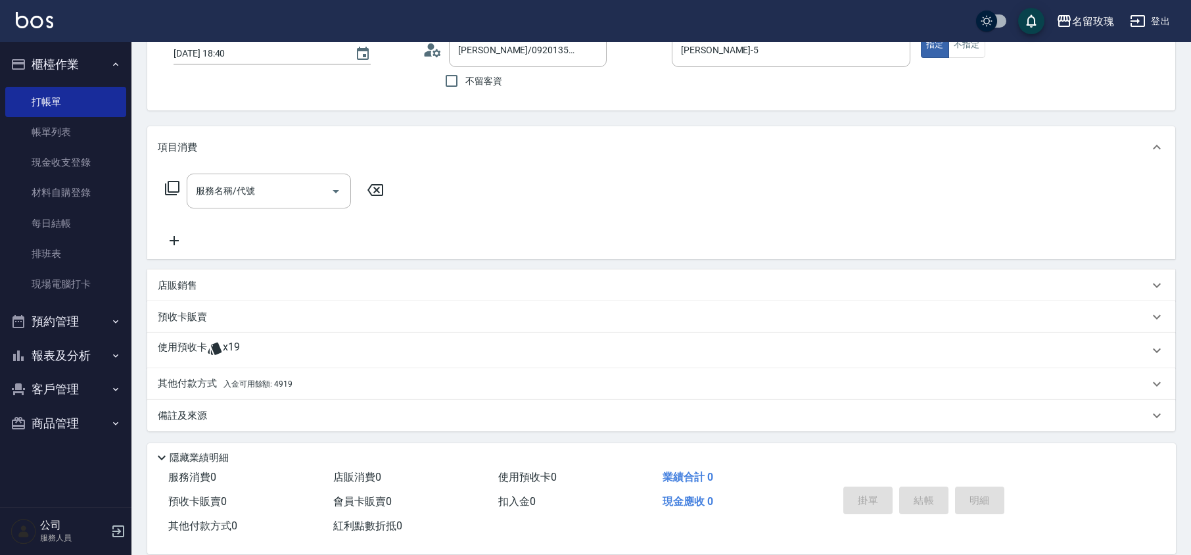
click at [207, 358] on p at bounding box center [215, 350] width 16 height 20
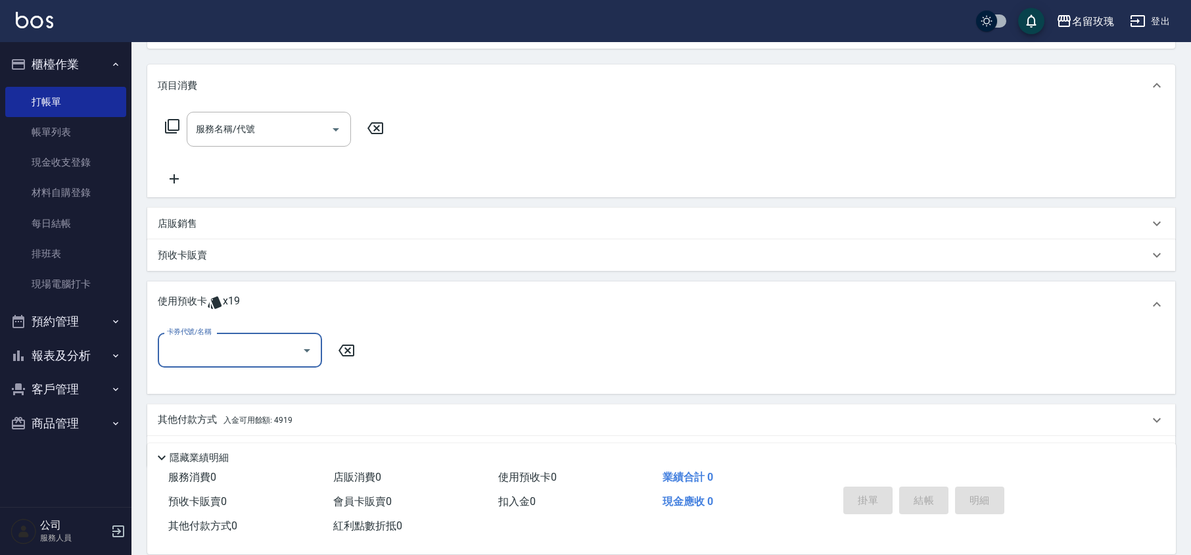
scroll to position [187, 0]
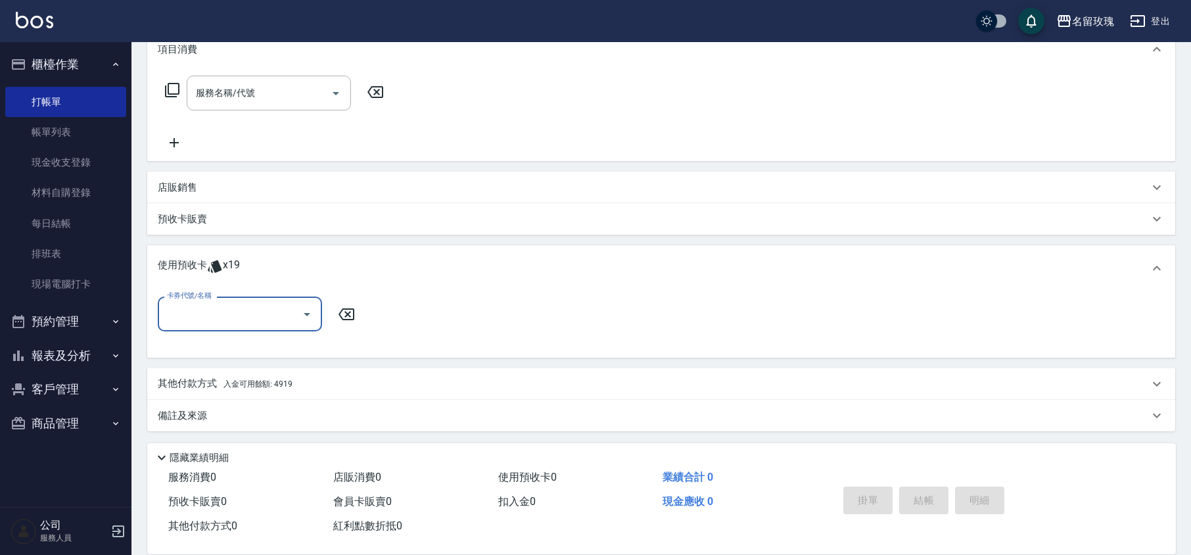
click at [235, 318] on input "卡券代號/名稱" at bounding box center [230, 313] width 133 height 23
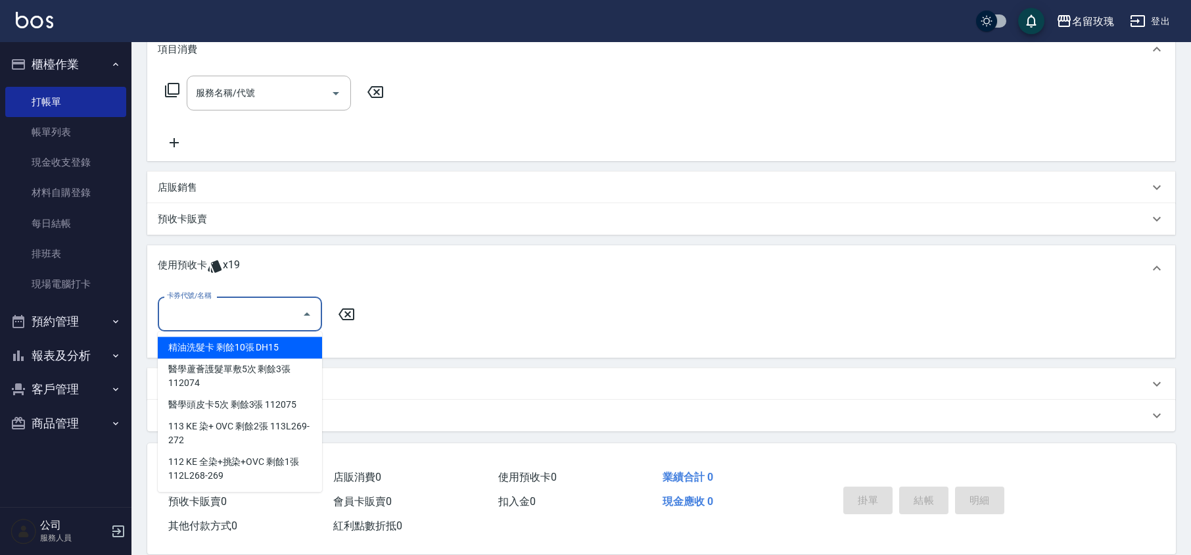
click at [231, 350] on div "精油洗髮卡 剩餘10張 DH15" at bounding box center [240, 348] width 164 height 22
type input "精油洗髮卡 DH15"
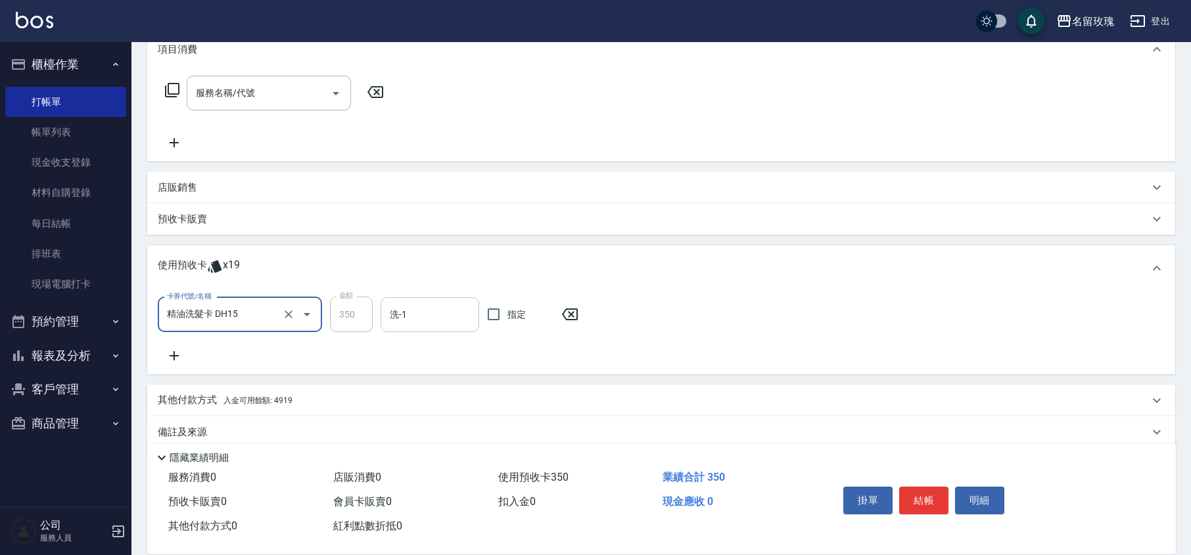
click at [417, 297] on div "洗-1" at bounding box center [430, 314] width 99 height 35
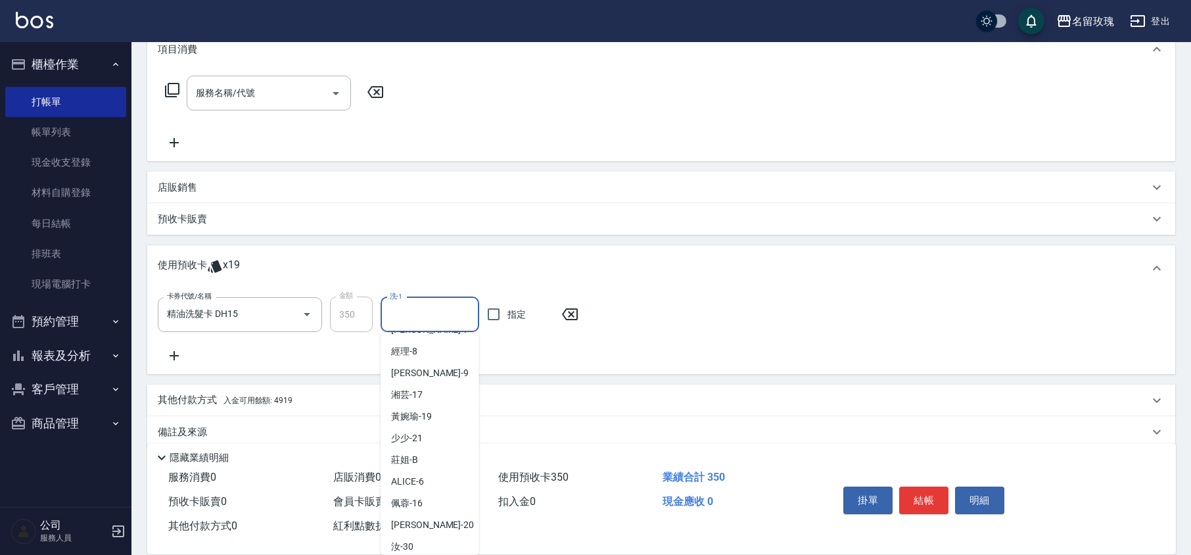
scroll to position [244, 0]
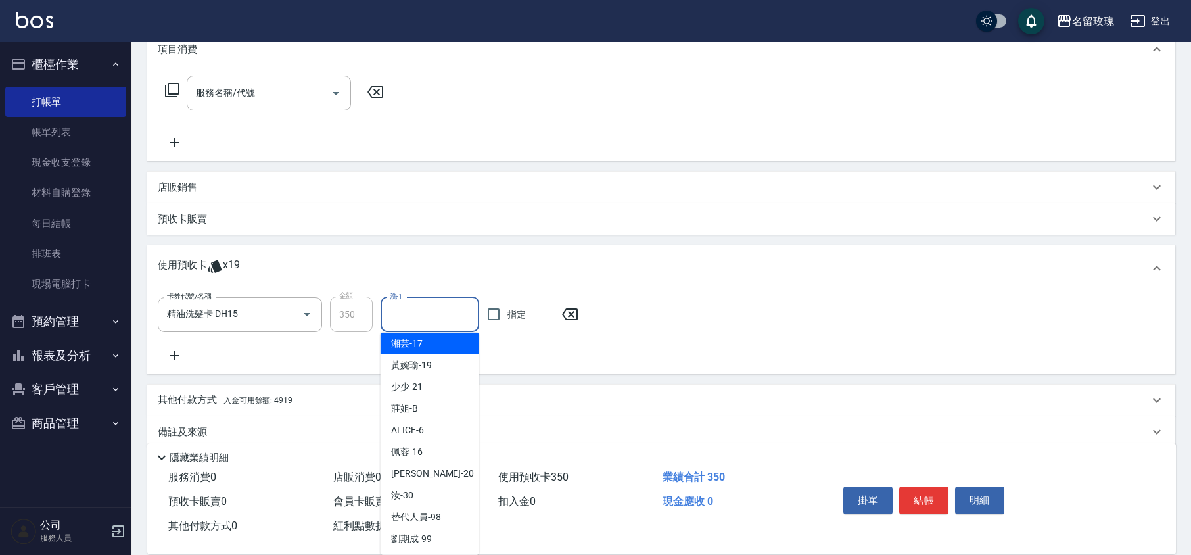
click at [423, 339] on div "湘芸 -17" at bounding box center [430, 344] width 99 height 22
type input "湘芸-17"
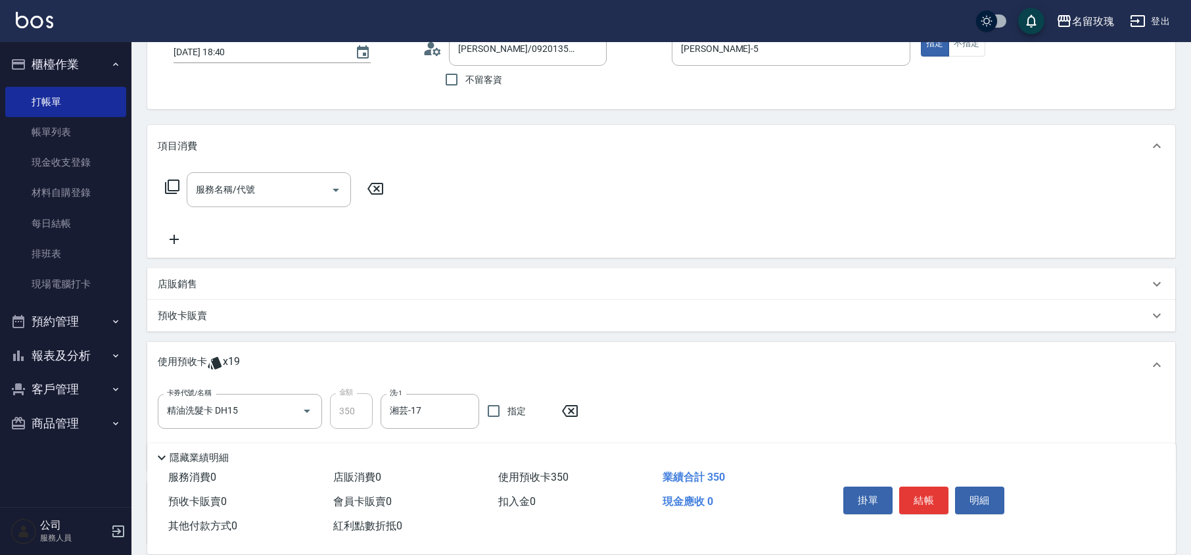
scroll to position [0, 0]
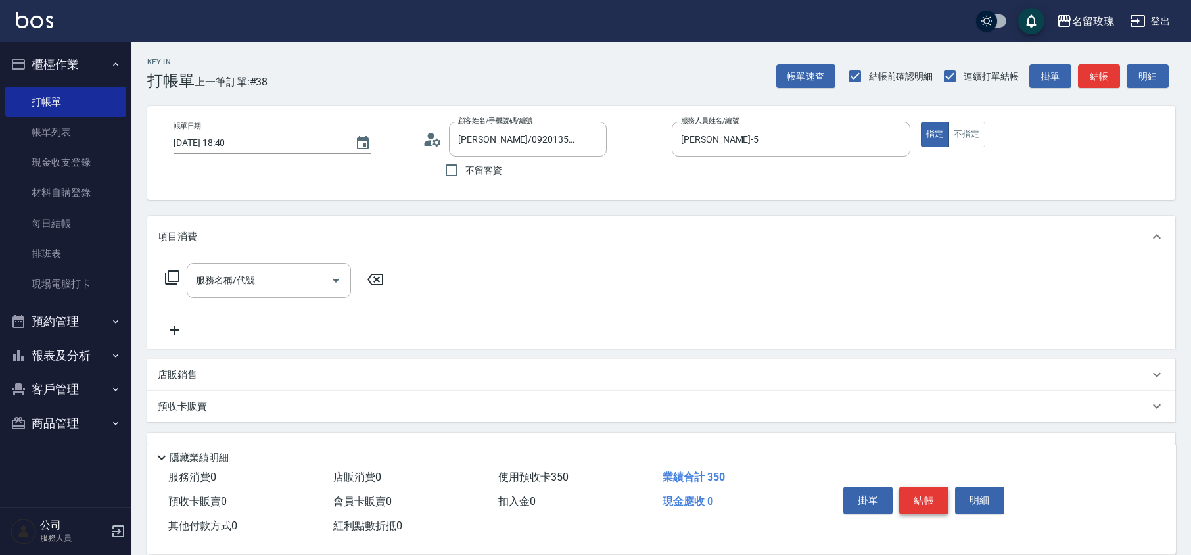
click at [916, 493] on button "結帳" at bounding box center [923, 500] width 49 height 28
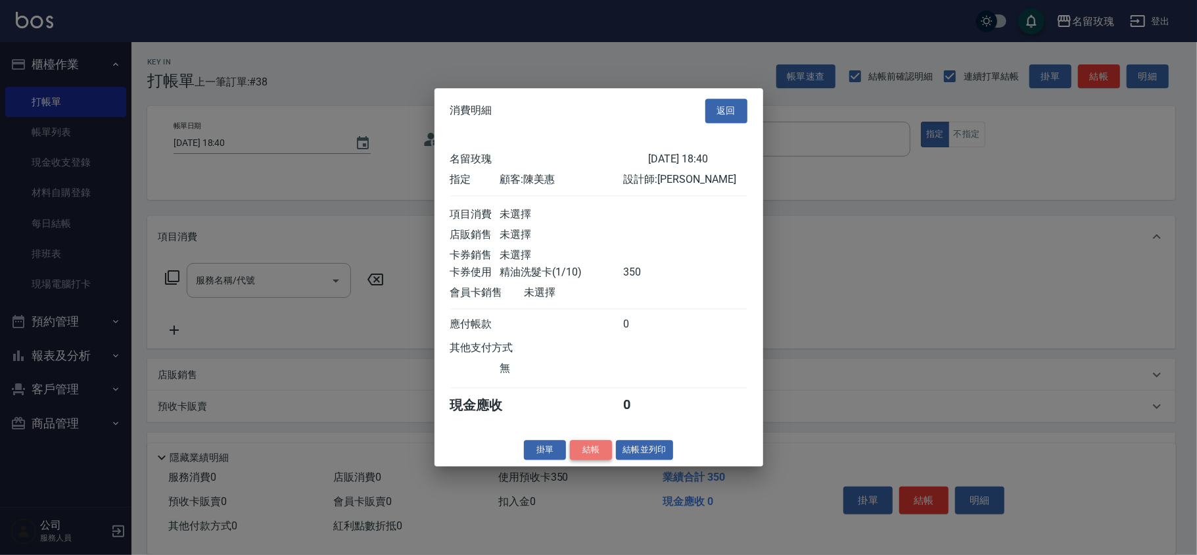
click at [592, 460] on button "結帳" at bounding box center [591, 450] width 42 height 20
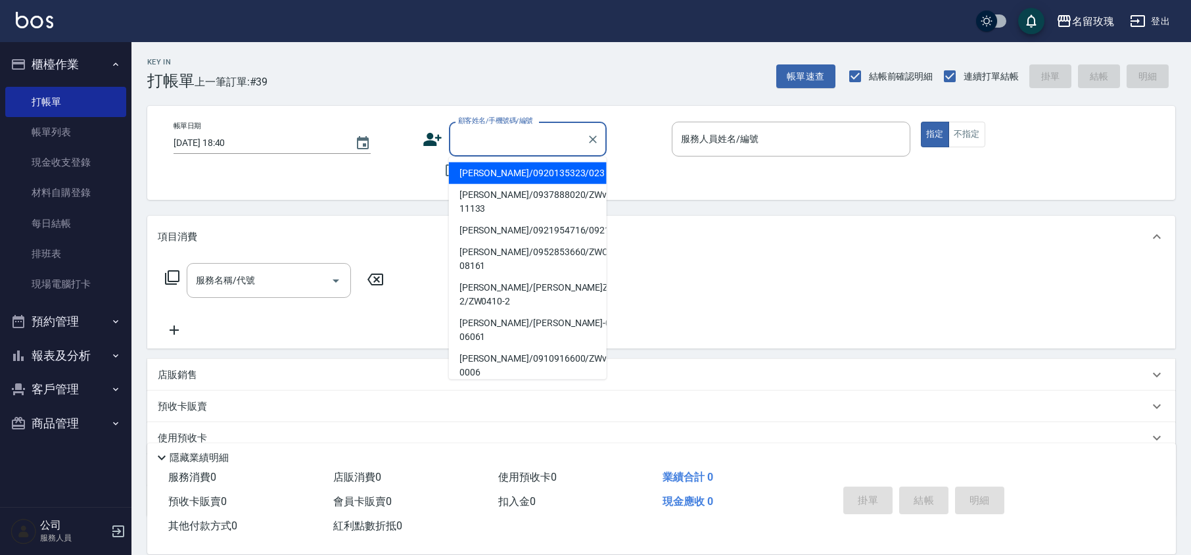
click at [527, 141] on input "顧客姓名/手機號碼/編號" at bounding box center [518, 139] width 126 height 23
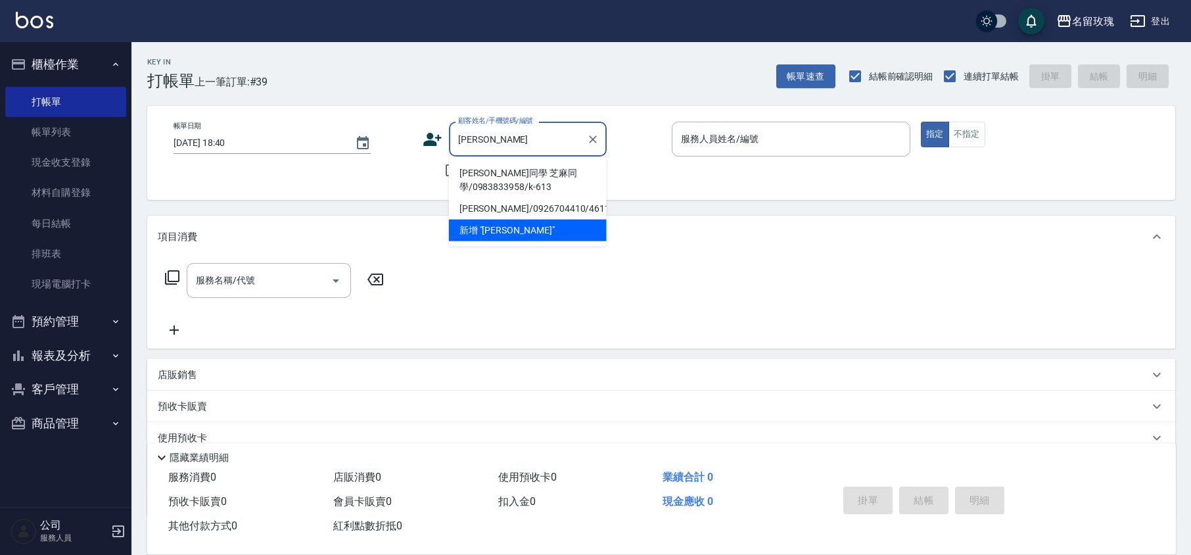
click at [529, 174] on li "[PERSON_NAME]同學 芝麻同學/0983833958/k-613" at bounding box center [528, 179] width 158 height 35
type input "[PERSON_NAME]同學 芝麻同學/0983833958/k-613"
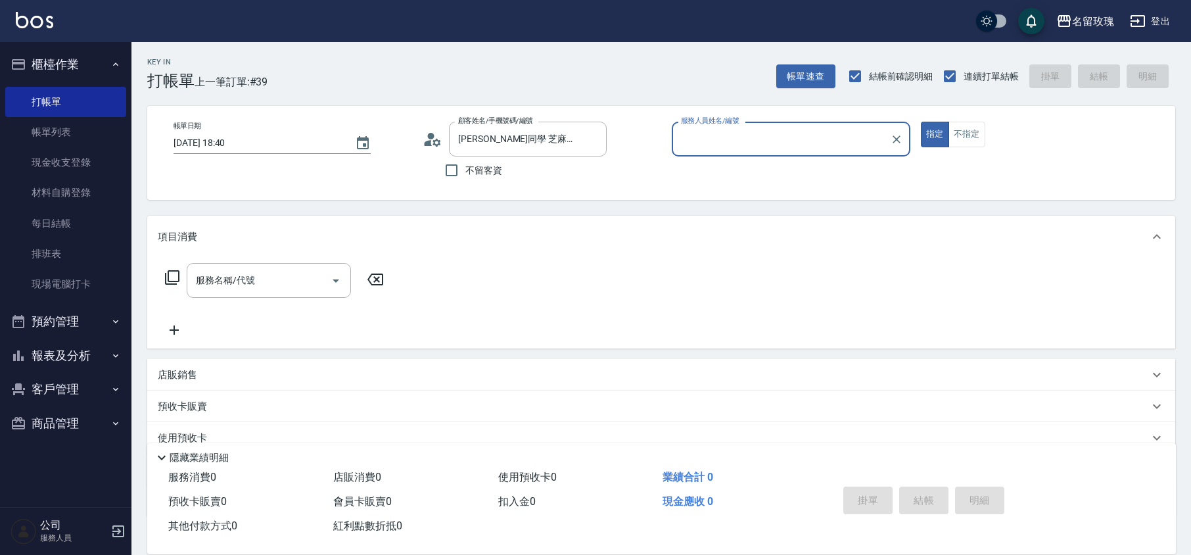
type input "[PERSON_NAME]-5"
click at [223, 283] on input "服務名稱/代號" at bounding box center [259, 280] width 133 height 23
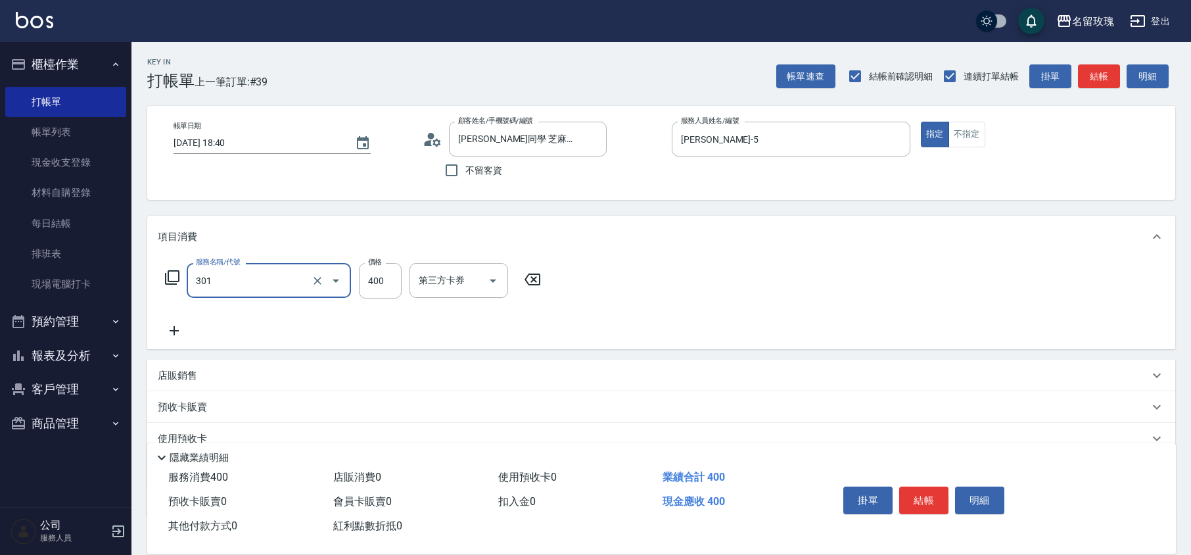
type input "剪髮(301)"
type input "300"
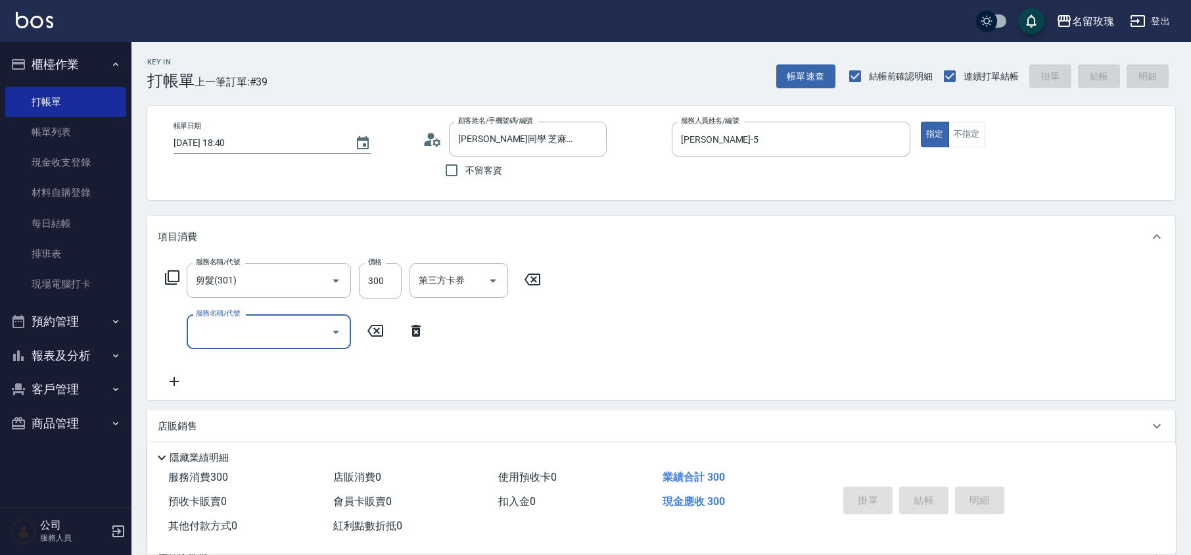
type input "[DATE] 19:08"
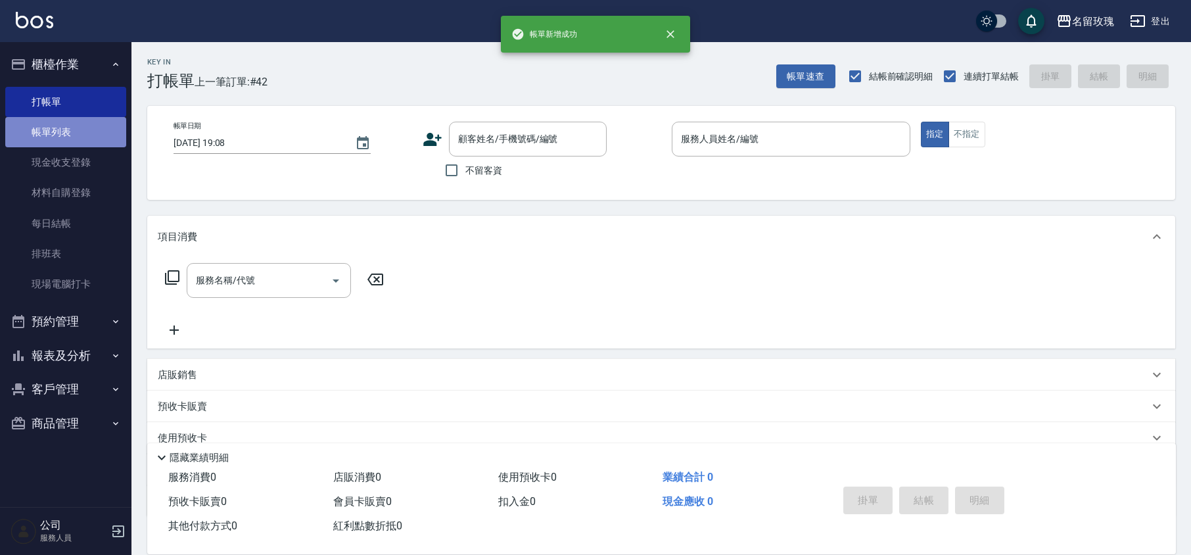
click at [50, 129] on link "帳單列表" at bounding box center [65, 132] width 121 height 30
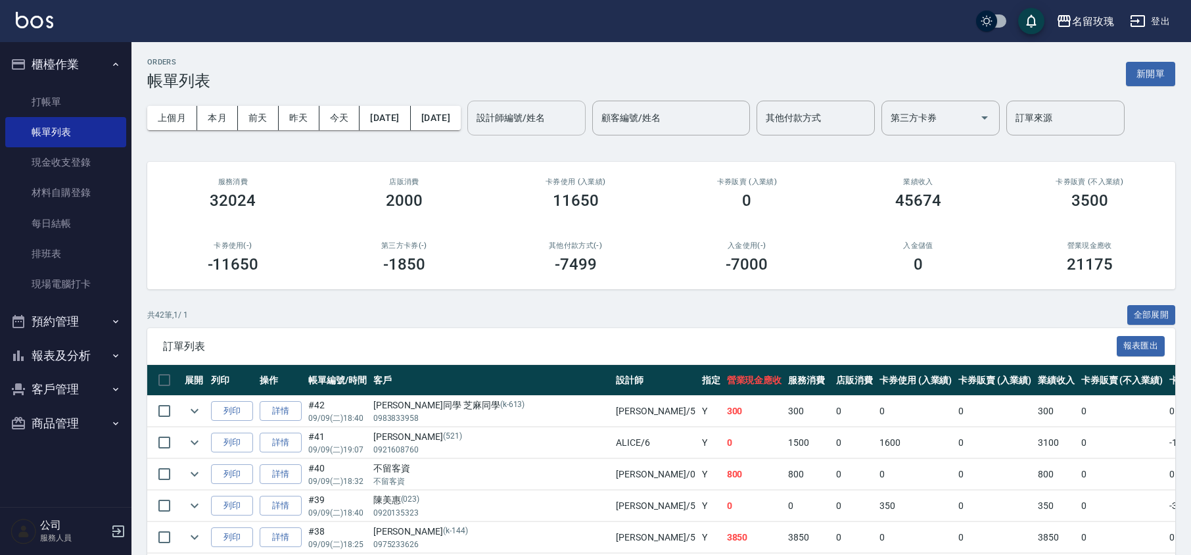
click at [568, 125] on input "設計師編號/姓名" at bounding box center [526, 117] width 106 height 23
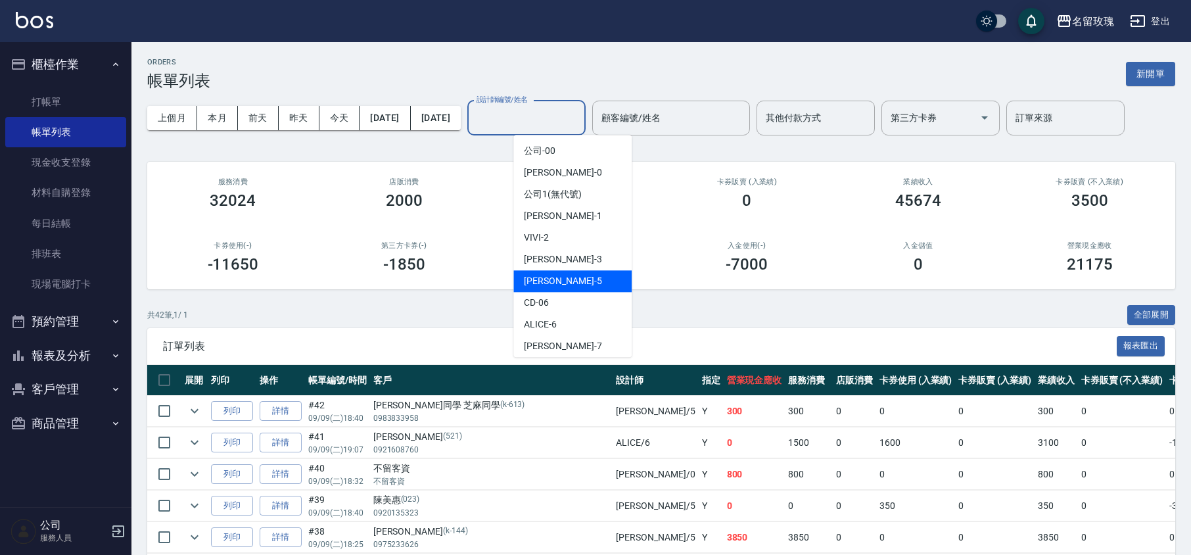
click at [556, 273] on div "[PERSON_NAME] -5" at bounding box center [572, 281] width 118 height 22
type input "[PERSON_NAME]-5"
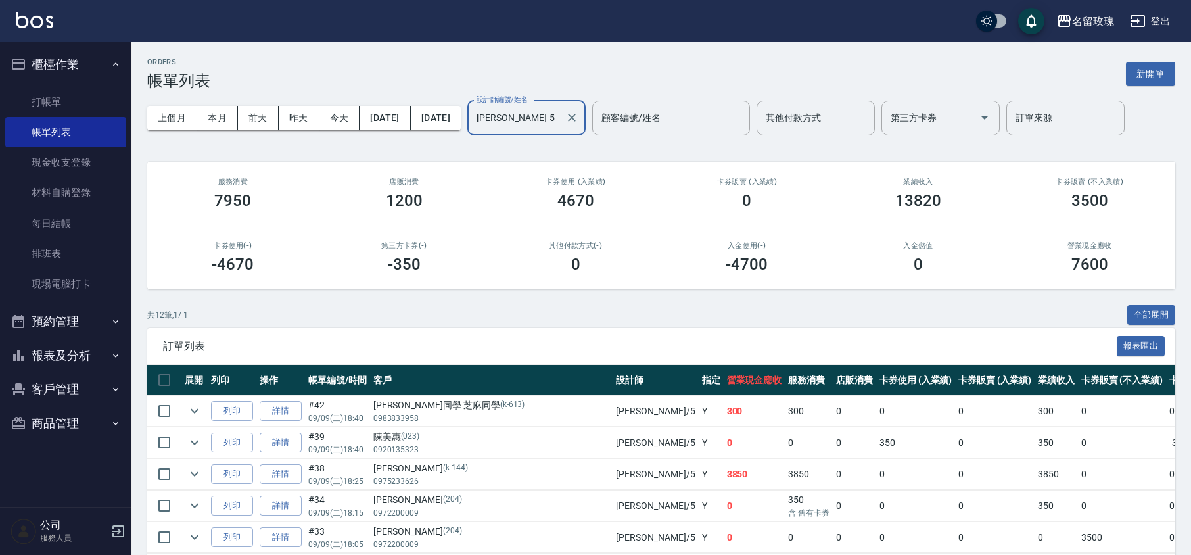
click at [539, 151] on div "ORDERS 帳單列表 新開單 上個月 本月 [DATE] [DATE] [DATE] [DATE] [DATE] 設計師編號/姓名 [PERSON_NAME…" at bounding box center [660, 433] width 1059 height 783
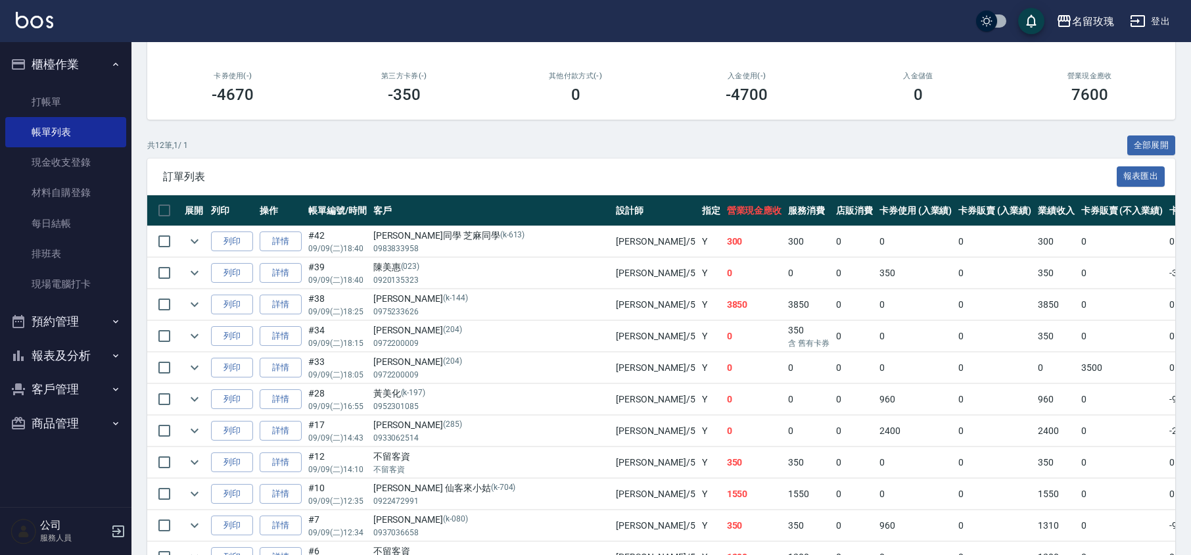
scroll to position [290, 0]
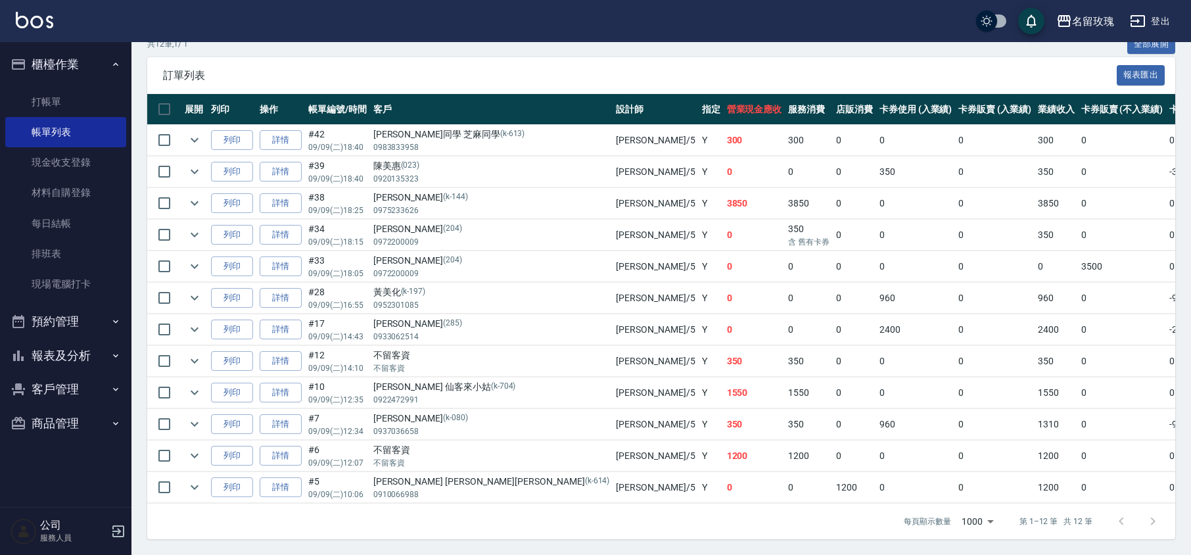
click at [54, 353] on button "報表及分析" at bounding box center [65, 355] width 121 height 34
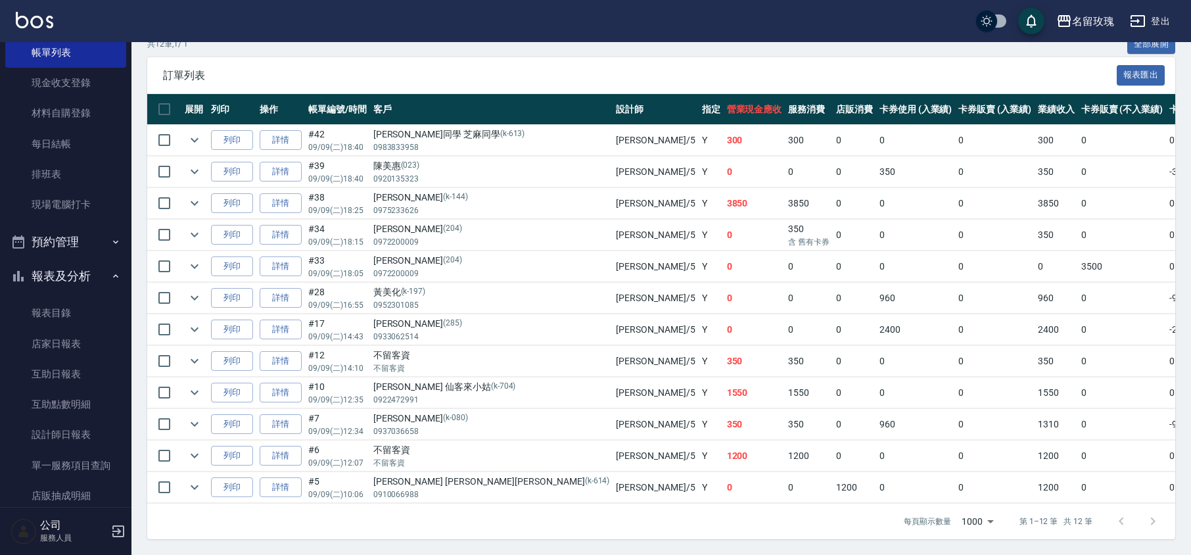
scroll to position [146, 0]
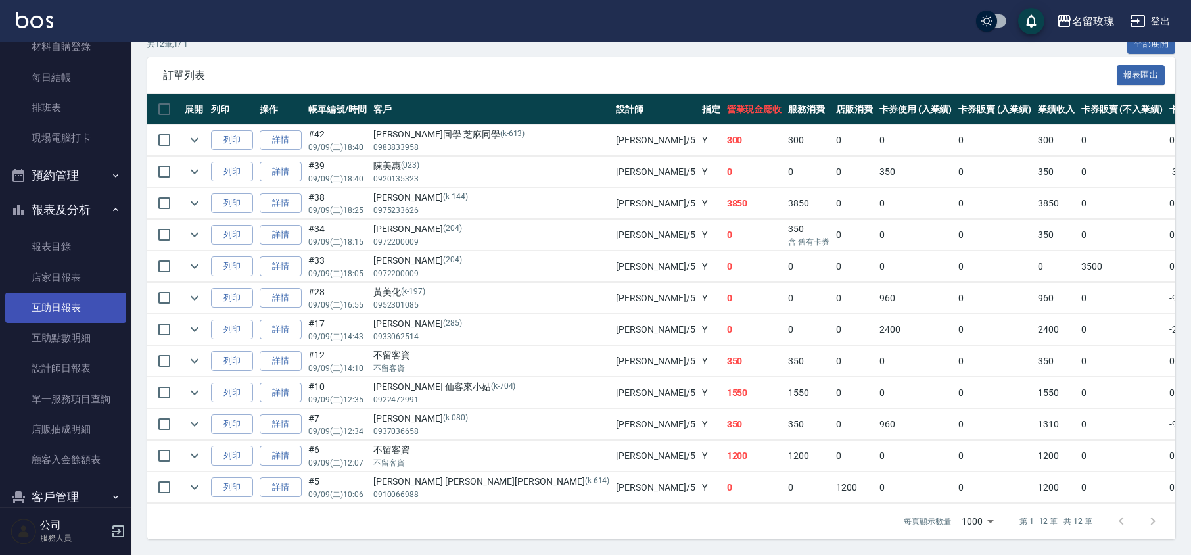
click at [95, 308] on link "互助日報表" at bounding box center [65, 307] width 121 height 30
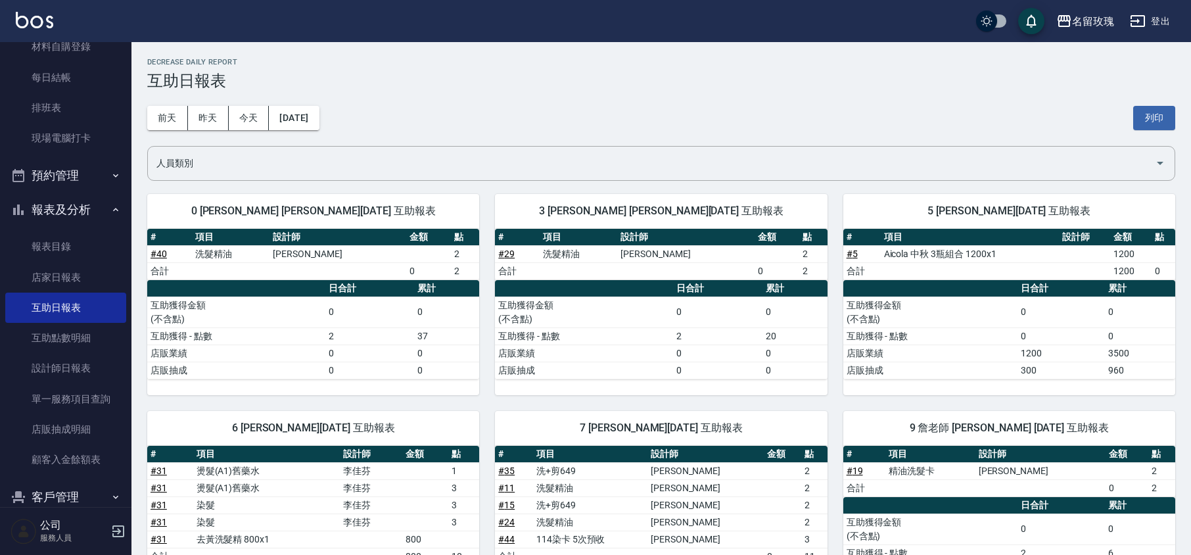
click at [478, 98] on div "[DATE] [DATE] [DATE] [DATE] 列印" at bounding box center [661, 118] width 1028 height 56
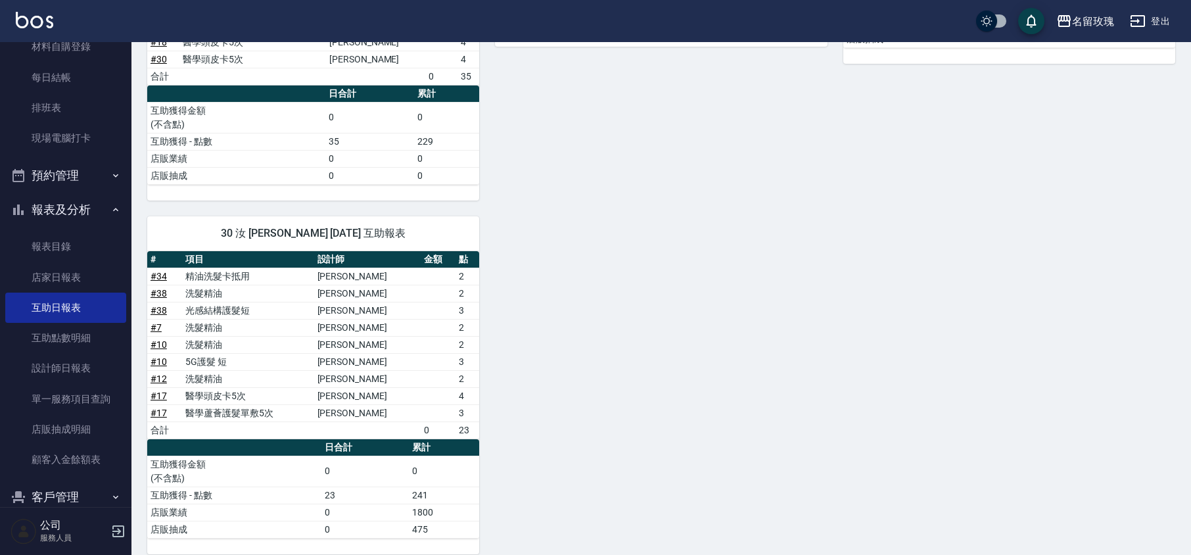
scroll to position [947, 0]
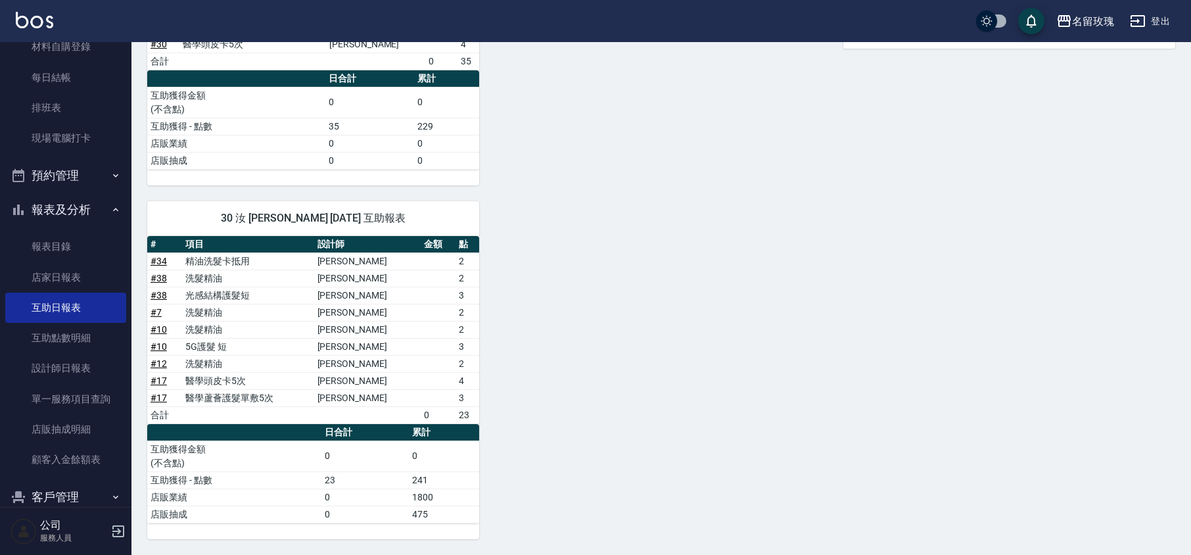
click at [66, 202] on button "報表及分析" at bounding box center [65, 210] width 121 height 34
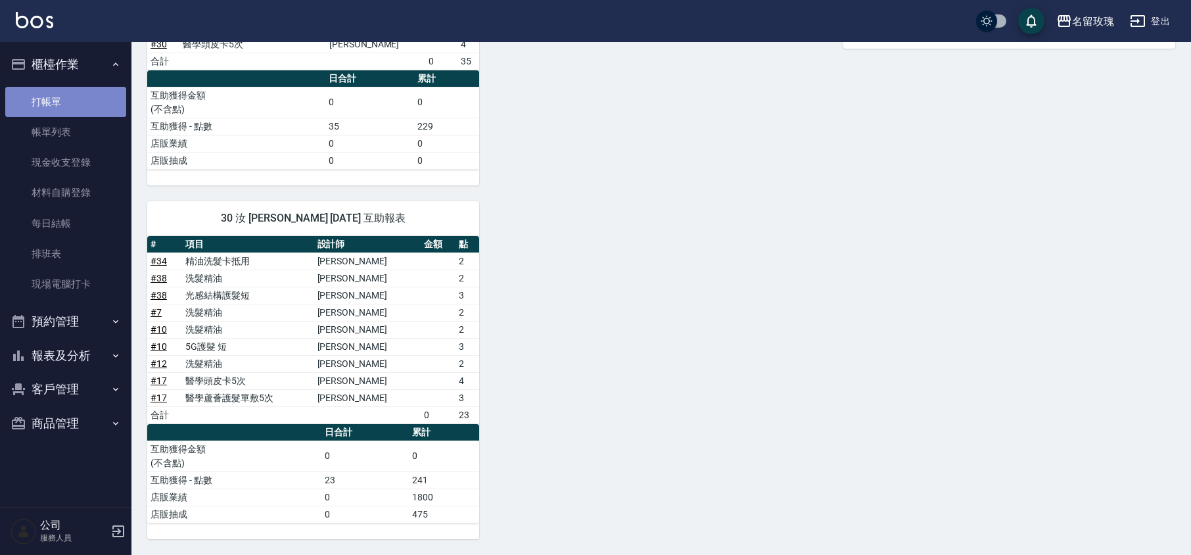
click at [43, 105] on link "打帳單" at bounding box center [65, 102] width 121 height 30
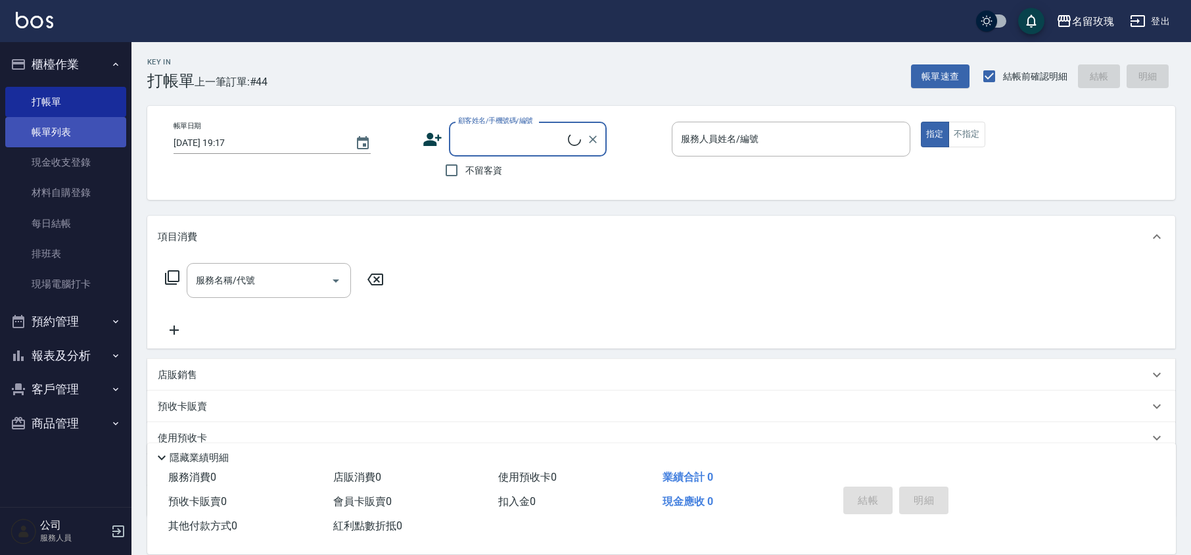
click at [56, 132] on link "帳單列表" at bounding box center [65, 132] width 121 height 30
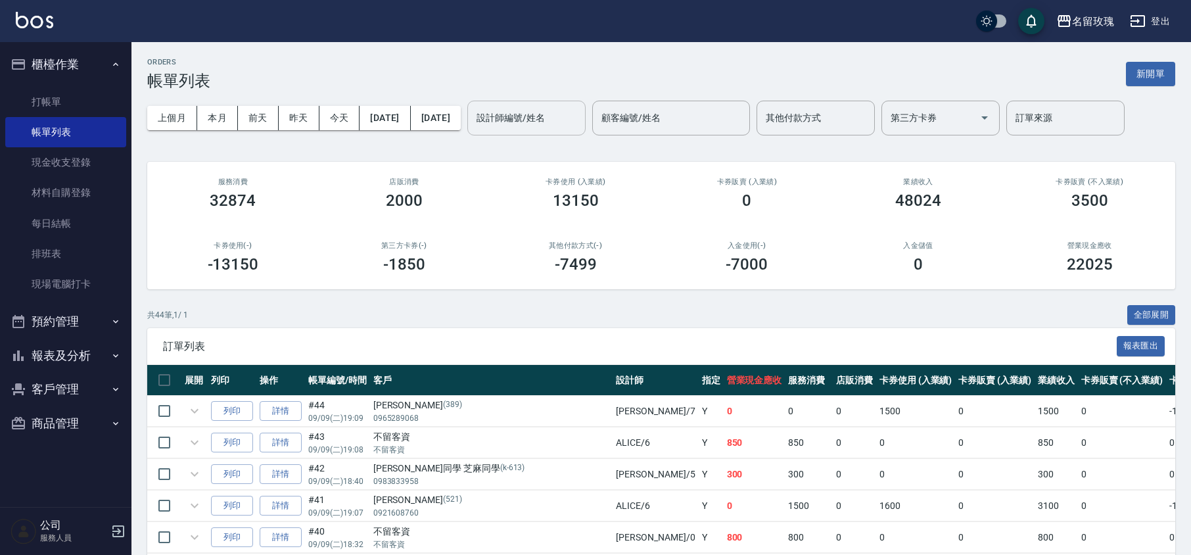
click at [539, 116] on div "設計師編號/姓名 設計師編號/姓名" at bounding box center [526, 118] width 118 height 35
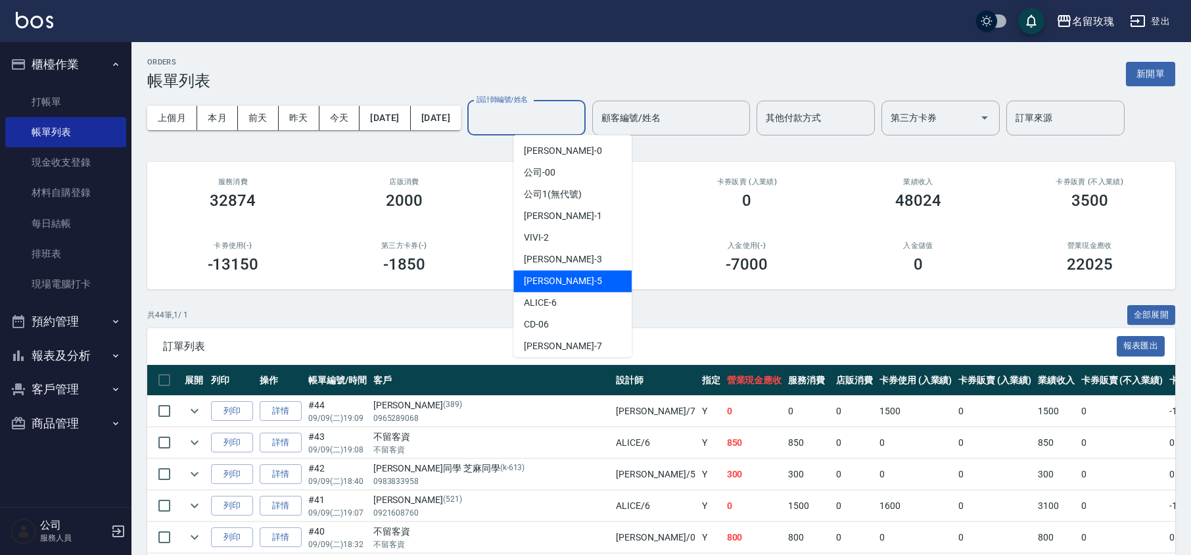
click at [569, 287] on div "[PERSON_NAME] -5" at bounding box center [572, 281] width 118 height 22
type input "[PERSON_NAME]-5"
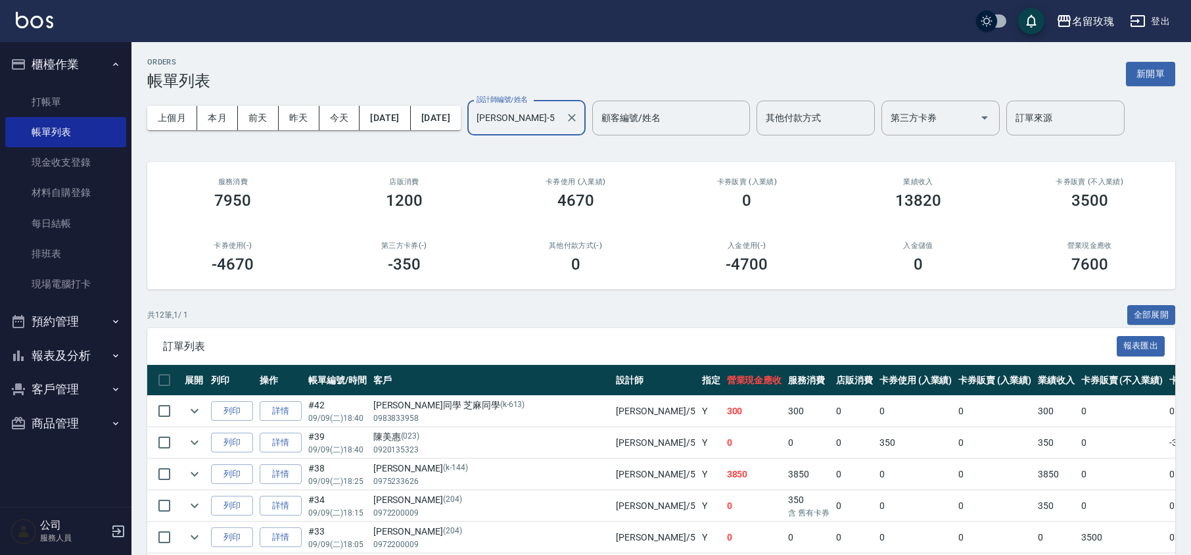
click at [492, 154] on div "ORDERS 帳單列表 新開單 上個月 本月 [DATE] [DATE] [DATE] [DATE] [DATE] 設計師編號/姓名 [PERSON_NAME…" at bounding box center [660, 433] width 1059 height 783
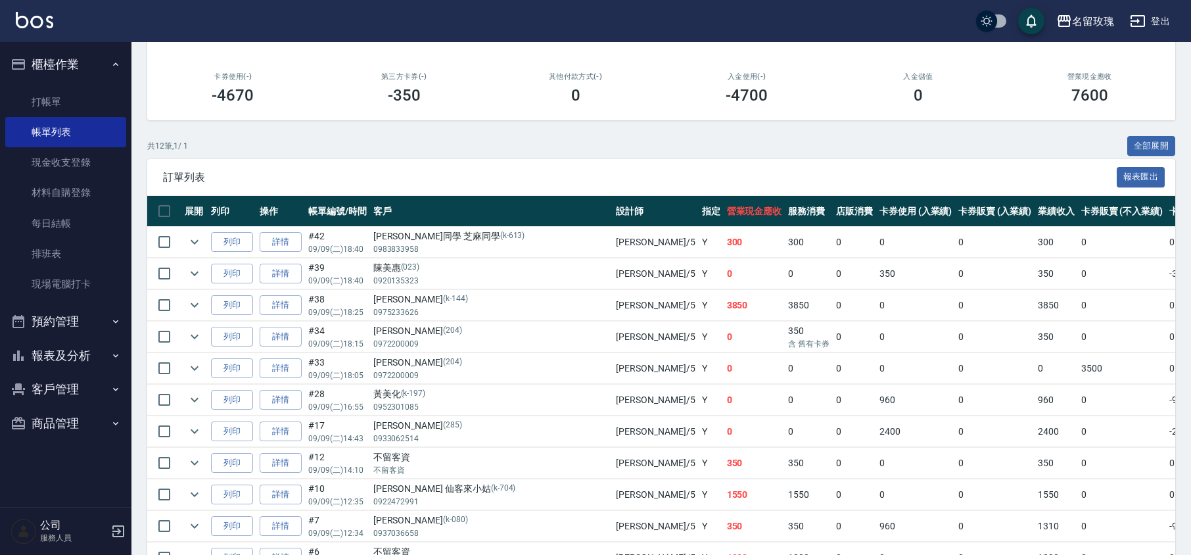
scroll to position [290, 0]
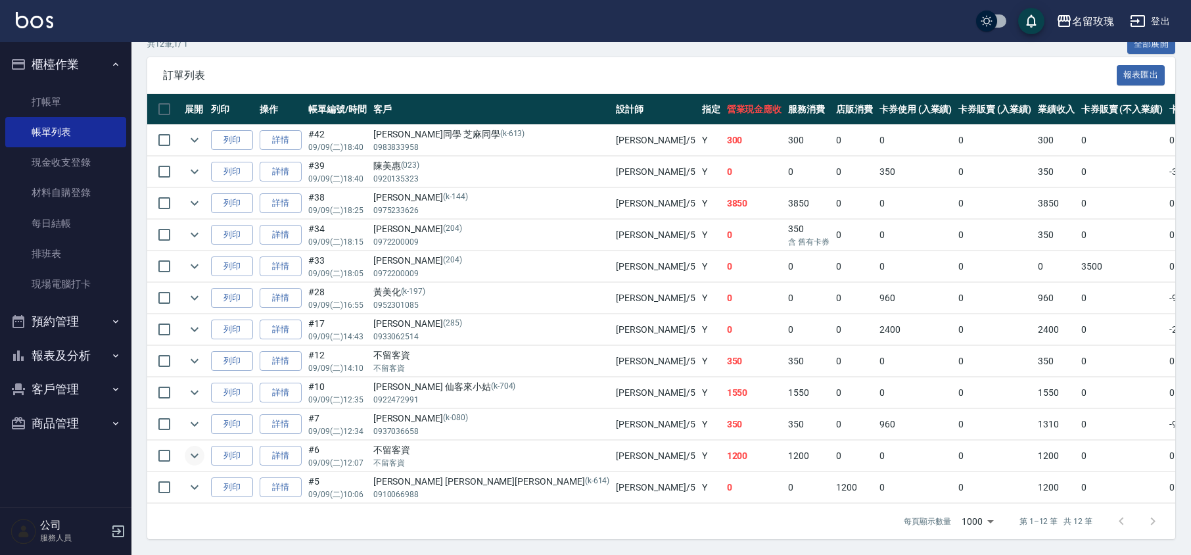
click at [189, 448] on icon "expand row" at bounding box center [195, 456] width 16 height 16
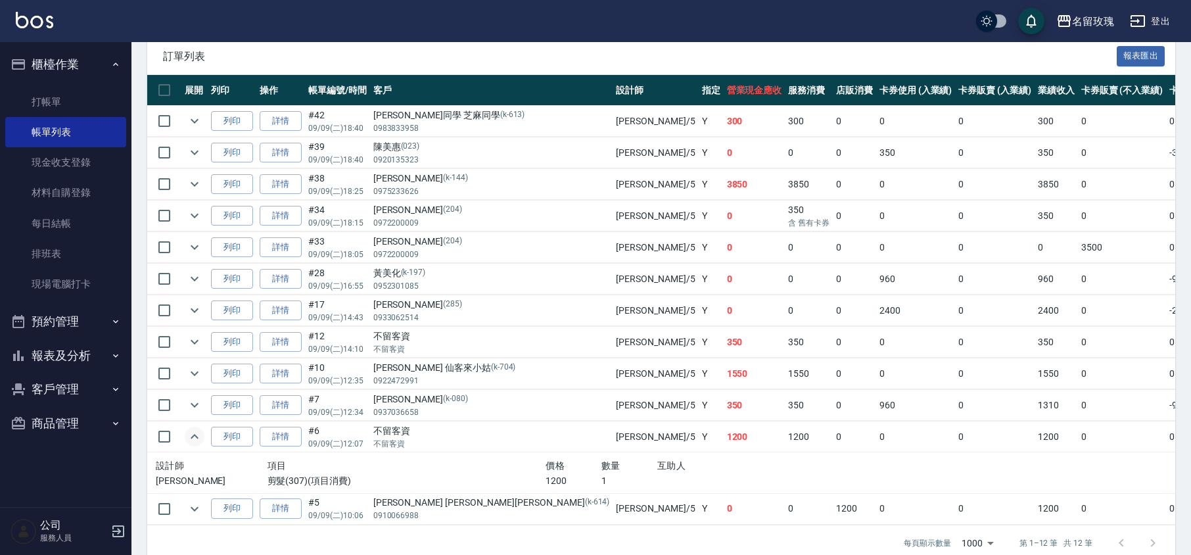
click at [190, 440] on icon "expand row" at bounding box center [195, 437] width 16 height 16
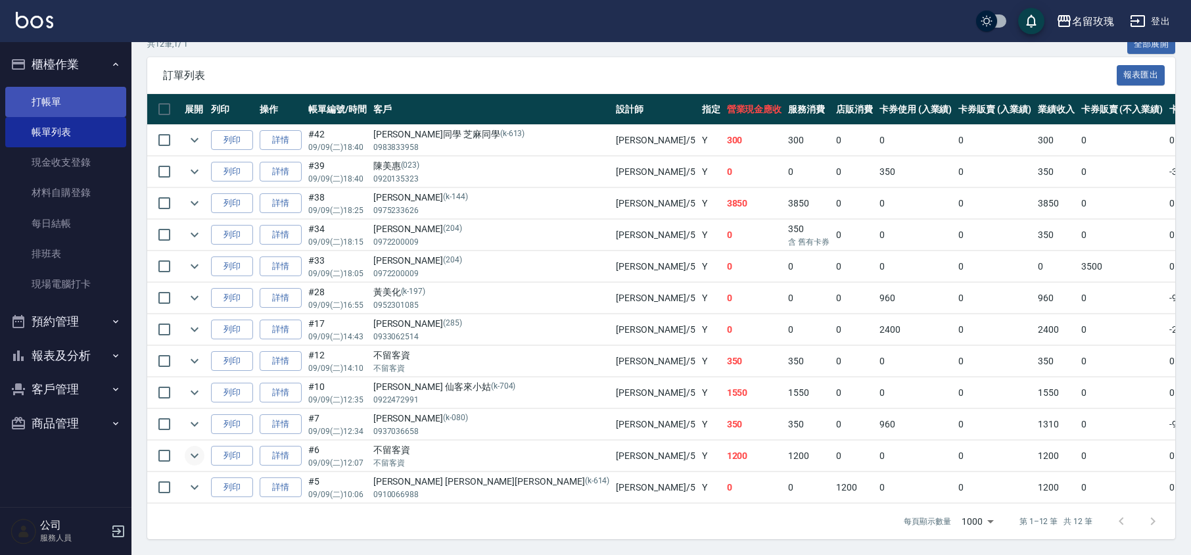
click at [74, 95] on link "打帳單" at bounding box center [65, 102] width 121 height 30
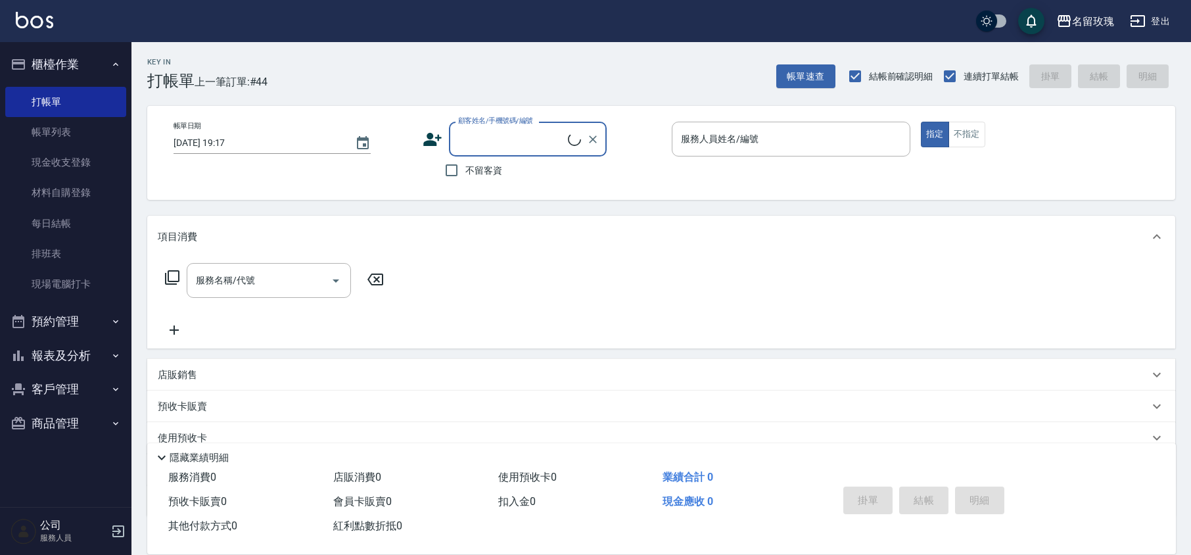
drag, startPoint x: 492, startPoint y: 151, endPoint x: 514, endPoint y: 113, distance: 43.3
click at [496, 148] on div "顧客姓名/手機號碼/編號" at bounding box center [528, 139] width 158 height 35
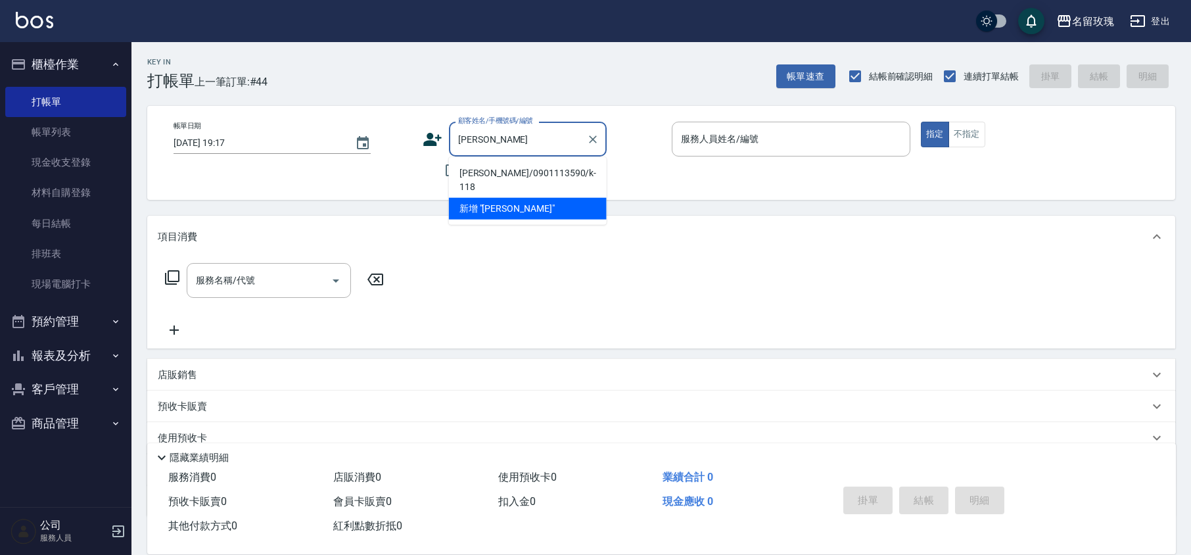
click at [547, 170] on li "[PERSON_NAME]/0901113590/k-118" at bounding box center [528, 179] width 158 height 35
type input "[PERSON_NAME]/0901113590/k-118"
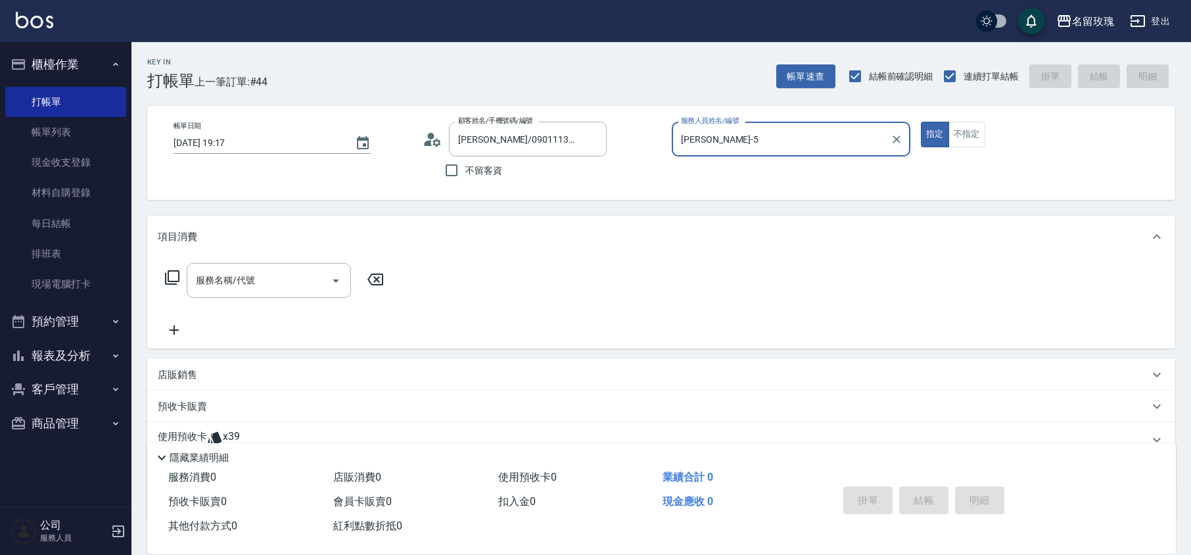
type input "[PERSON_NAME]-5"
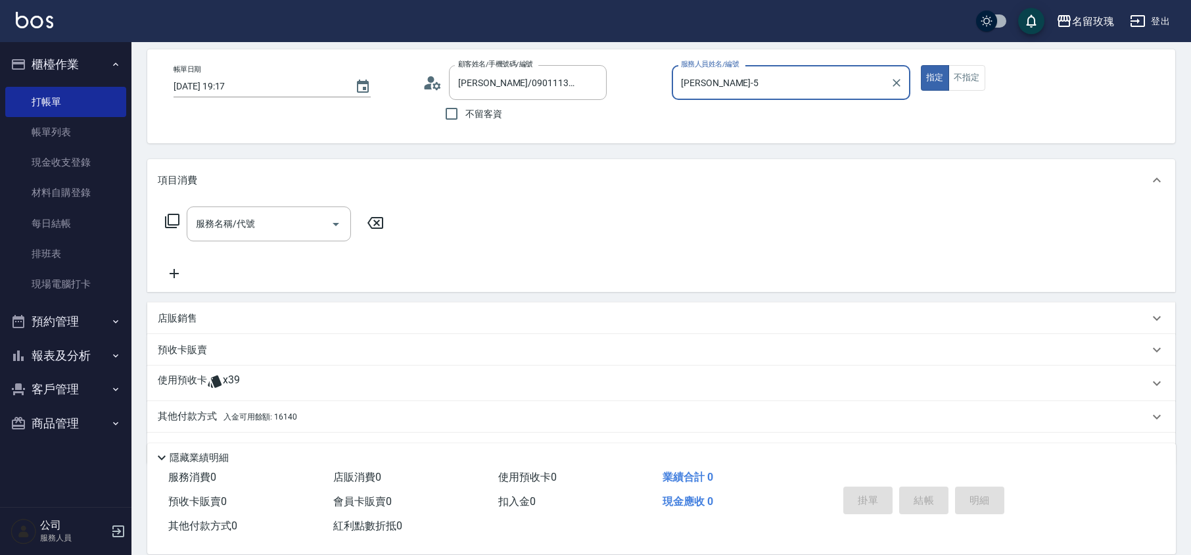
scroll to position [89, 0]
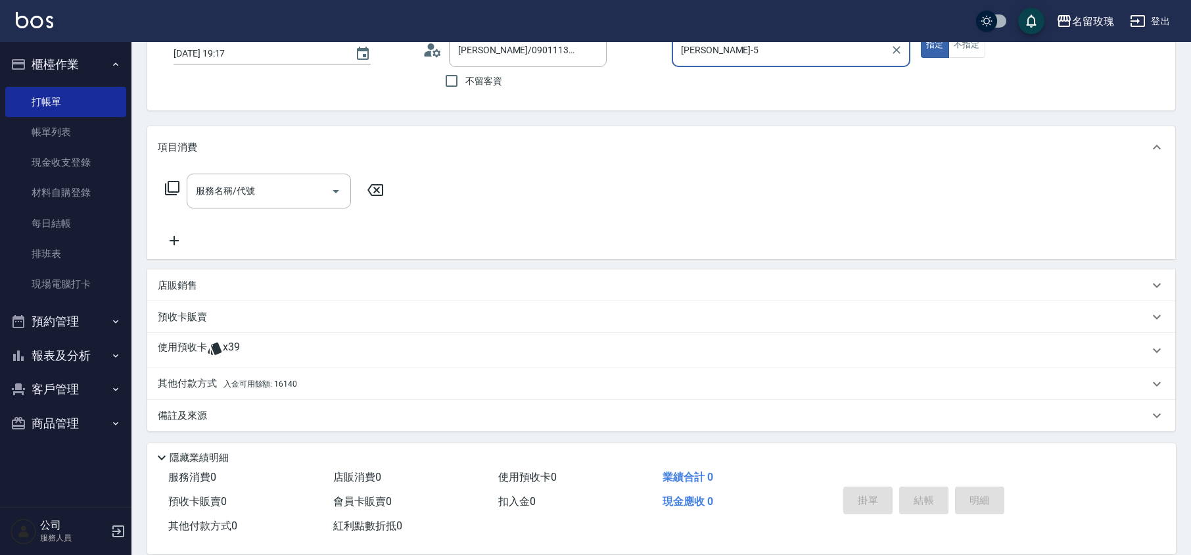
click at [198, 352] on p "使用預收卡" at bounding box center [182, 350] width 49 height 20
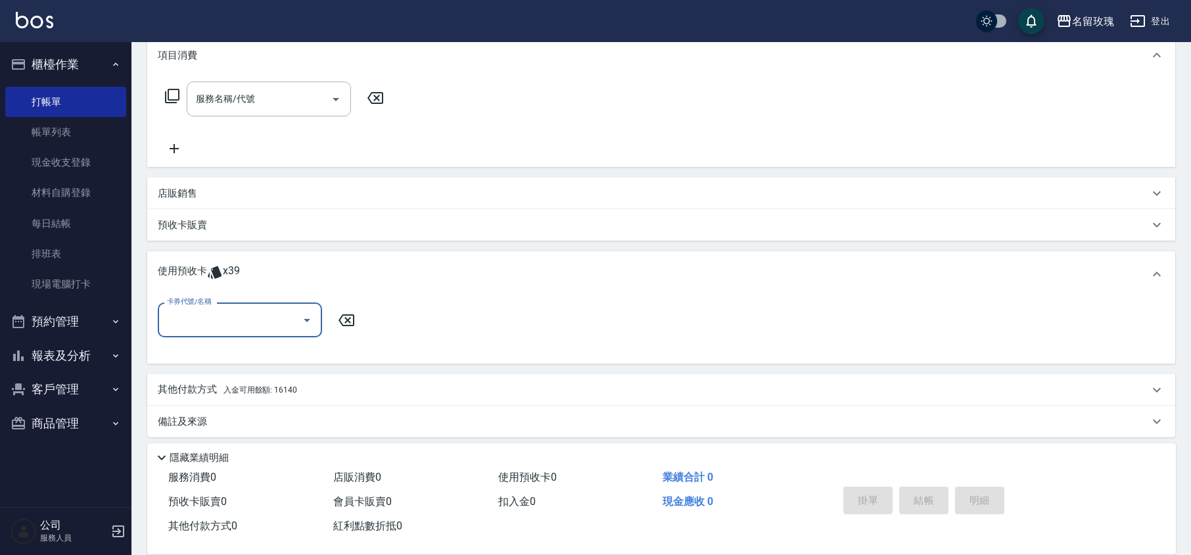
scroll to position [183, 0]
click at [297, 321] on button "Open" at bounding box center [306, 318] width 21 height 21
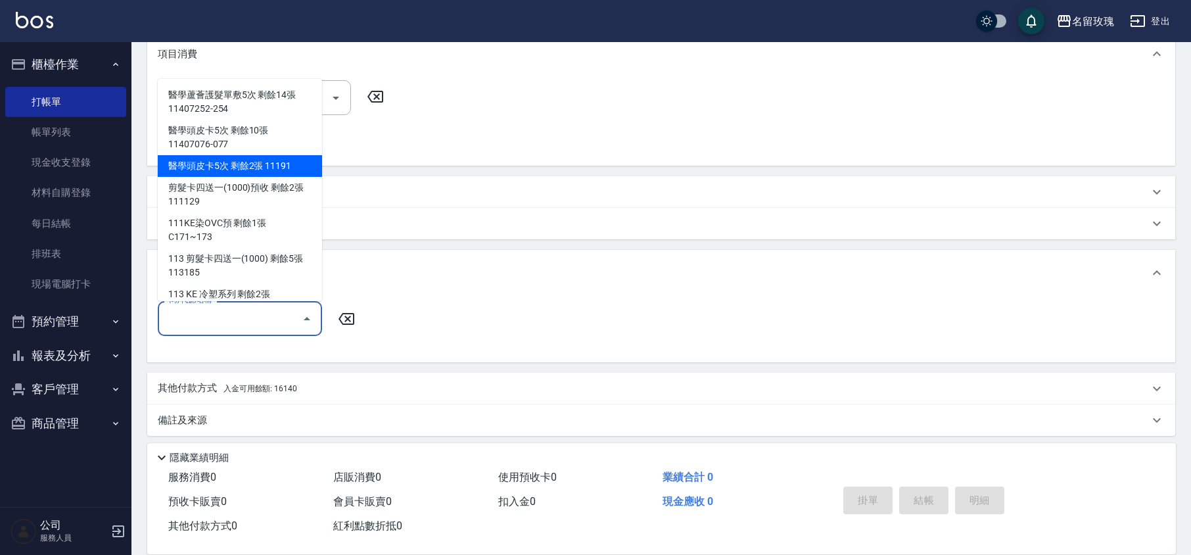
click at [234, 162] on div "醫學頭皮卡5次 剩餘2張 11191" at bounding box center [240, 166] width 164 height 22
type input "醫學頭皮卡5次 11191"
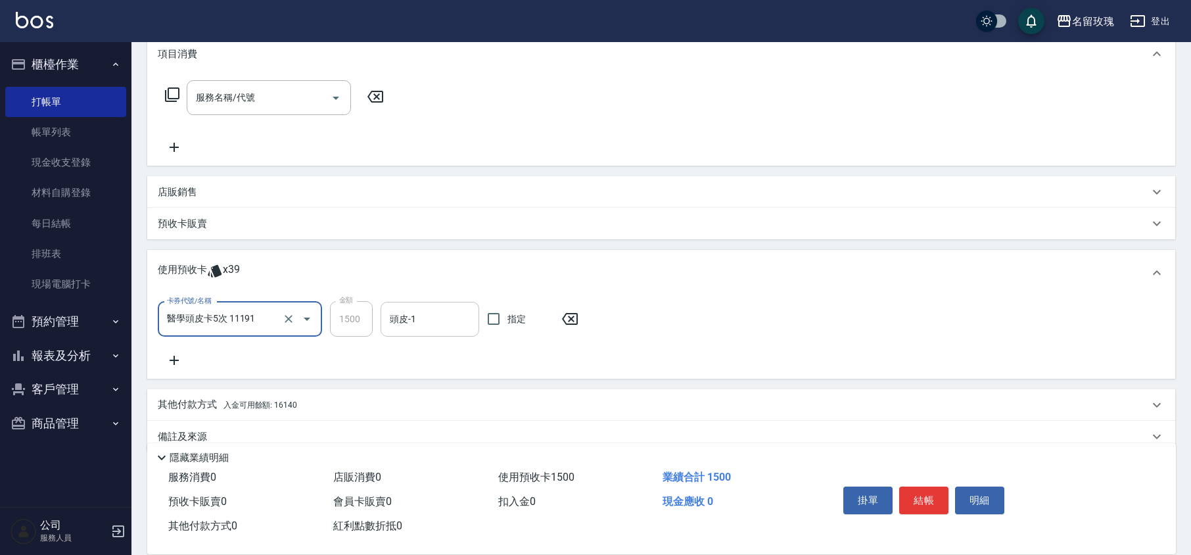
click at [442, 325] on input "頭皮-1" at bounding box center [429, 319] width 87 height 23
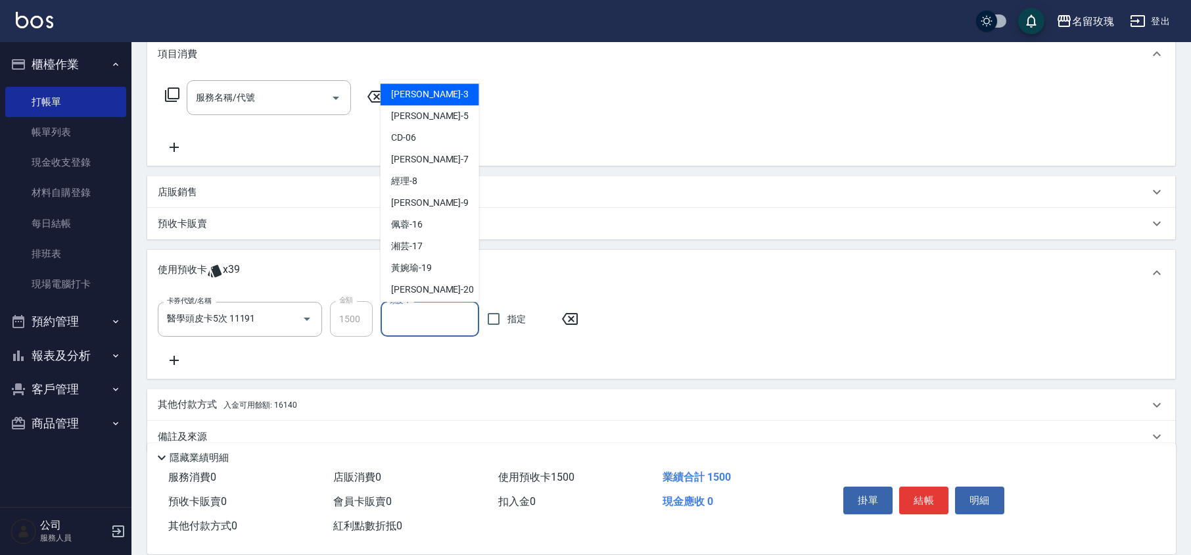
scroll to position [244, 0]
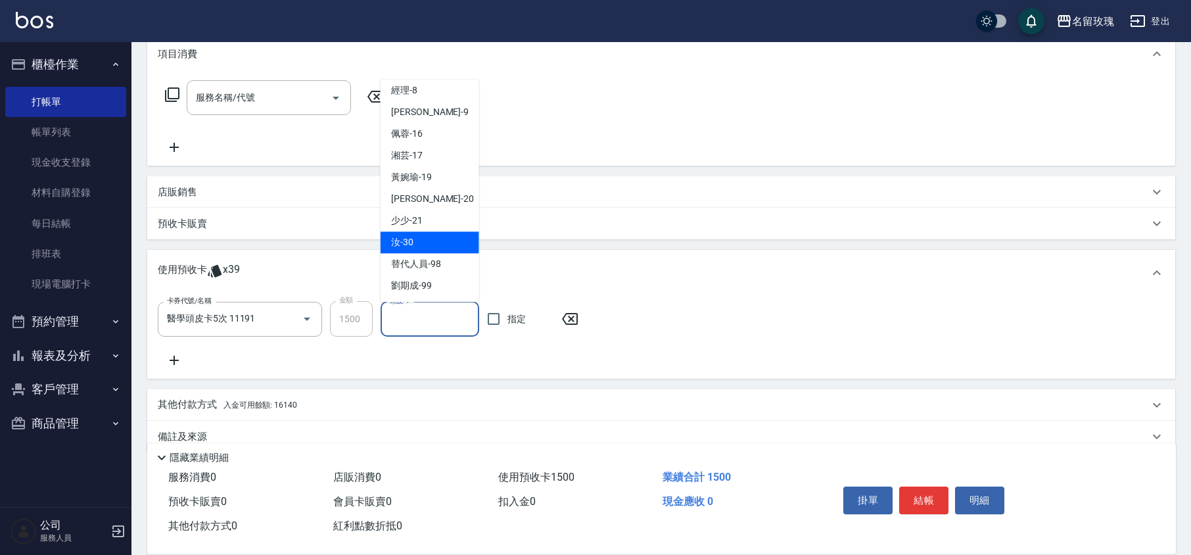
click at [442, 238] on div "汝 -30" at bounding box center [430, 243] width 99 height 22
type input "汝-30"
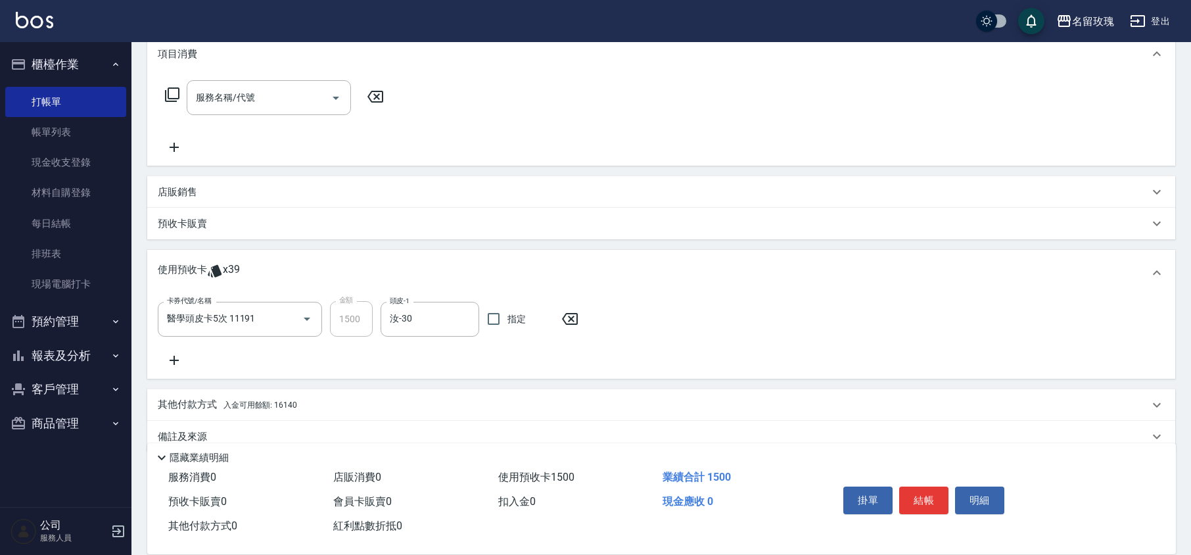
click at [158, 356] on icon at bounding box center [174, 360] width 33 height 16
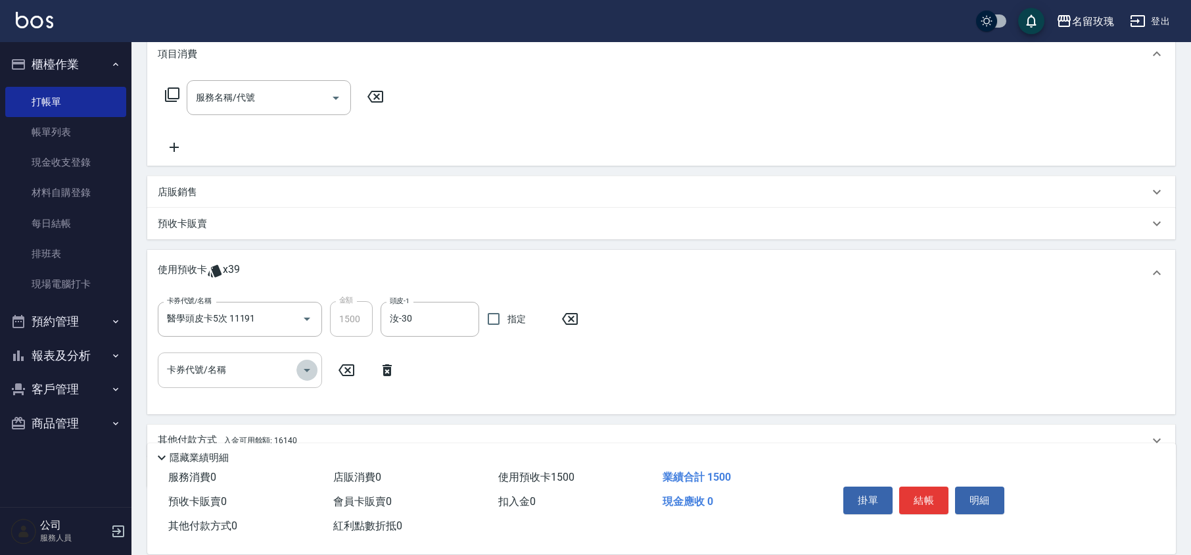
click at [303, 367] on icon "Open" at bounding box center [307, 370] width 16 height 16
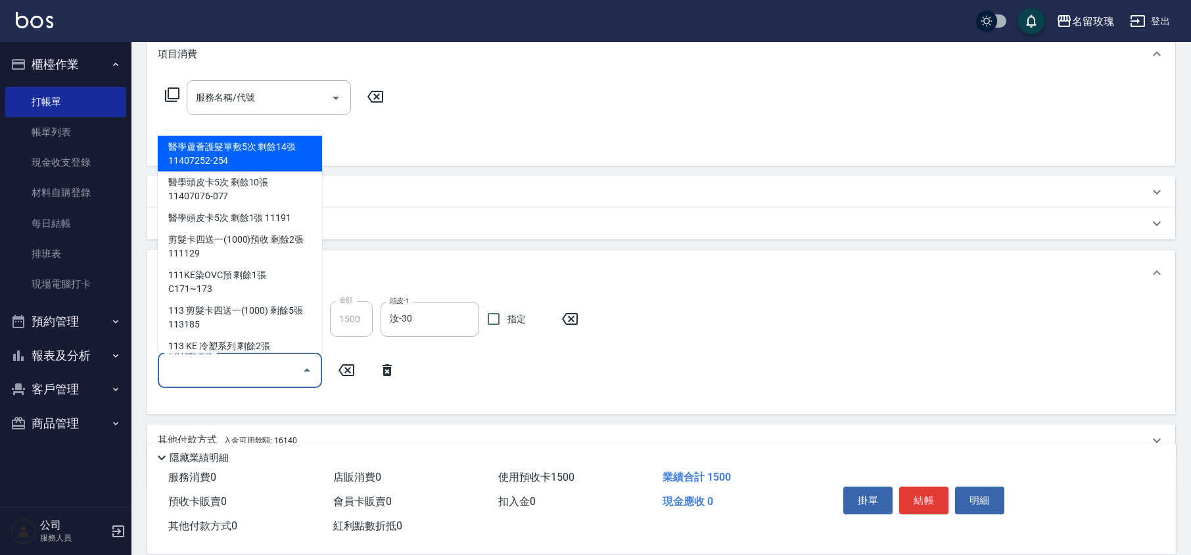
click at [244, 156] on div "醫學蘆薈護髮單敷5次 剩餘14張 11407252-254" at bounding box center [240, 153] width 164 height 35
type input "醫學蘆薈護髮單敷5次 11407252-254"
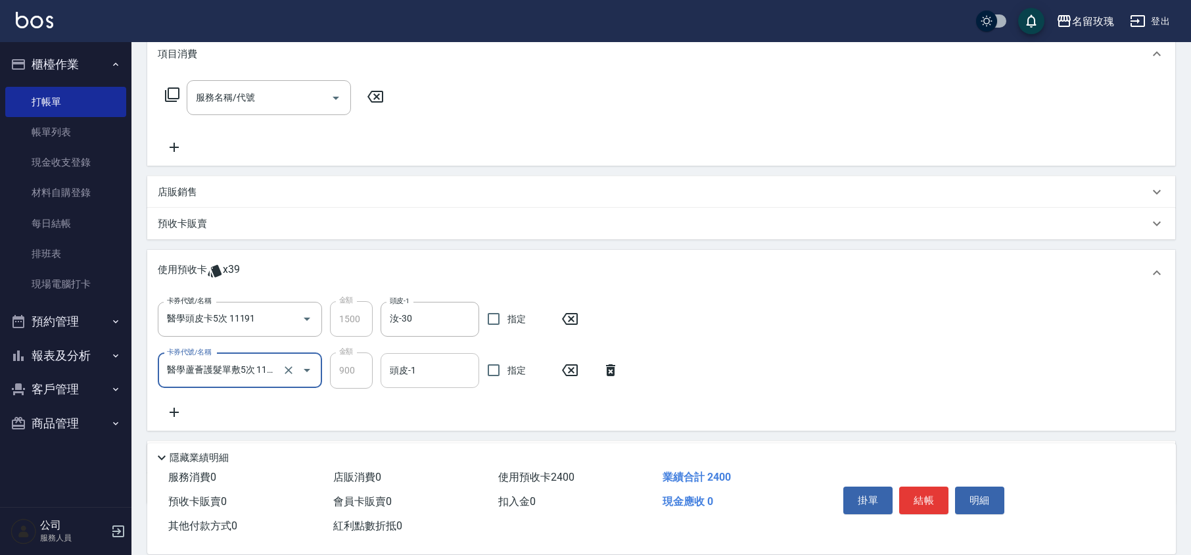
click at [477, 375] on div "頭皮-1" at bounding box center [430, 370] width 99 height 35
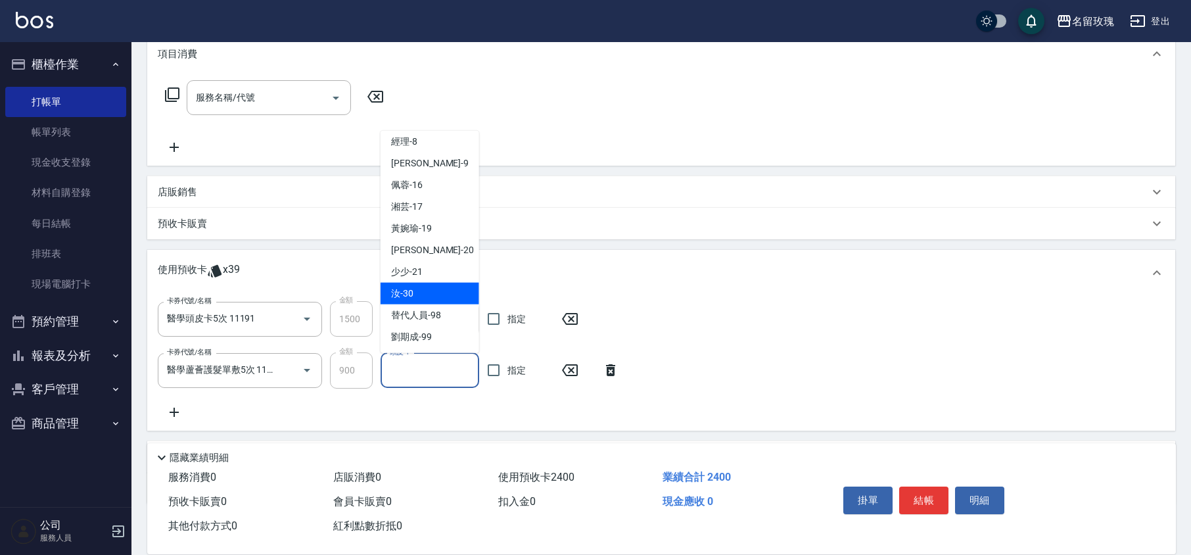
click at [426, 292] on div "汝 -30" at bounding box center [430, 294] width 99 height 22
type input "汝-30"
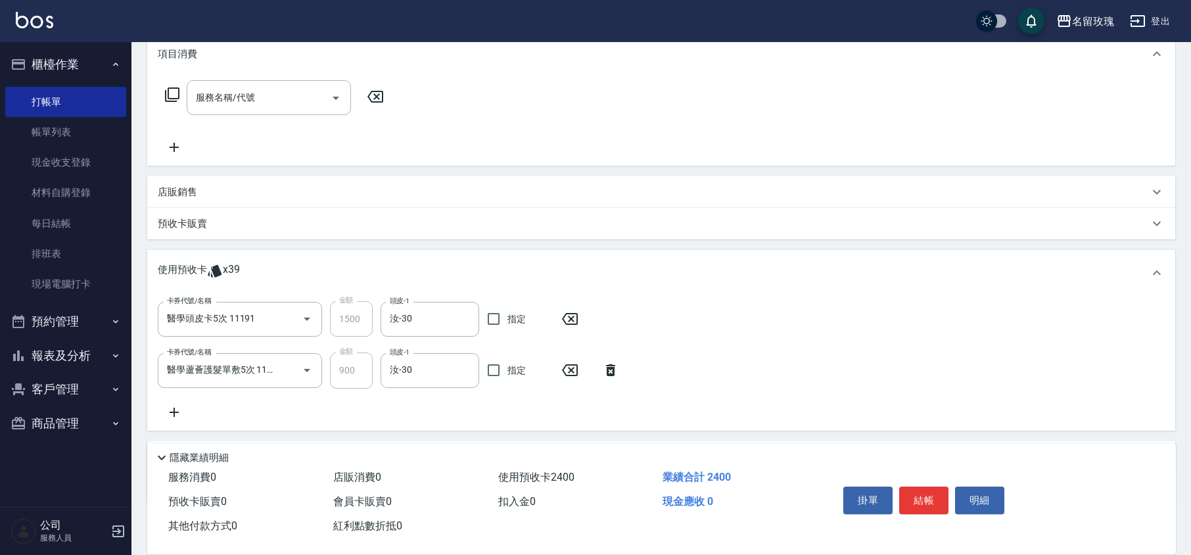
click at [464, 416] on div "卡券代號/名稱 醫學頭皮卡5次 11191 卡券代號/名稱 金額 1500 金額 頭皮-1 汝-30 頭皮-1 指定 卡券代號/名稱 醫學蘆薈護髮單敷5次 1…" at bounding box center [661, 360] width 1007 height 118
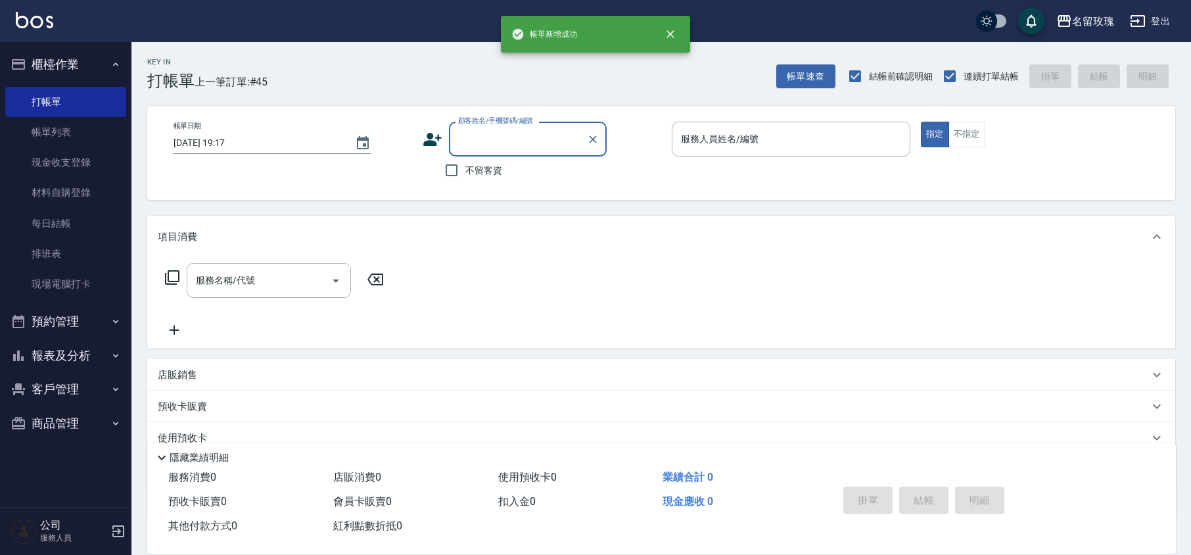
click at [106, 130] on link "帳單列表" at bounding box center [65, 132] width 121 height 30
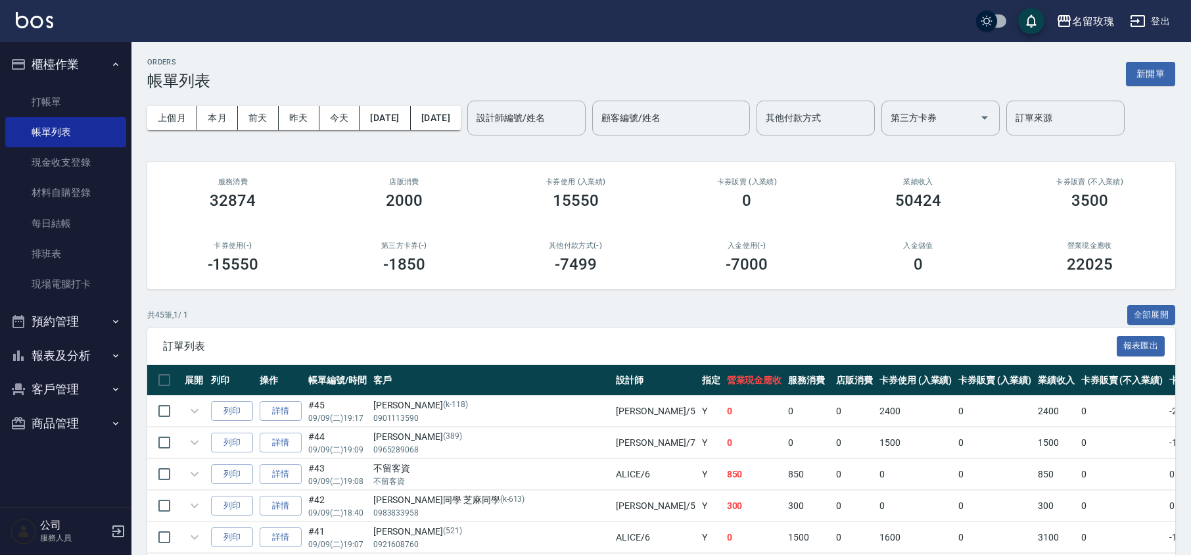
click at [569, 114] on div "設計師編號/姓名 設計師編號/姓名" at bounding box center [526, 118] width 118 height 35
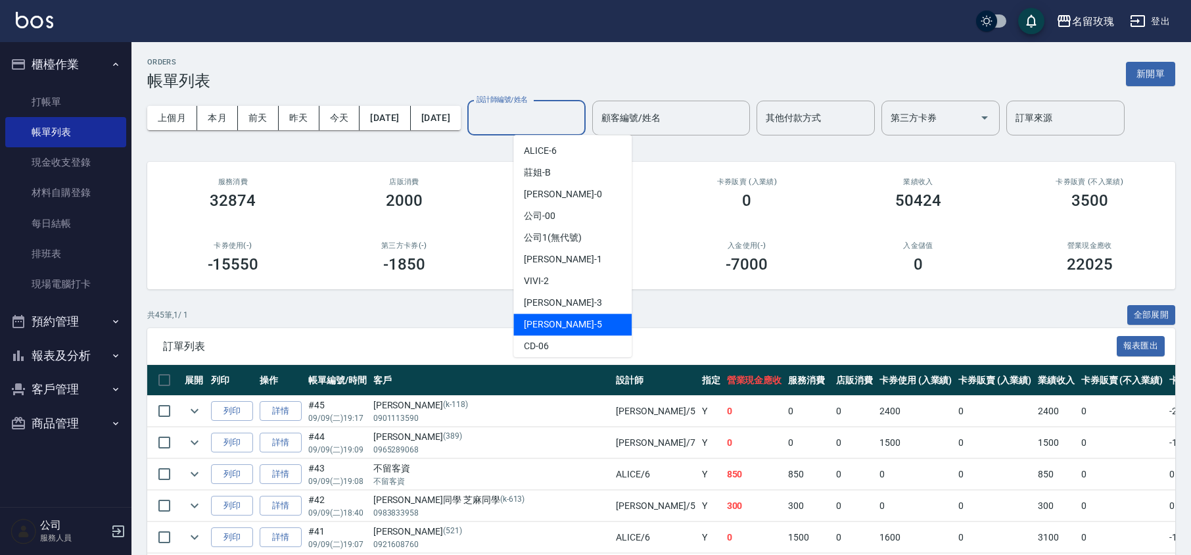
click at [561, 327] on div "[PERSON_NAME] -5" at bounding box center [572, 325] width 118 height 22
type input "[PERSON_NAME]-5"
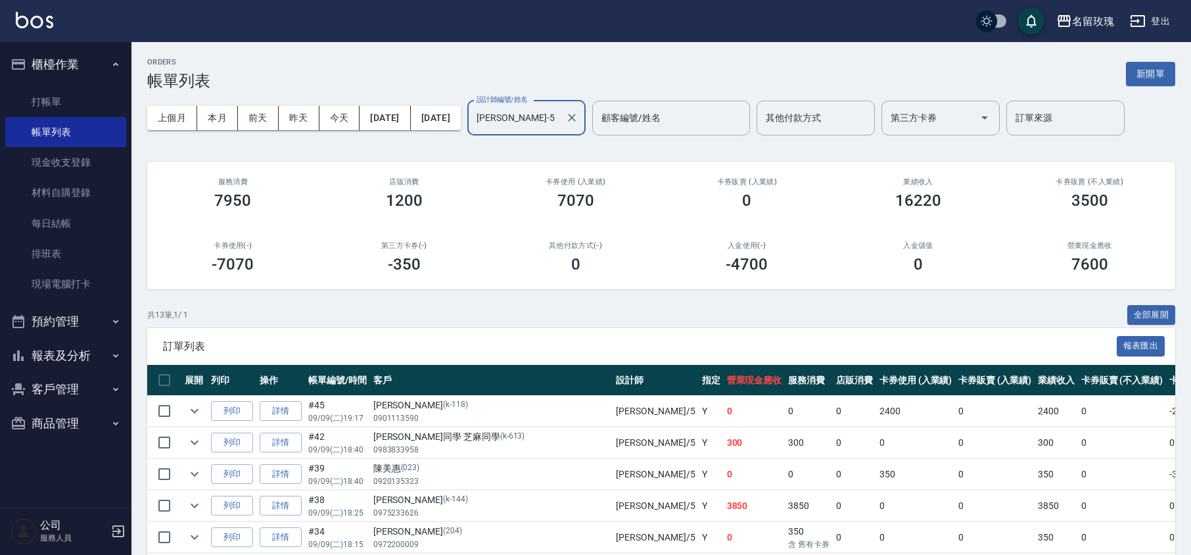
click at [523, 147] on div "ORDERS 帳單列表 新開單 上個月 本月 [DATE] [DATE] [DATE] [DATE] [DATE] 設計師編號/姓名 [PERSON_NAME…" at bounding box center [660, 449] width 1059 height 815
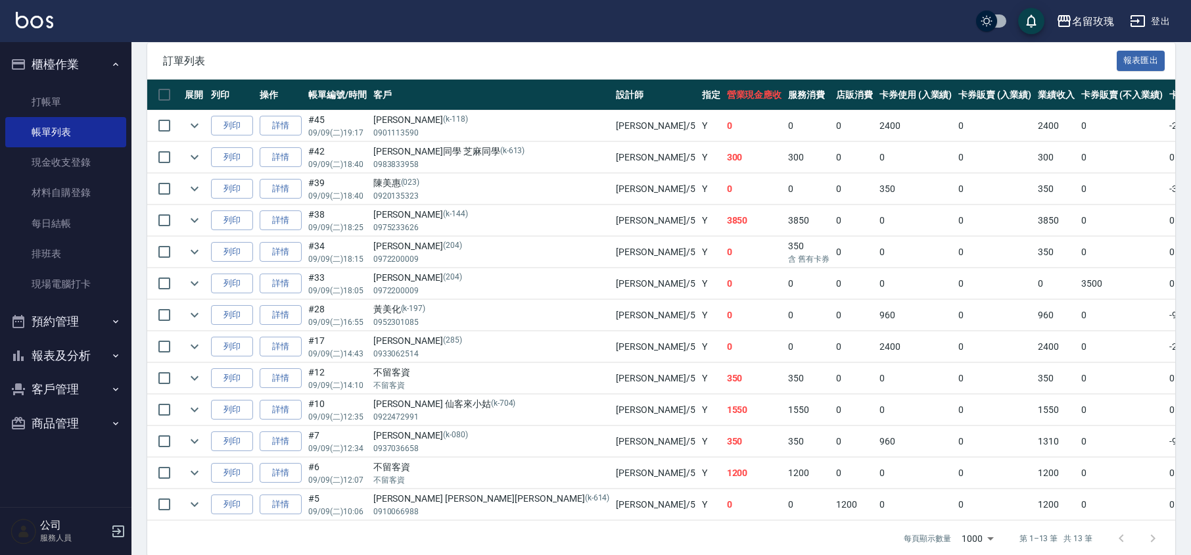
scroll to position [321, 0]
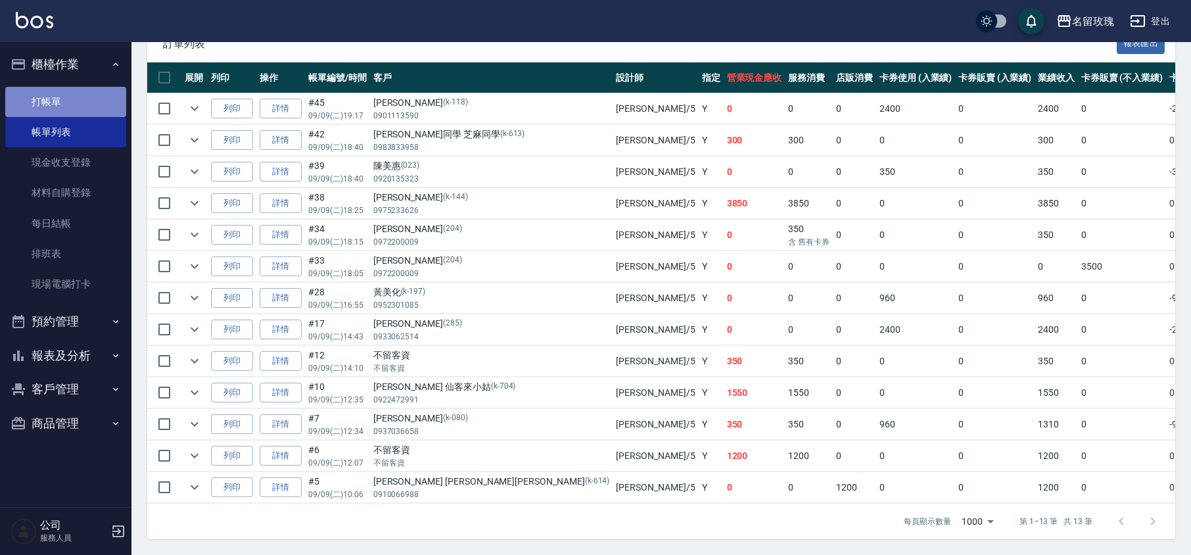
click at [43, 93] on link "打帳單" at bounding box center [65, 102] width 121 height 30
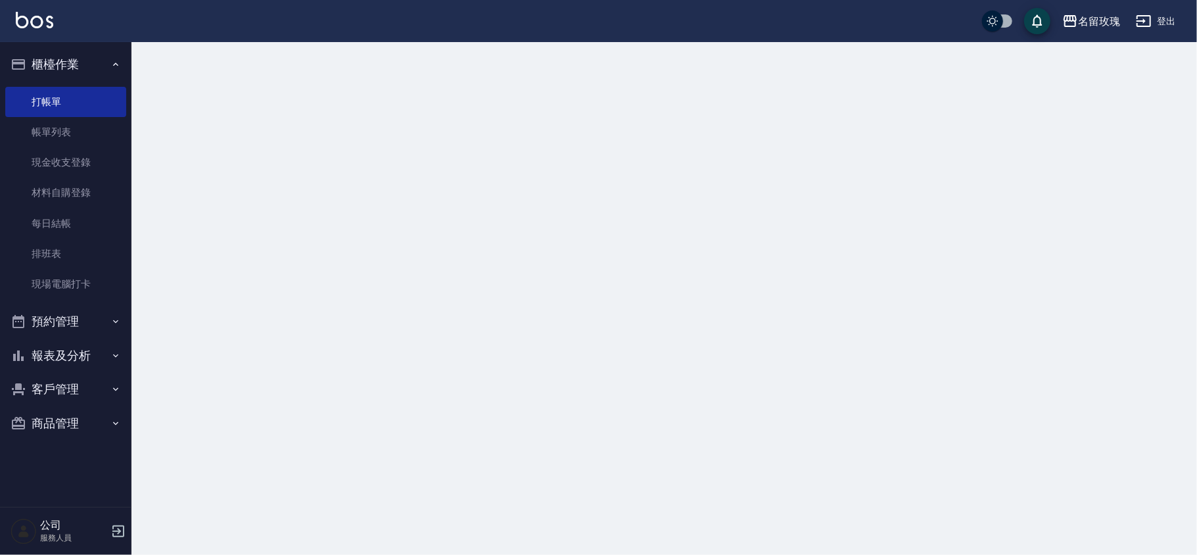
click at [62, 67] on button "櫃檯作業" at bounding box center [65, 64] width 121 height 34
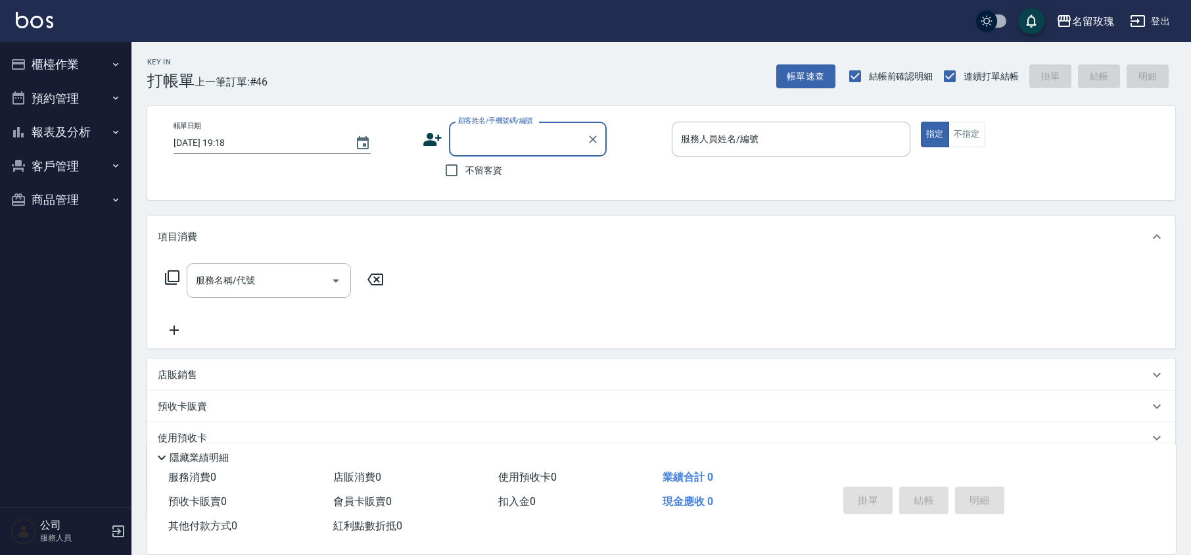
click at [87, 140] on button "報表及分析" at bounding box center [65, 132] width 121 height 34
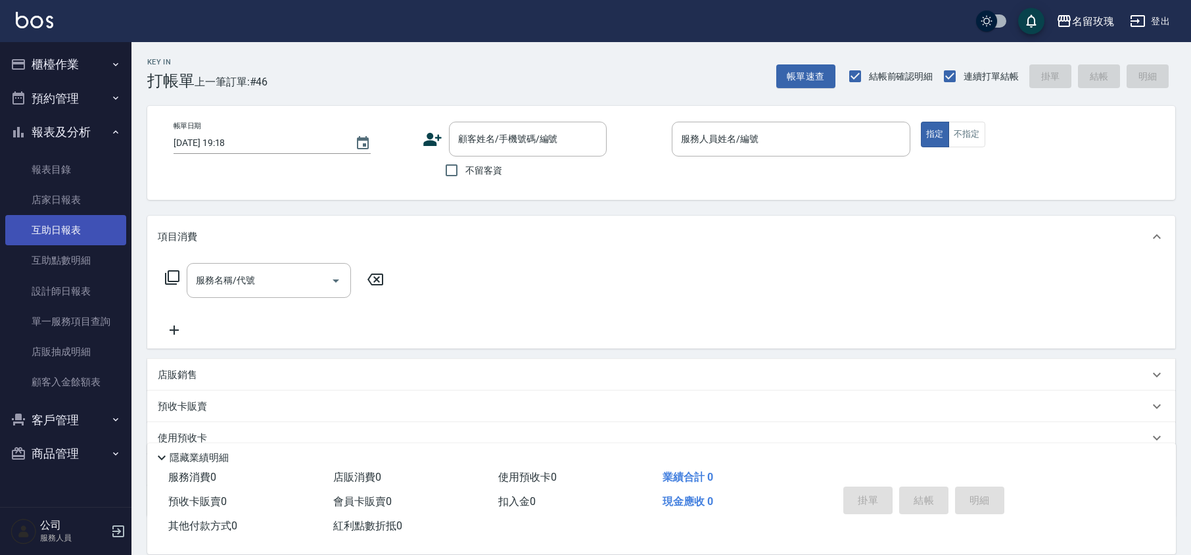
click at [87, 221] on link "互助日報表" at bounding box center [65, 230] width 121 height 30
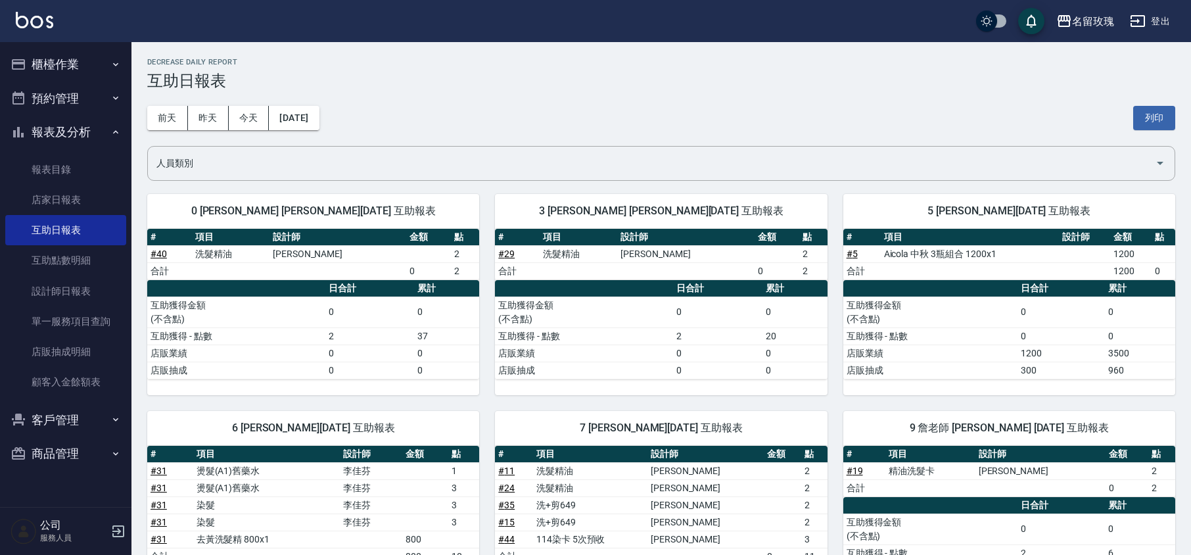
click at [447, 101] on div "[DATE] [DATE] [DATE] [DATE] 列印" at bounding box center [661, 118] width 1028 height 56
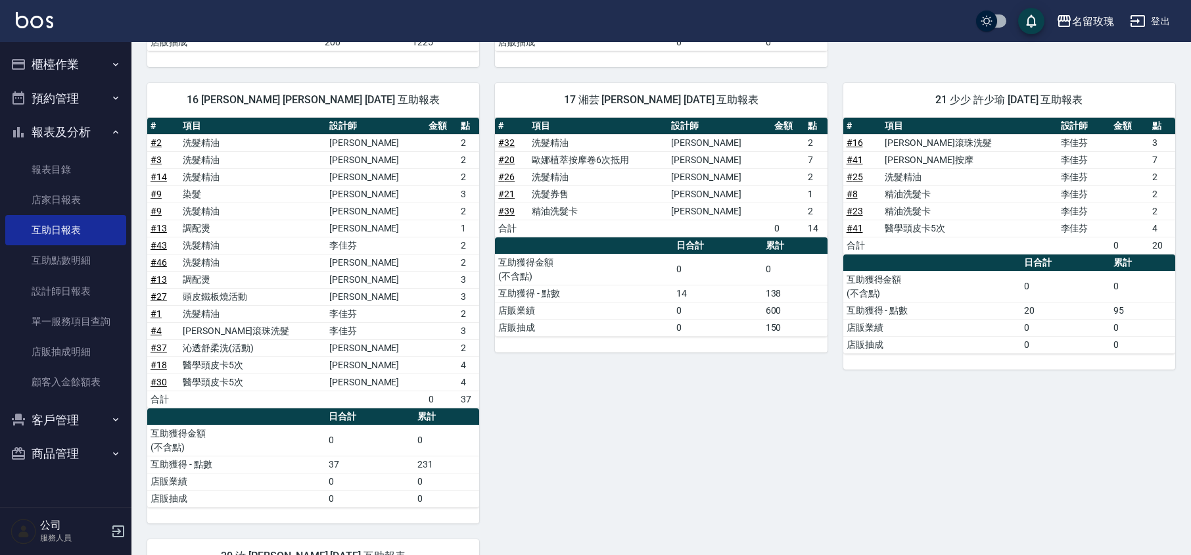
scroll to position [473, 0]
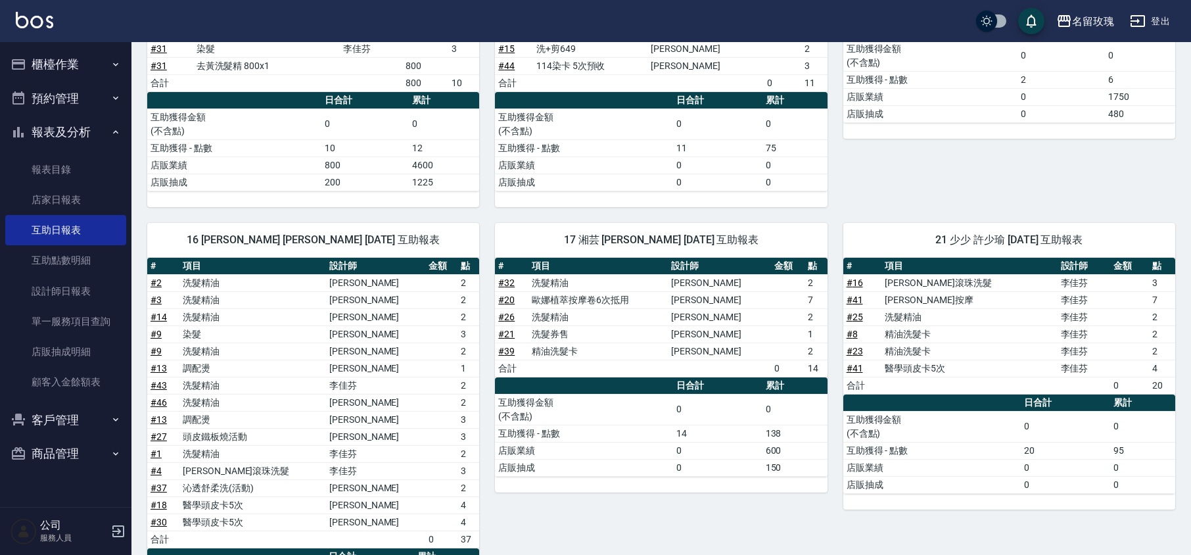
click at [24, 132] on icon "button" at bounding box center [19, 132] width 16 height 16
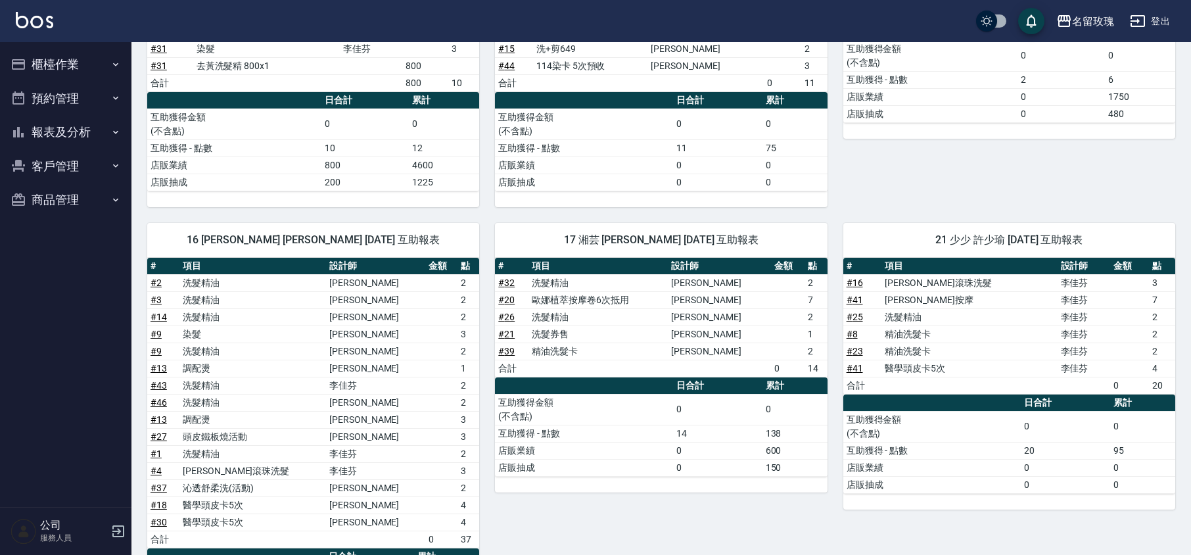
click at [64, 43] on ul "櫃檯作業 打帳單 帳單列表 現金收支登錄 材料自購登錄 每日結帳 排班表 現場電腦打卡 預約管理 預約管理 單日預約紀錄 單週預約紀錄 報表及分析 報表目錄 …" at bounding box center [65, 132] width 121 height 180
click at [60, 58] on button "櫃檯作業" at bounding box center [65, 64] width 121 height 34
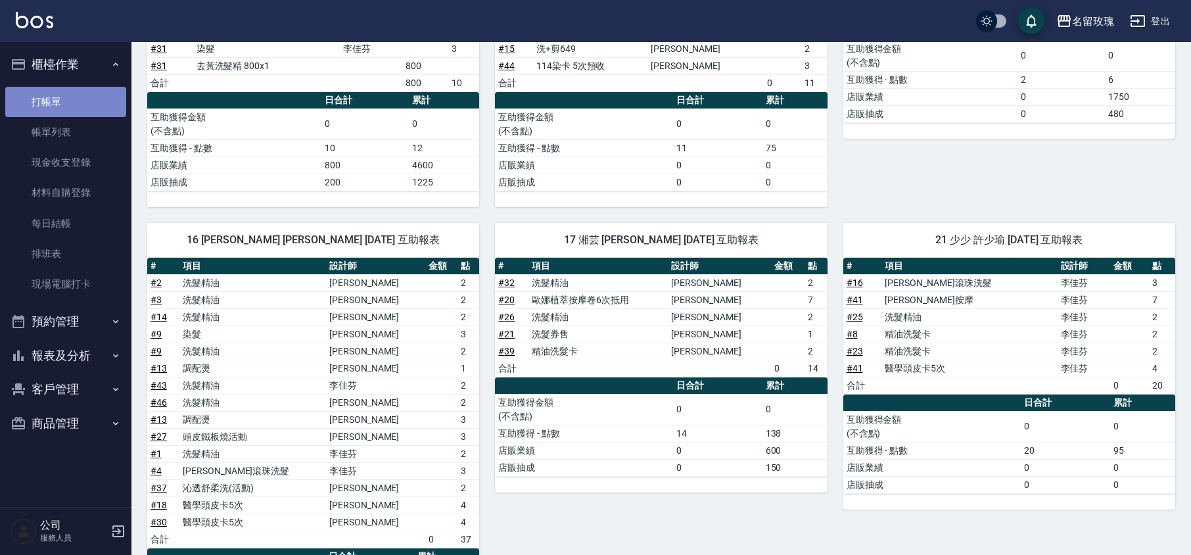
click at [53, 90] on link "打帳單" at bounding box center [65, 102] width 121 height 30
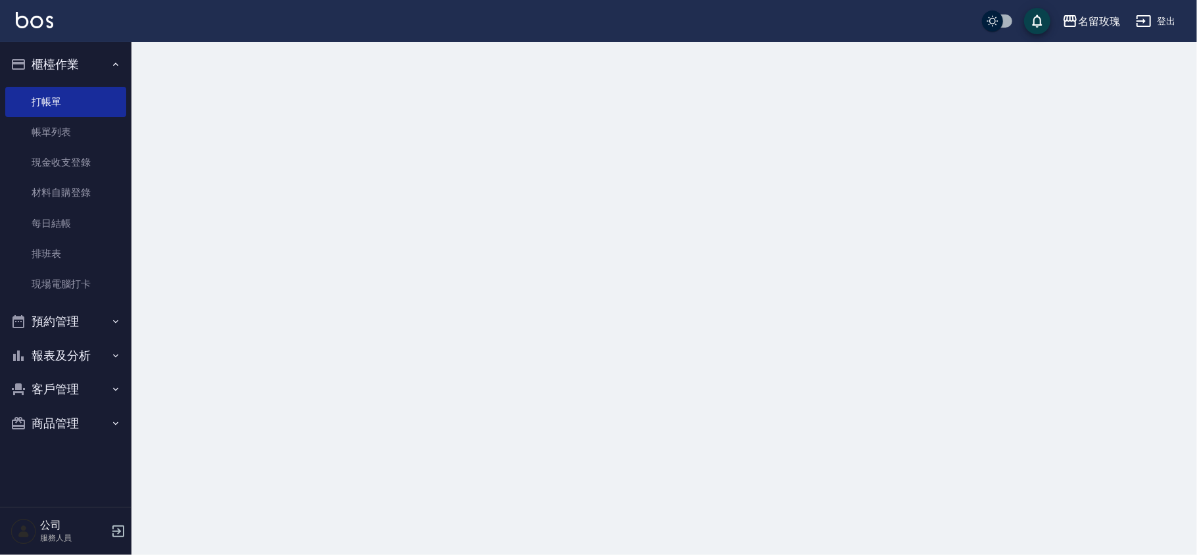
click at [69, 57] on button "櫃檯作業" at bounding box center [65, 64] width 121 height 34
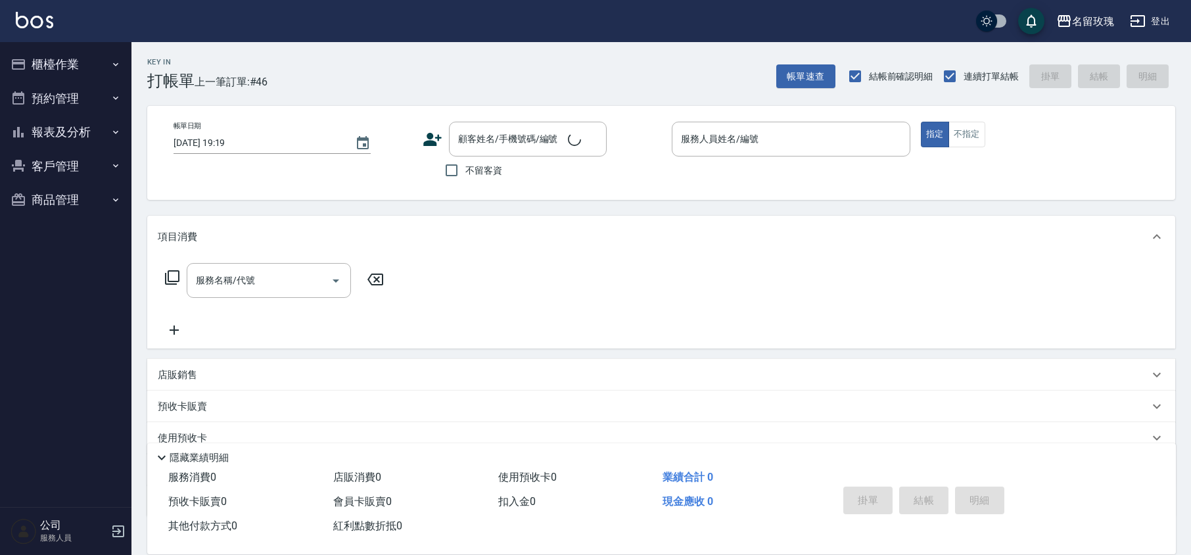
click at [324, 76] on div "Key In 打帳單 上一筆訂單:#46 帳單速查 結帳前確認明細 連續打單結帳 掛單 結帳 明細" at bounding box center [653, 66] width 1044 height 48
click at [84, 62] on button "櫃檯作業" at bounding box center [65, 64] width 121 height 34
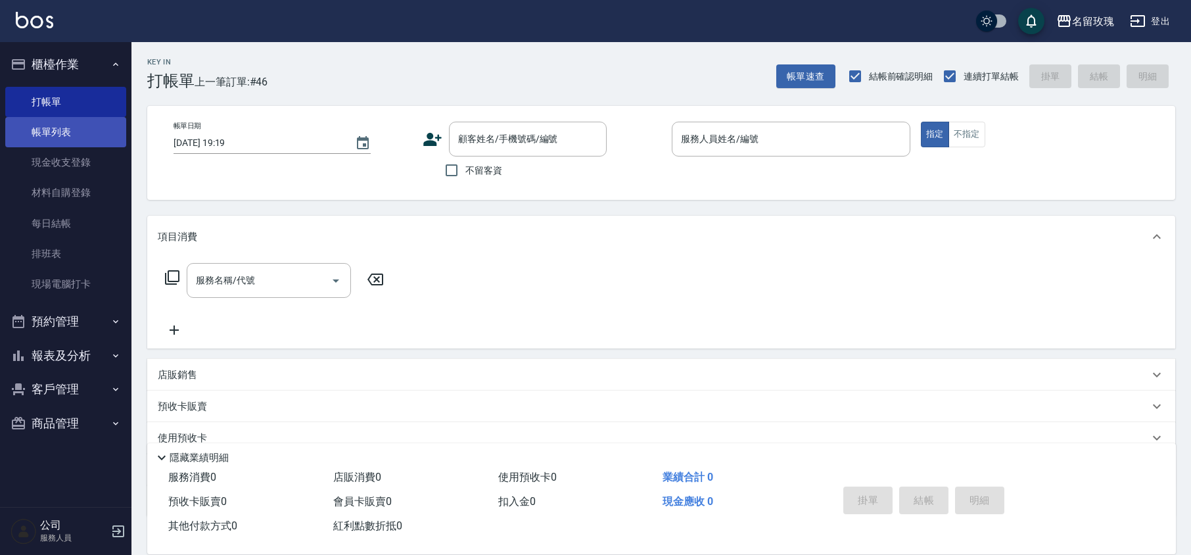
drag, startPoint x: 74, startPoint y: 149, endPoint x: 74, endPoint y: 135, distance: 13.8
click at [74, 149] on link "現金收支登錄" at bounding box center [65, 162] width 121 height 30
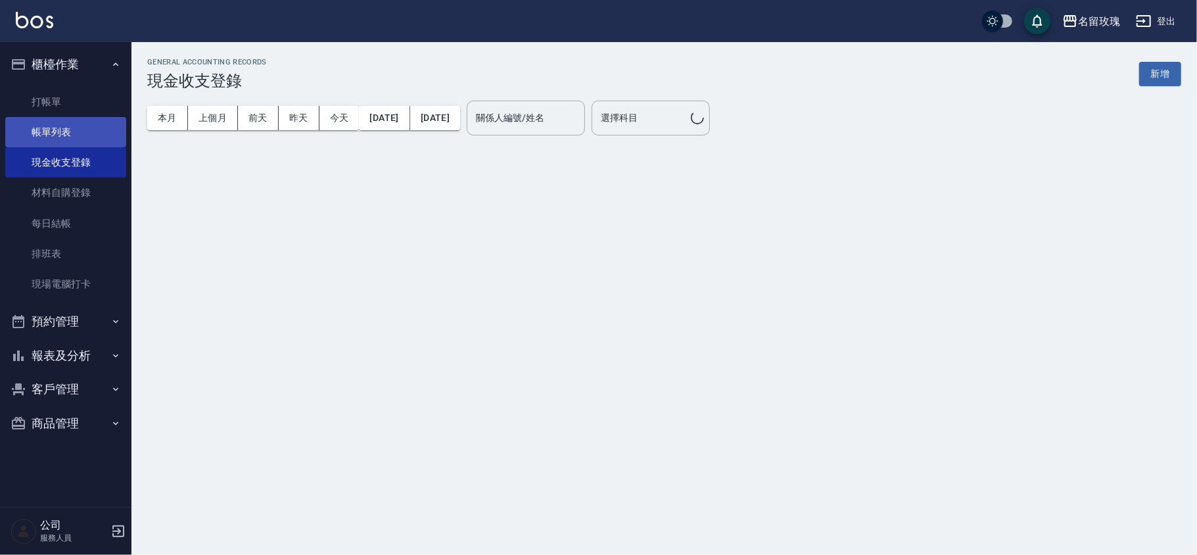
click at [74, 125] on link "帳單列表" at bounding box center [65, 132] width 121 height 30
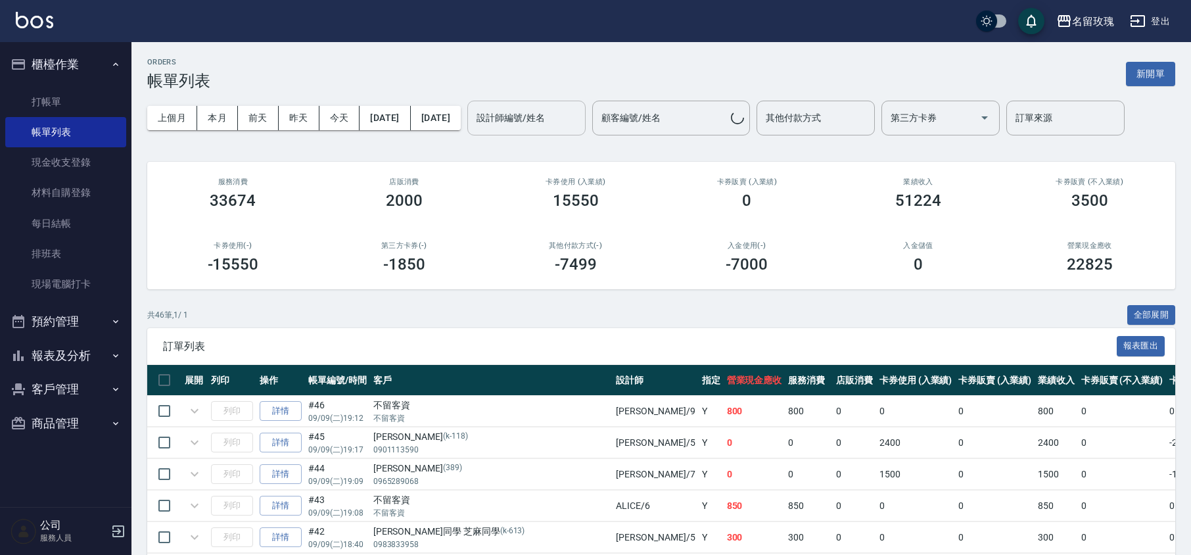
click at [557, 129] on div "設計師編號/姓名" at bounding box center [526, 118] width 118 height 35
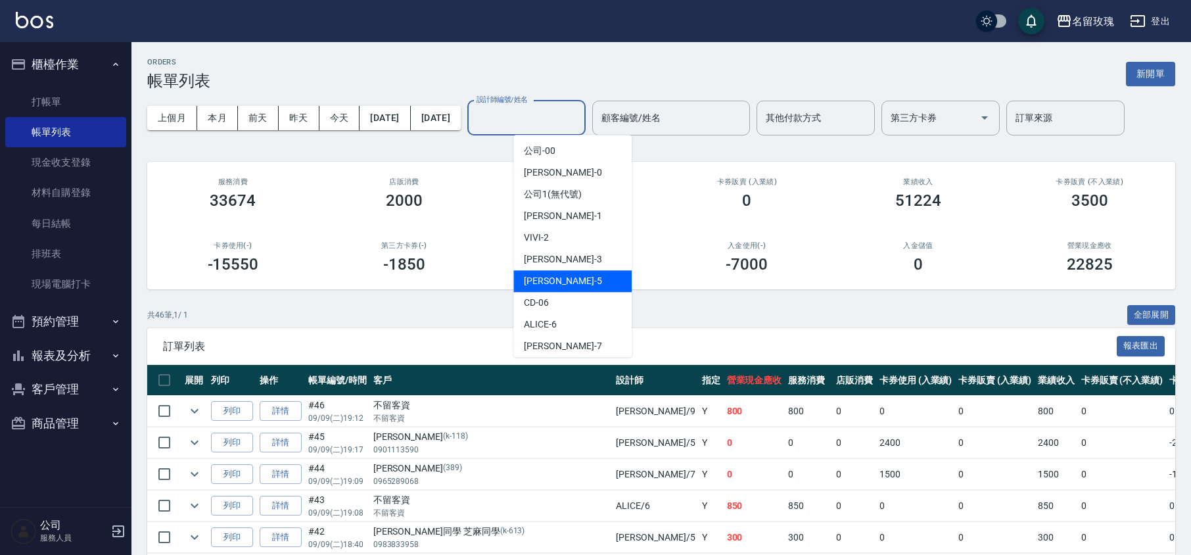
click at [564, 279] on div "[PERSON_NAME] -5" at bounding box center [572, 281] width 118 height 22
type input "[PERSON_NAME]-5"
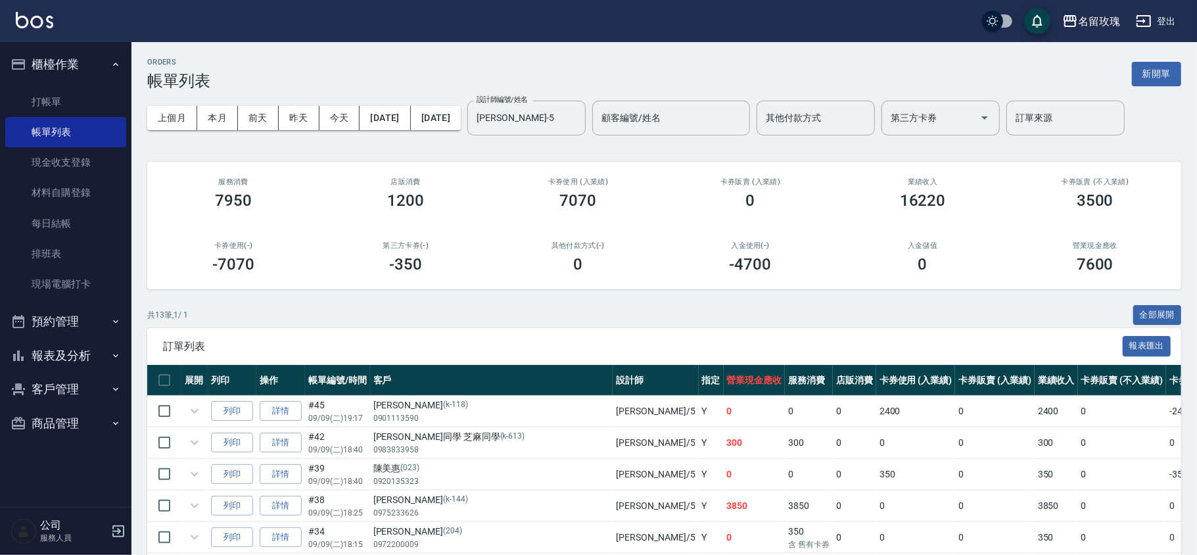
click at [640, 159] on div "ORDERS 帳單列表 新開單 上個月 本月 [DATE] [DATE] [DATE] [DATE] [DATE] 設計師編號/姓名 [PERSON_NAME…" at bounding box center [663, 449] width 1065 height 815
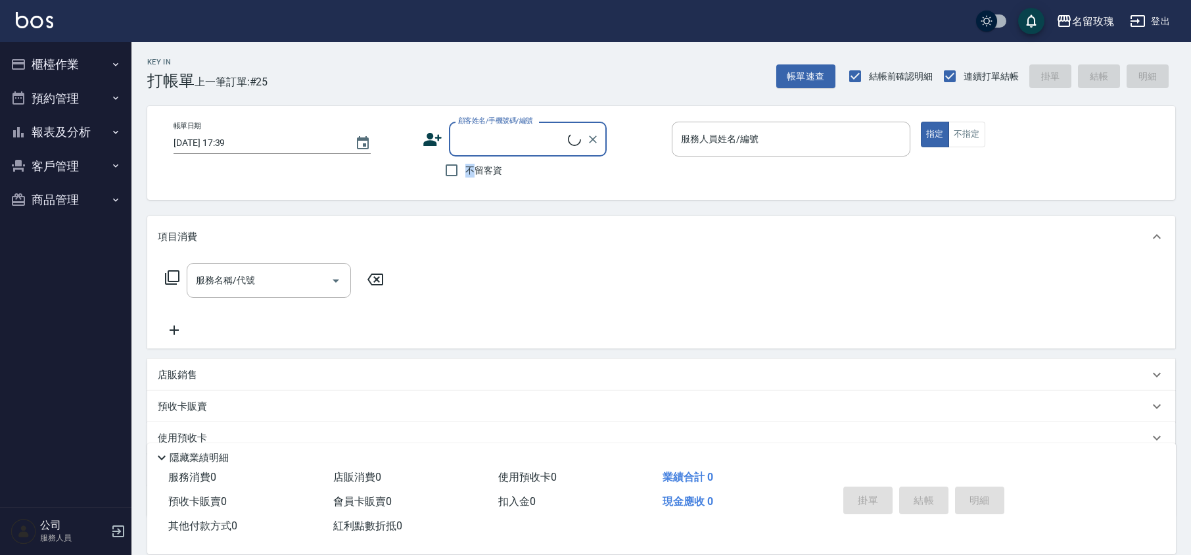
click at [471, 172] on span "不留客資" at bounding box center [483, 171] width 37 height 14
click at [795, 137] on input "服務人員姓名/編號" at bounding box center [791, 139] width 227 height 23
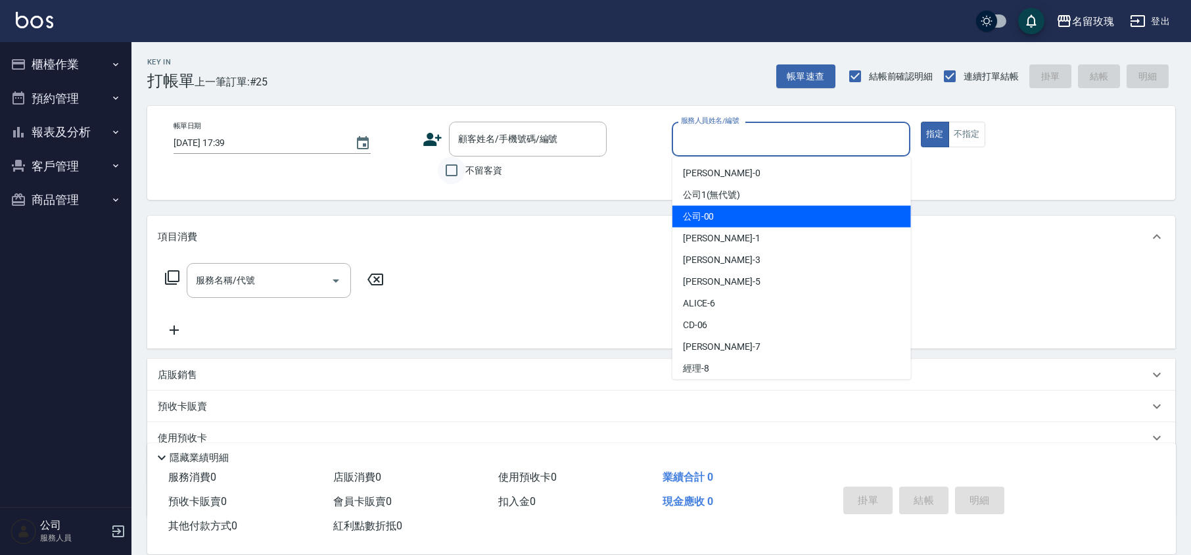
click at [448, 175] on input "不留客資" at bounding box center [452, 170] width 28 height 28
checkbox input "true"
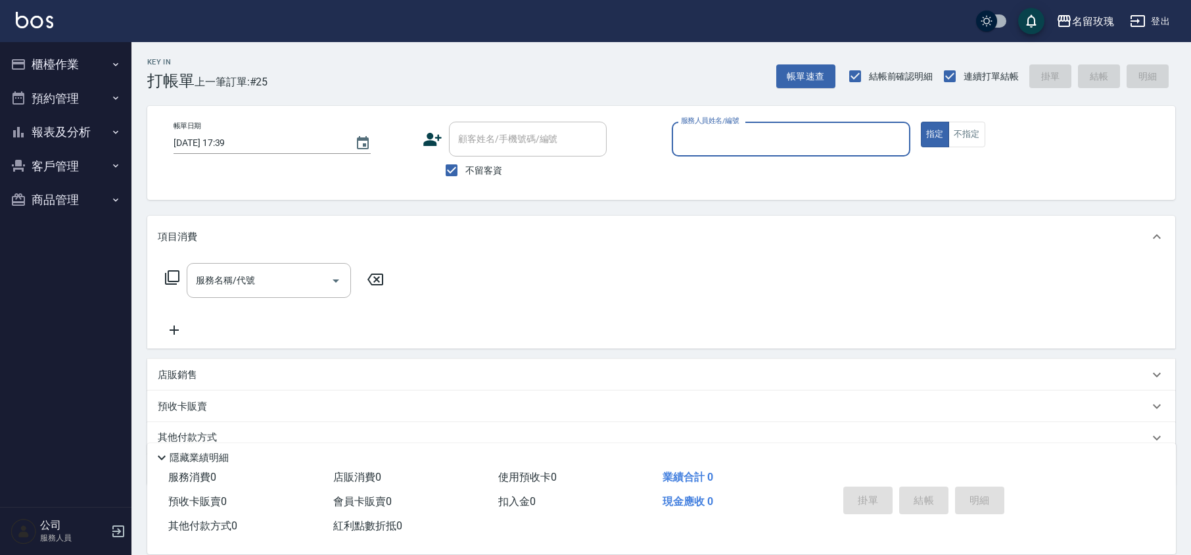
click at [731, 147] on input "服務人員姓名/編號" at bounding box center [791, 139] width 227 height 23
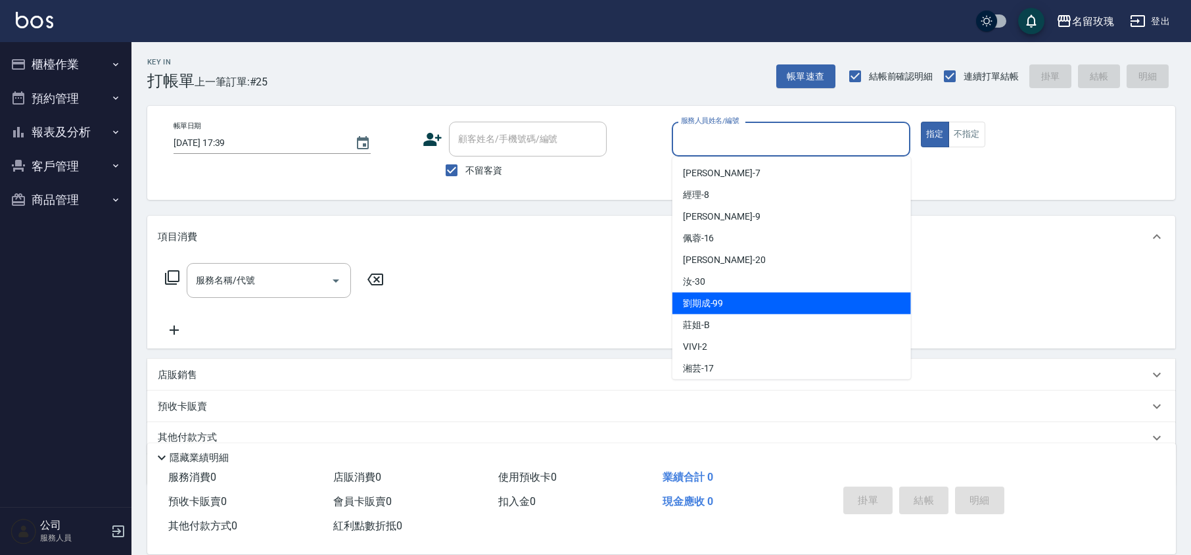
scroll to position [175, 0]
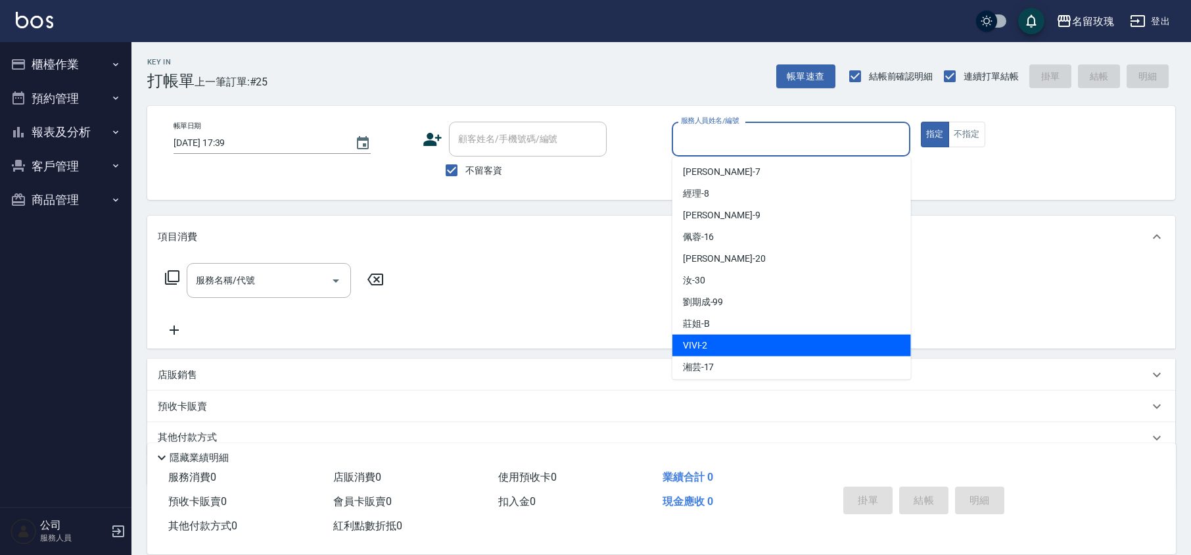
click at [726, 338] on div "VIVI -2" at bounding box center [791, 346] width 239 height 22
type input "VIVI-2"
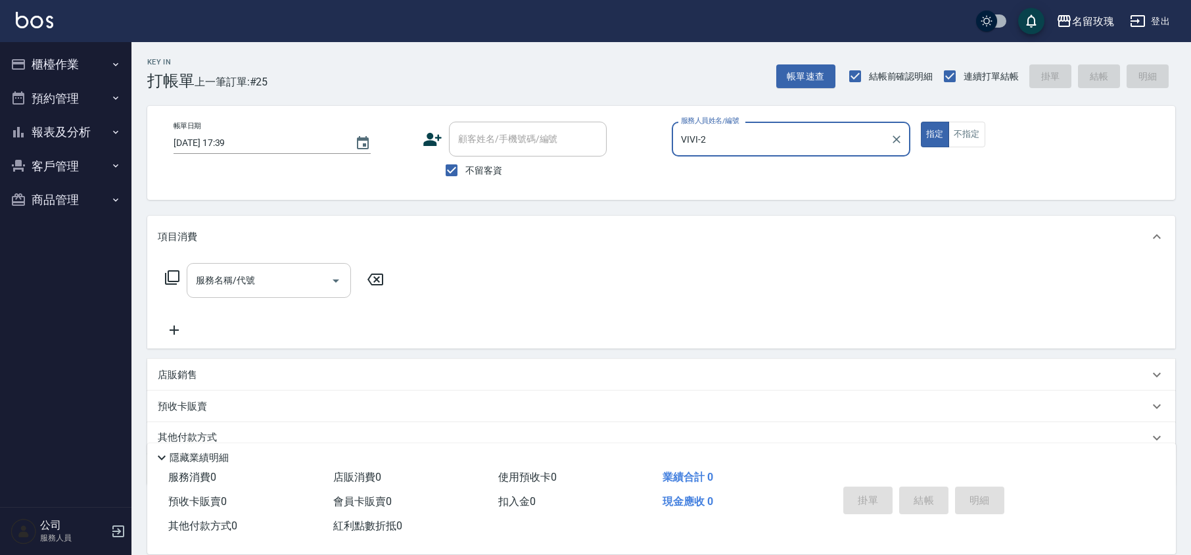
click at [234, 288] on input "服務名稱/代號" at bounding box center [259, 280] width 133 height 23
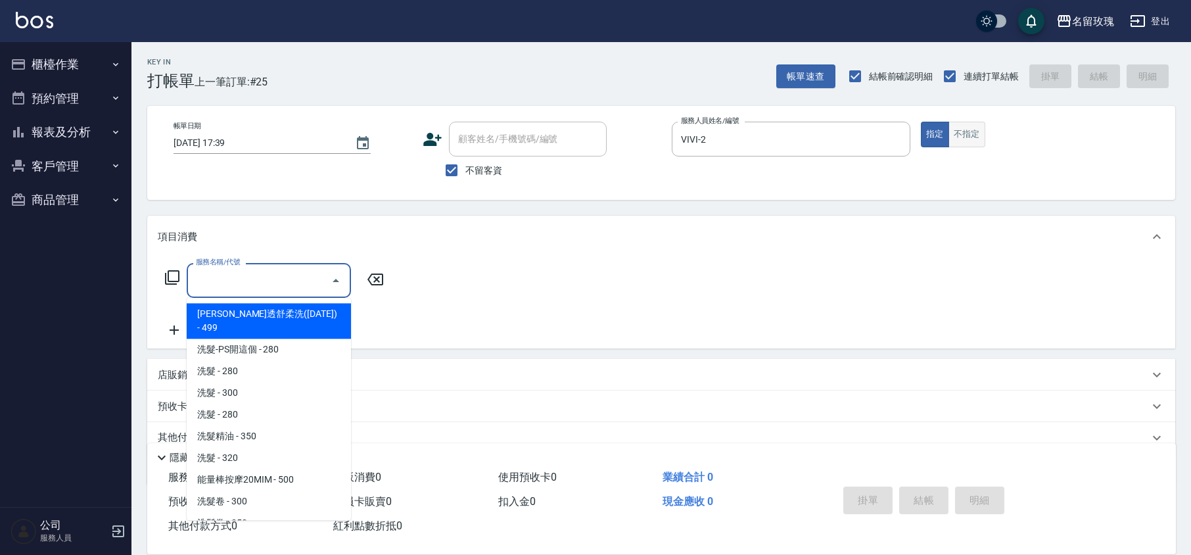
click at [973, 143] on button "不指定" at bounding box center [966, 135] width 37 height 26
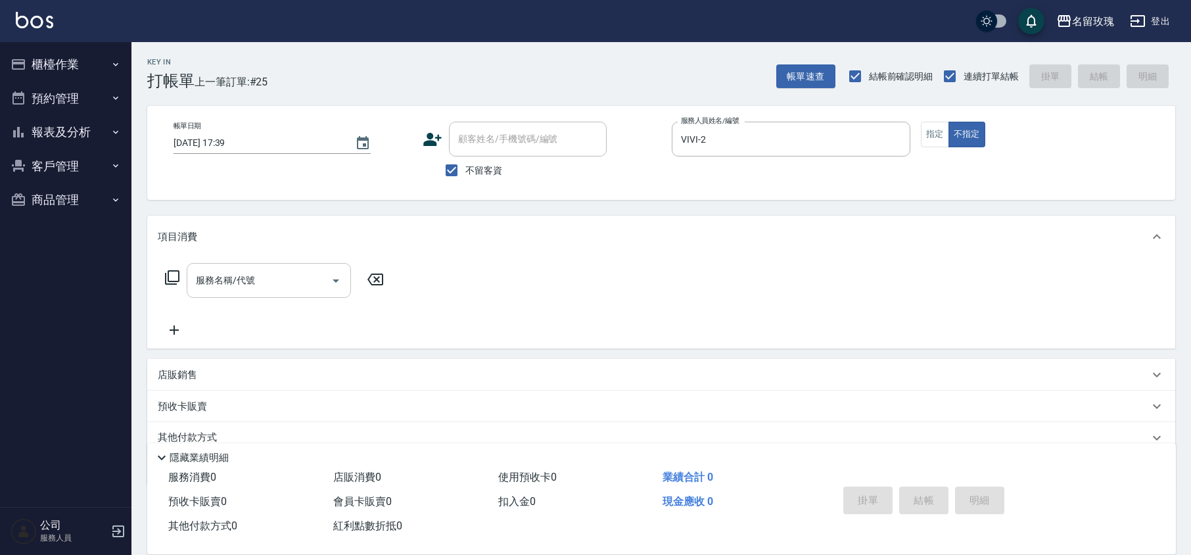
click at [263, 284] on input "服務名稱/代號" at bounding box center [259, 280] width 133 height 23
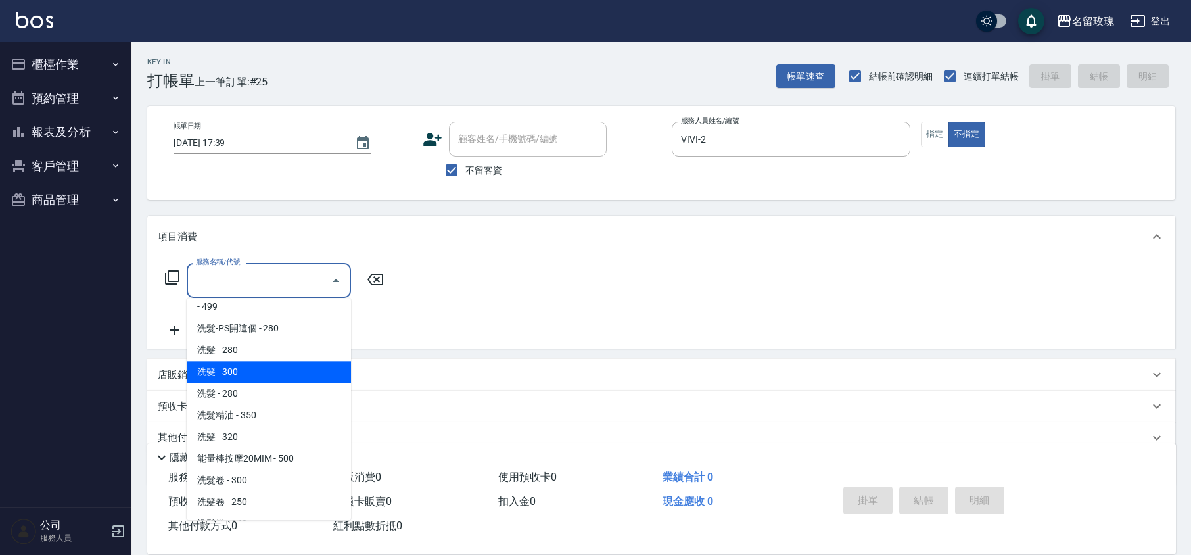
scroll to position [0, 0]
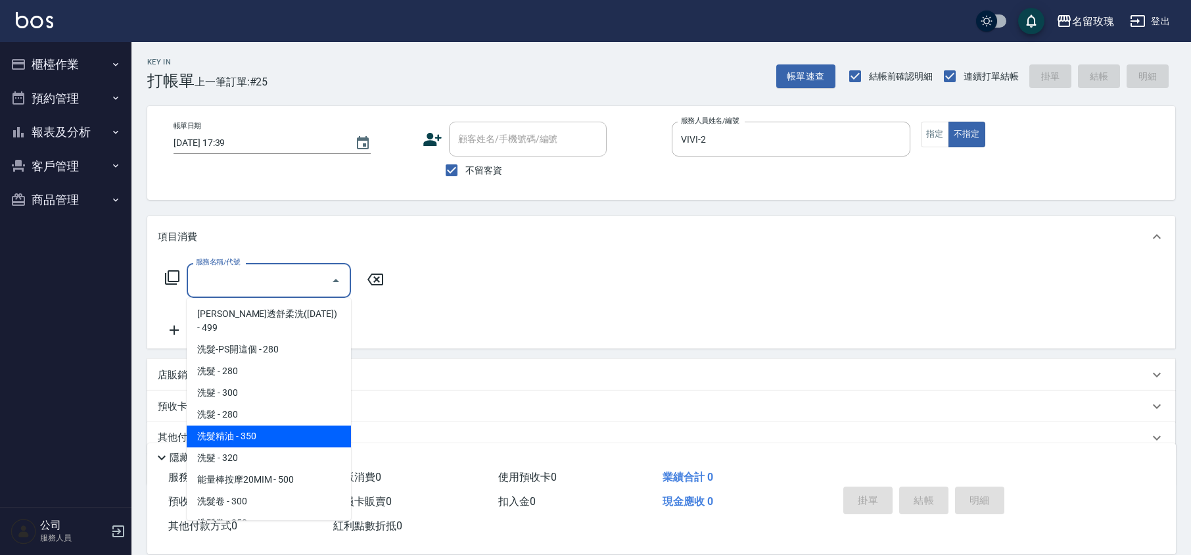
click at [248, 425] on span "洗髮精油 - 350" at bounding box center [269, 436] width 164 height 22
type input "洗髮精油(206)"
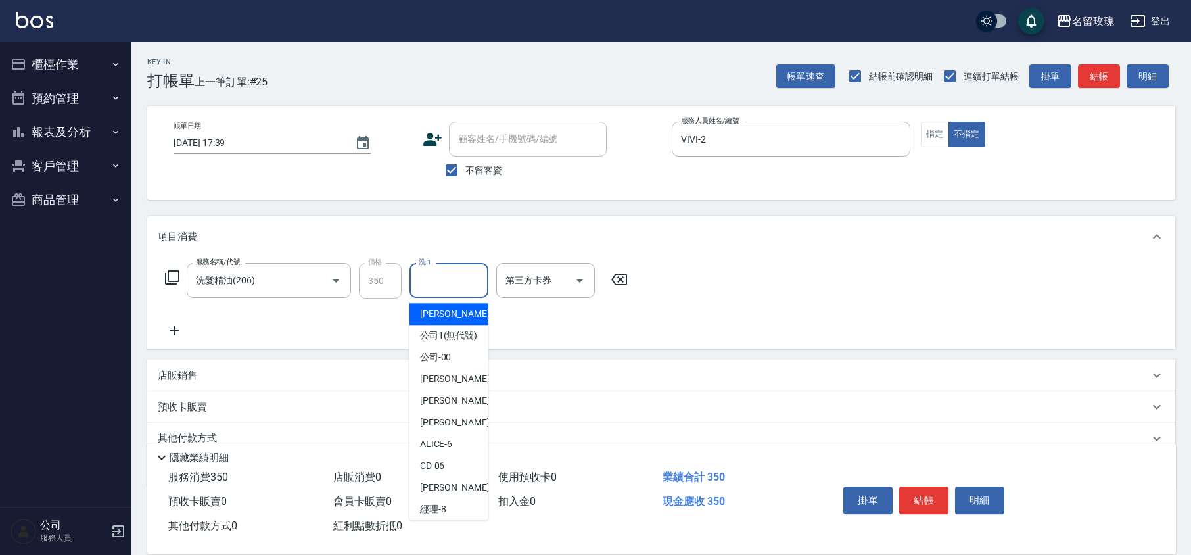
click at [432, 288] on input "洗-1" at bounding box center [448, 280] width 67 height 23
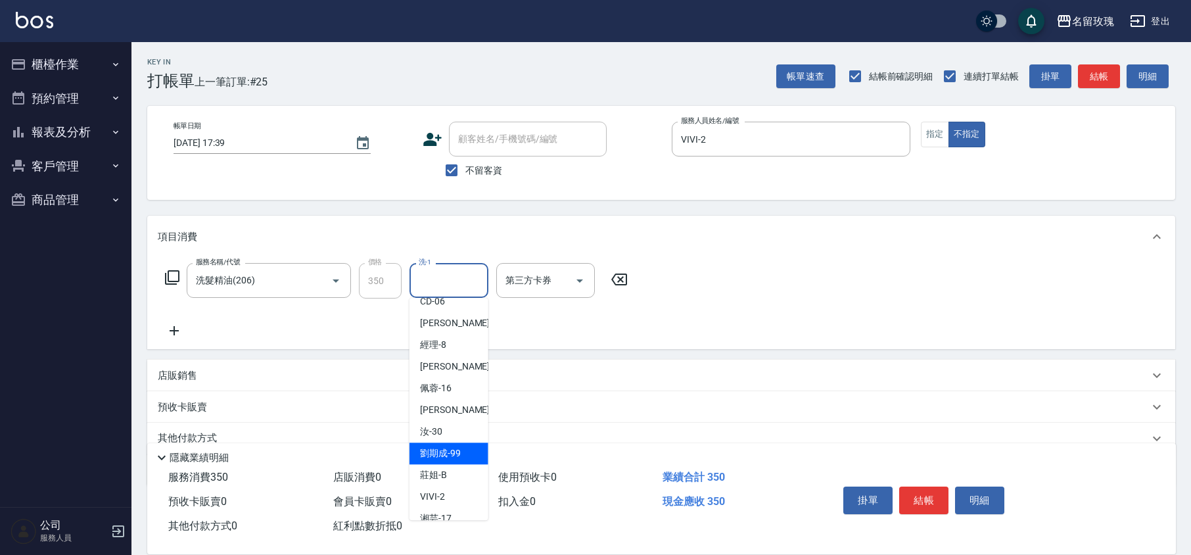
scroll to position [258, 0]
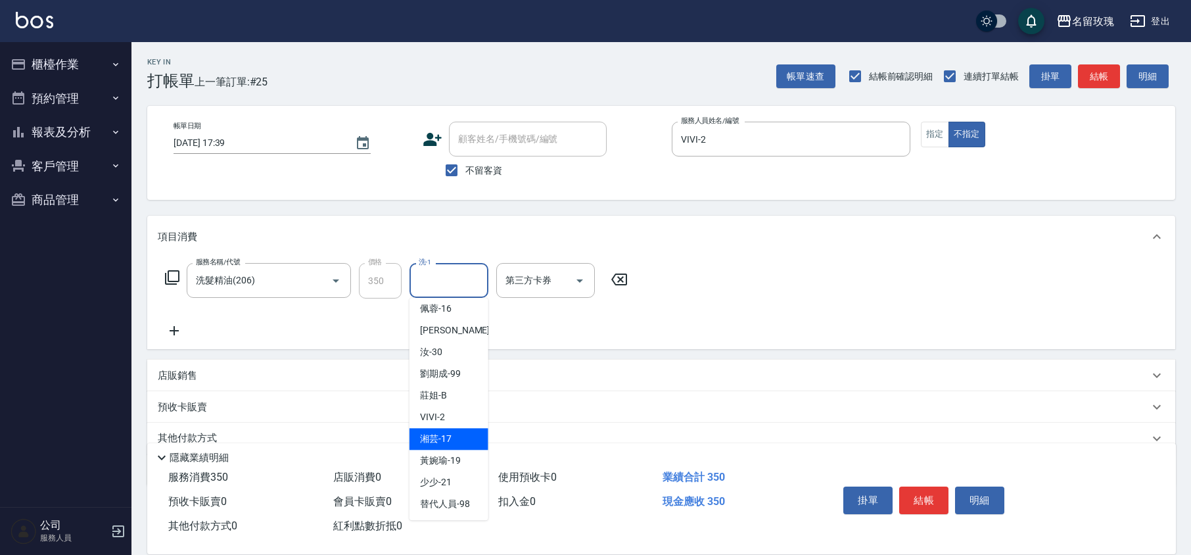
click at [439, 444] on span "湘芸 -17" at bounding box center [436, 439] width 32 height 14
type input "湘芸-17"
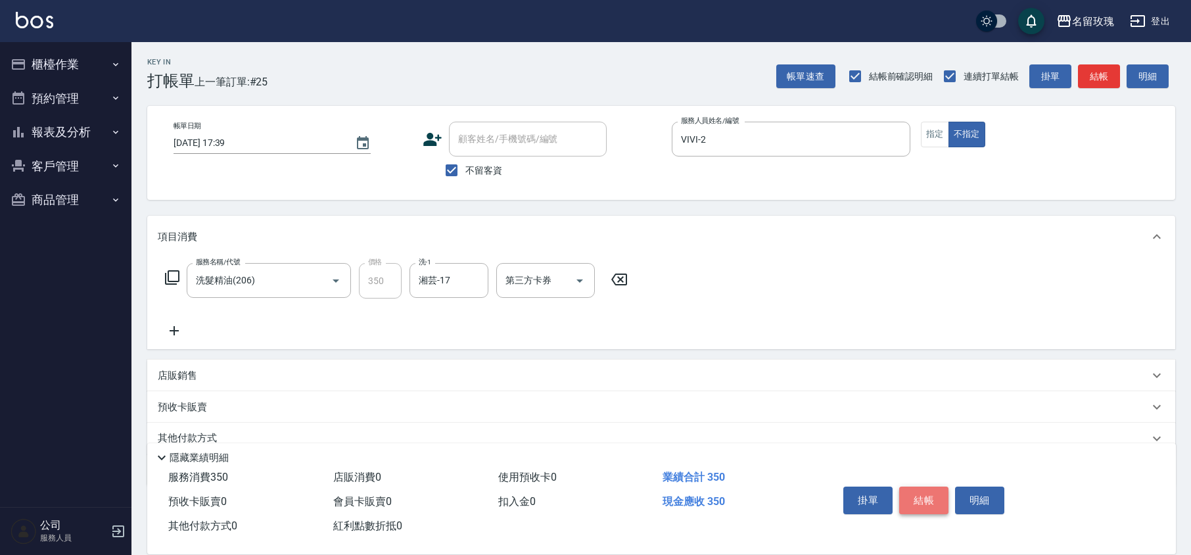
click at [929, 501] on button "結帳" at bounding box center [923, 500] width 49 height 28
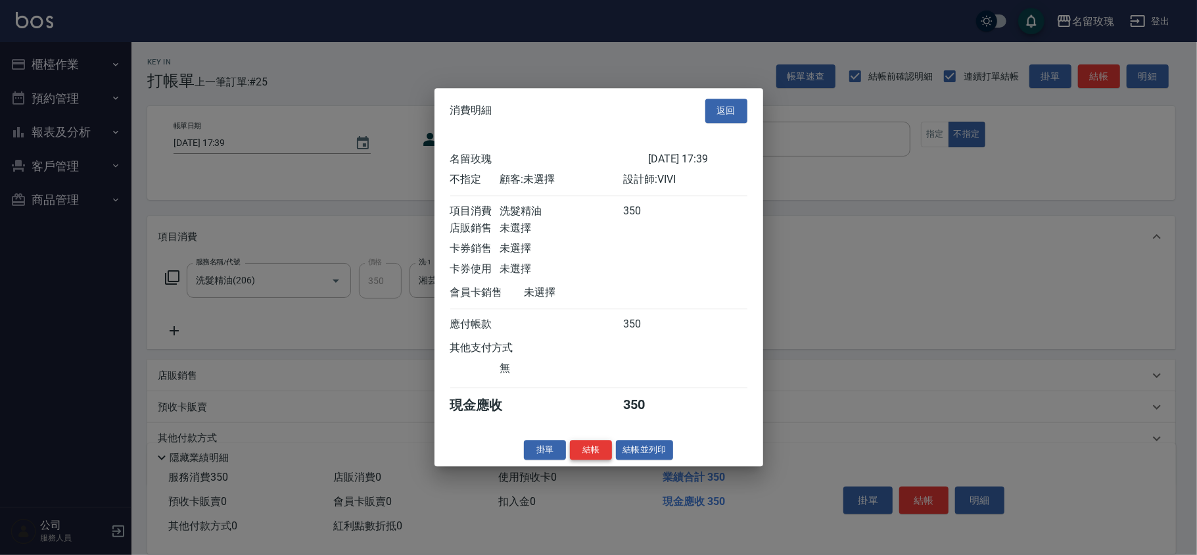
click at [584, 460] on button "結帳" at bounding box center [591, 450] width 42 height 20
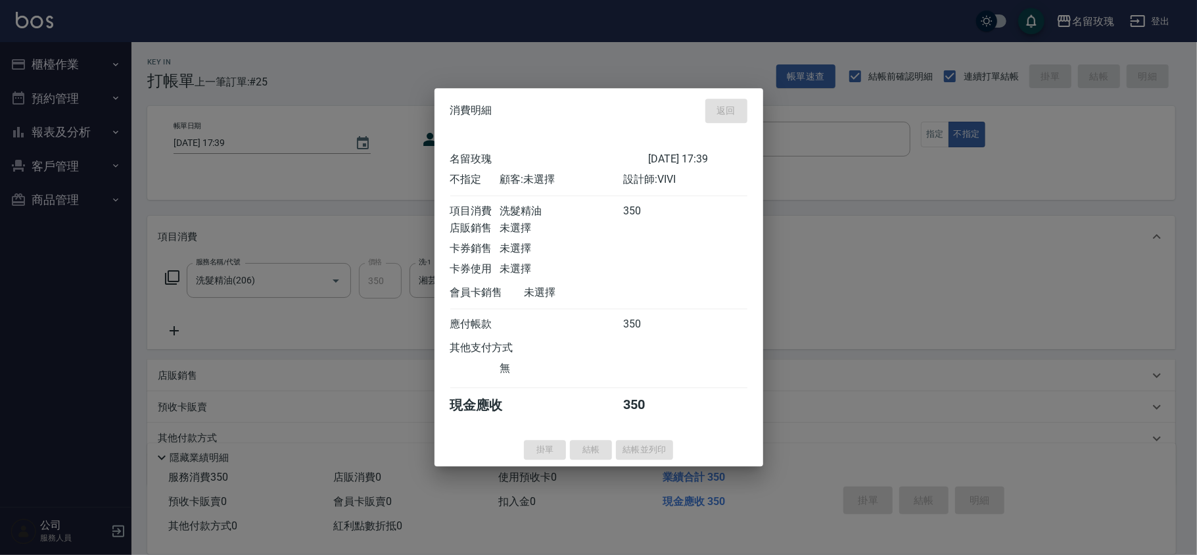
type input "2025/09/09 17:40"
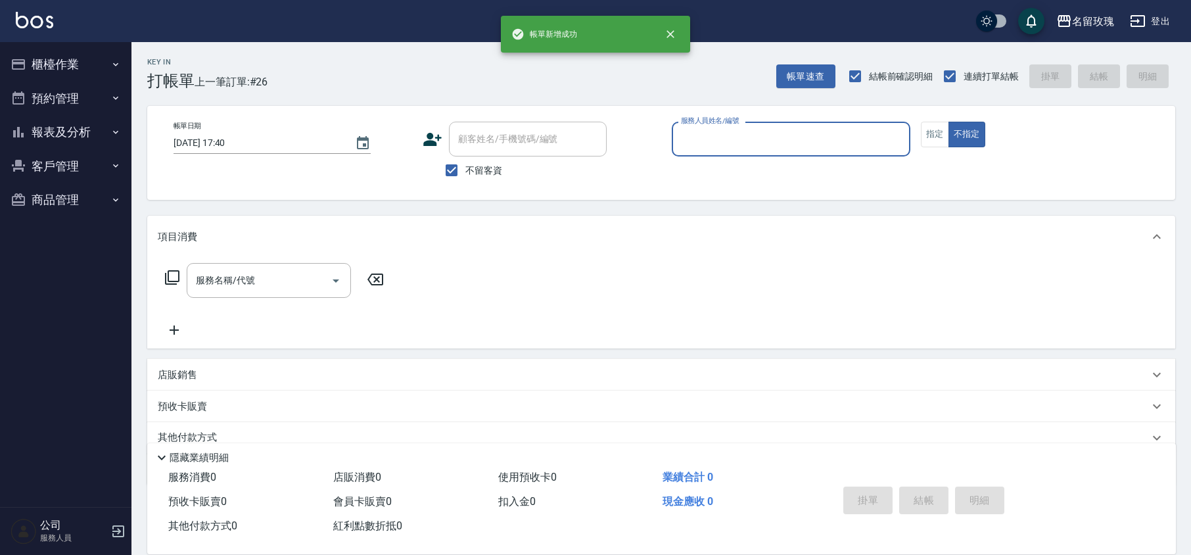
click at [30, 57] on button "櫃檯作業" at bounding box center [65, 64] width 121 height 34
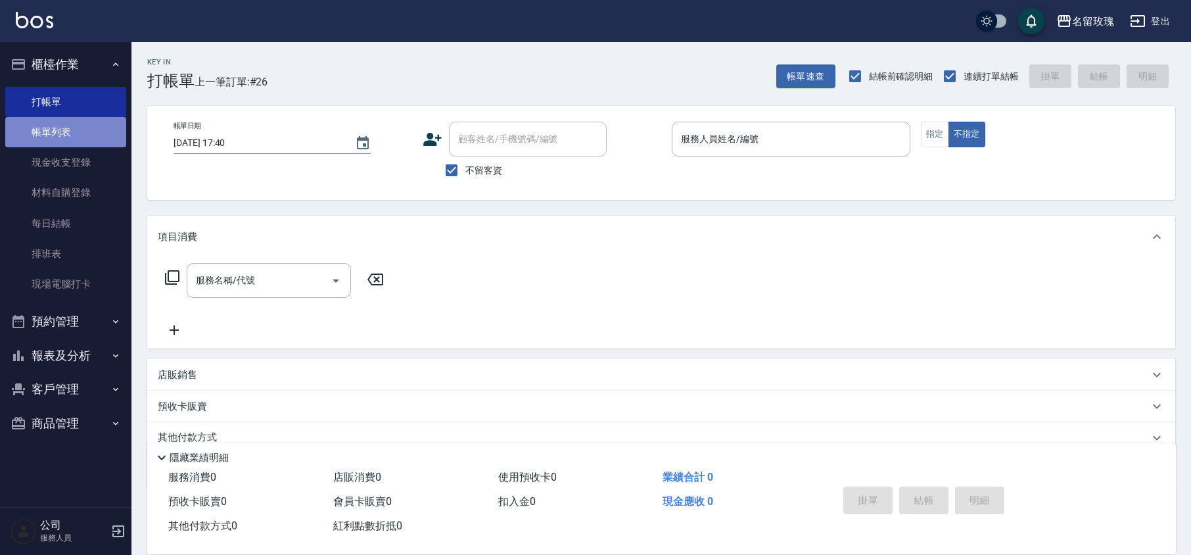
click at [55, 127] on link "帳單列表" at bounding box center [65, 132] width 121 height 30
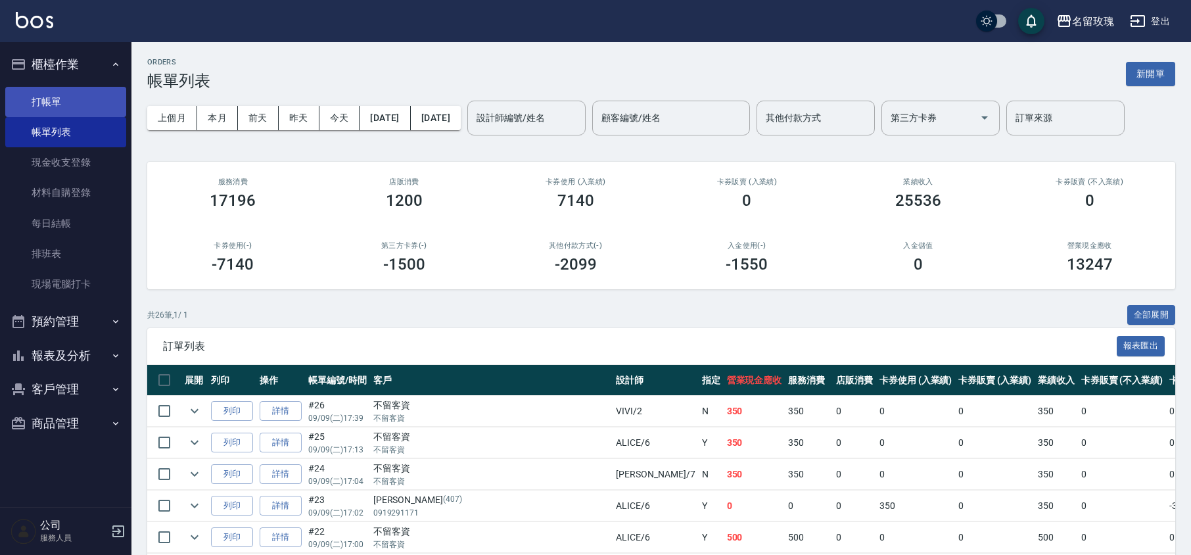
click at [46, 112] on link "打帳單" at bounding box center [65, 102] width 121 height 30
